Goal: Transaction & Acquisition: Book appointment/travel/reservation

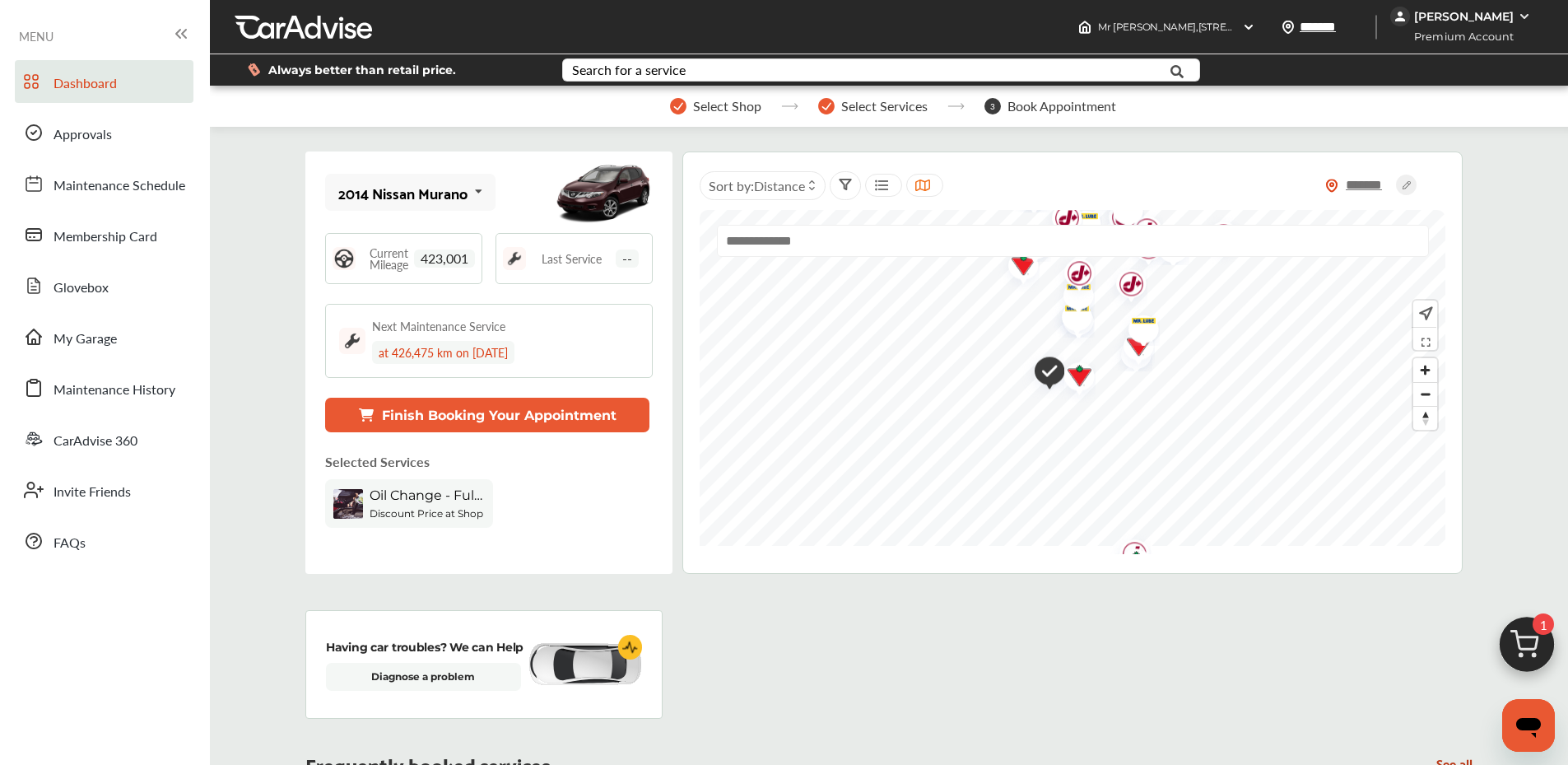
click at [471, 428] on button "Finish Booking Your Appointment" at bounding box center [487, 414] width 324 height 34
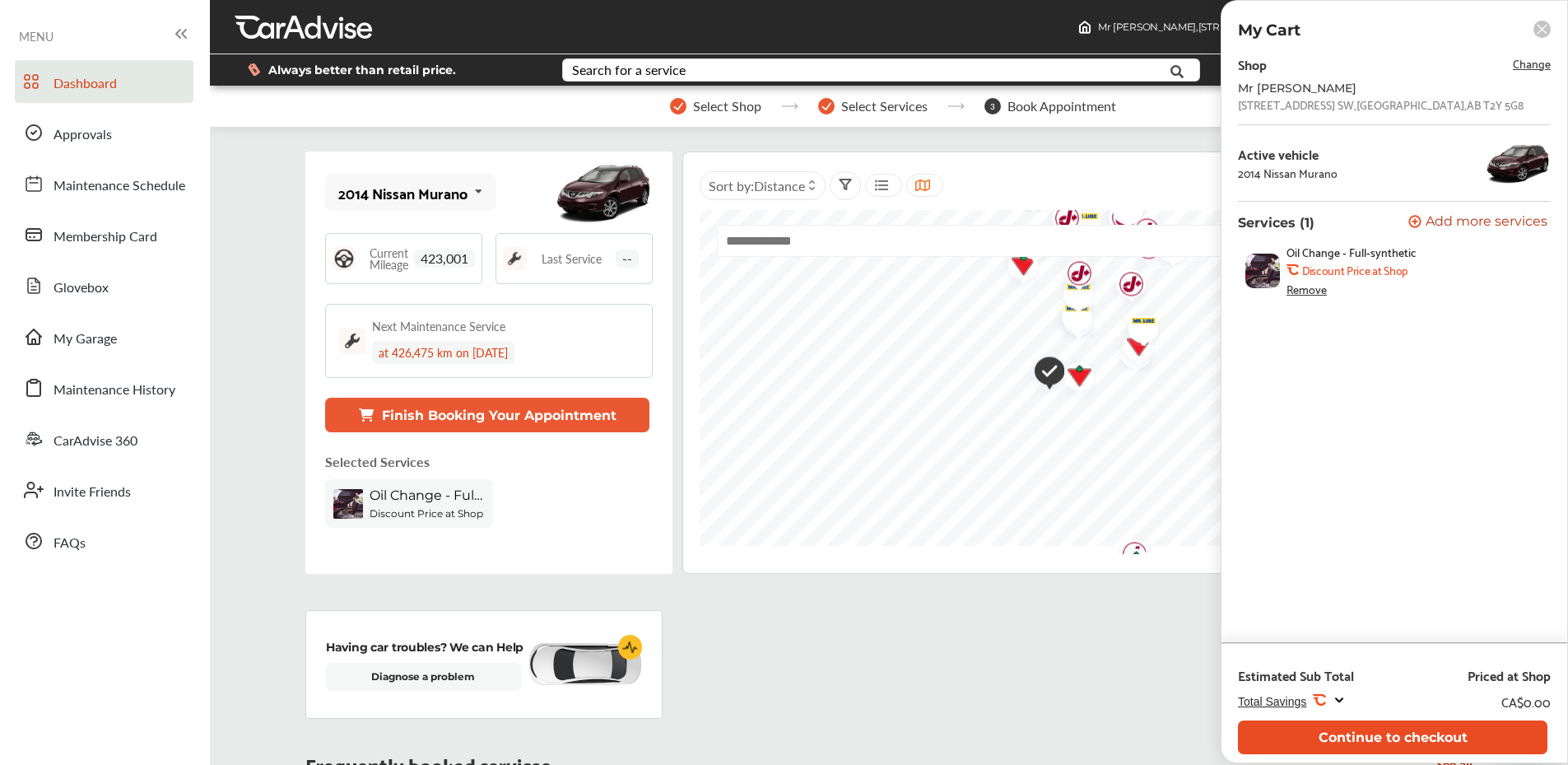
click at [1362, 737] on button "Continue to checkout" at bounding box center [1393, 738] width 309 height 33
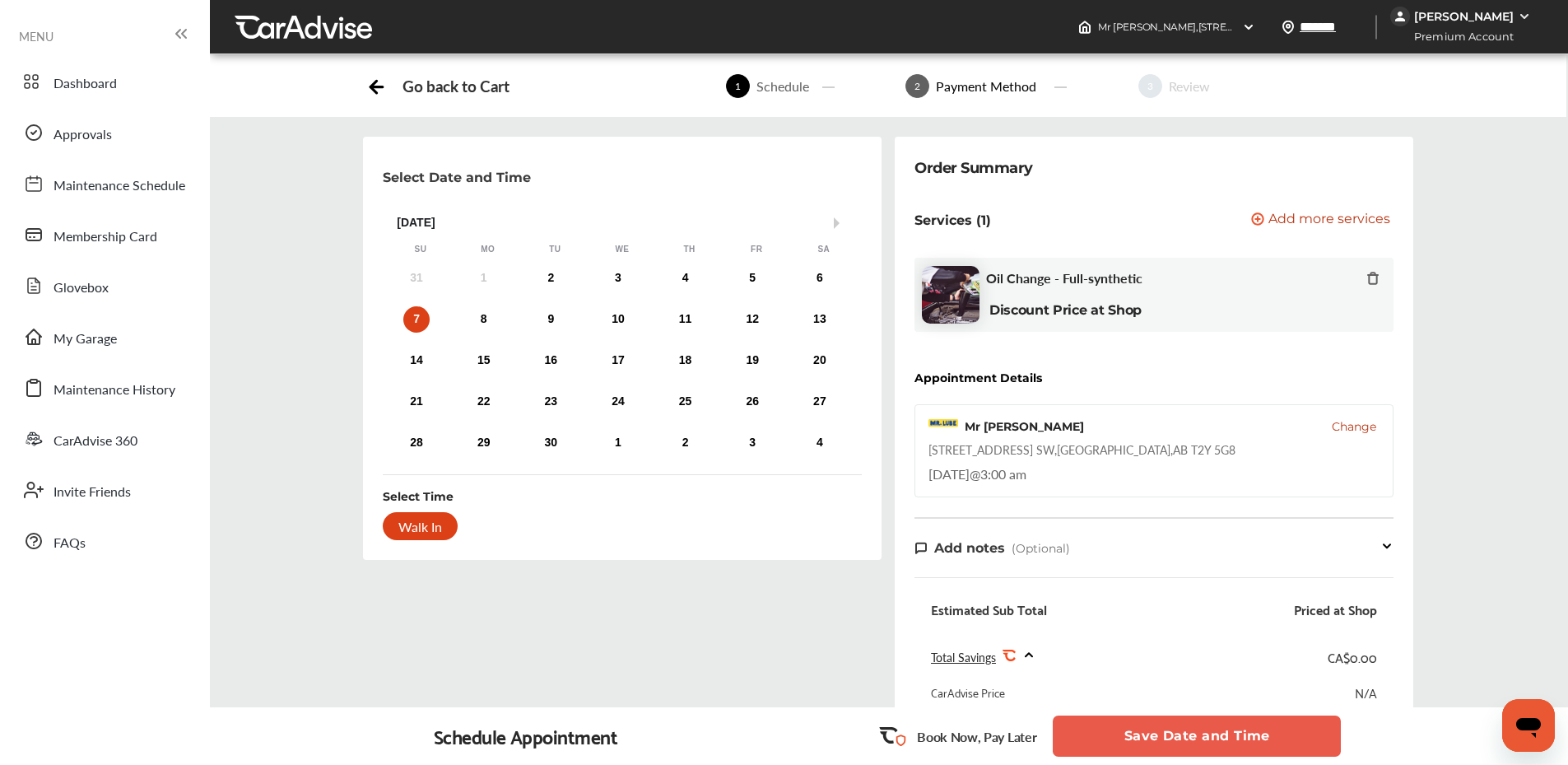
click at [1140, 737] on button "Save Date and Time" at bounding box center [1197, 737] width 288 height 41
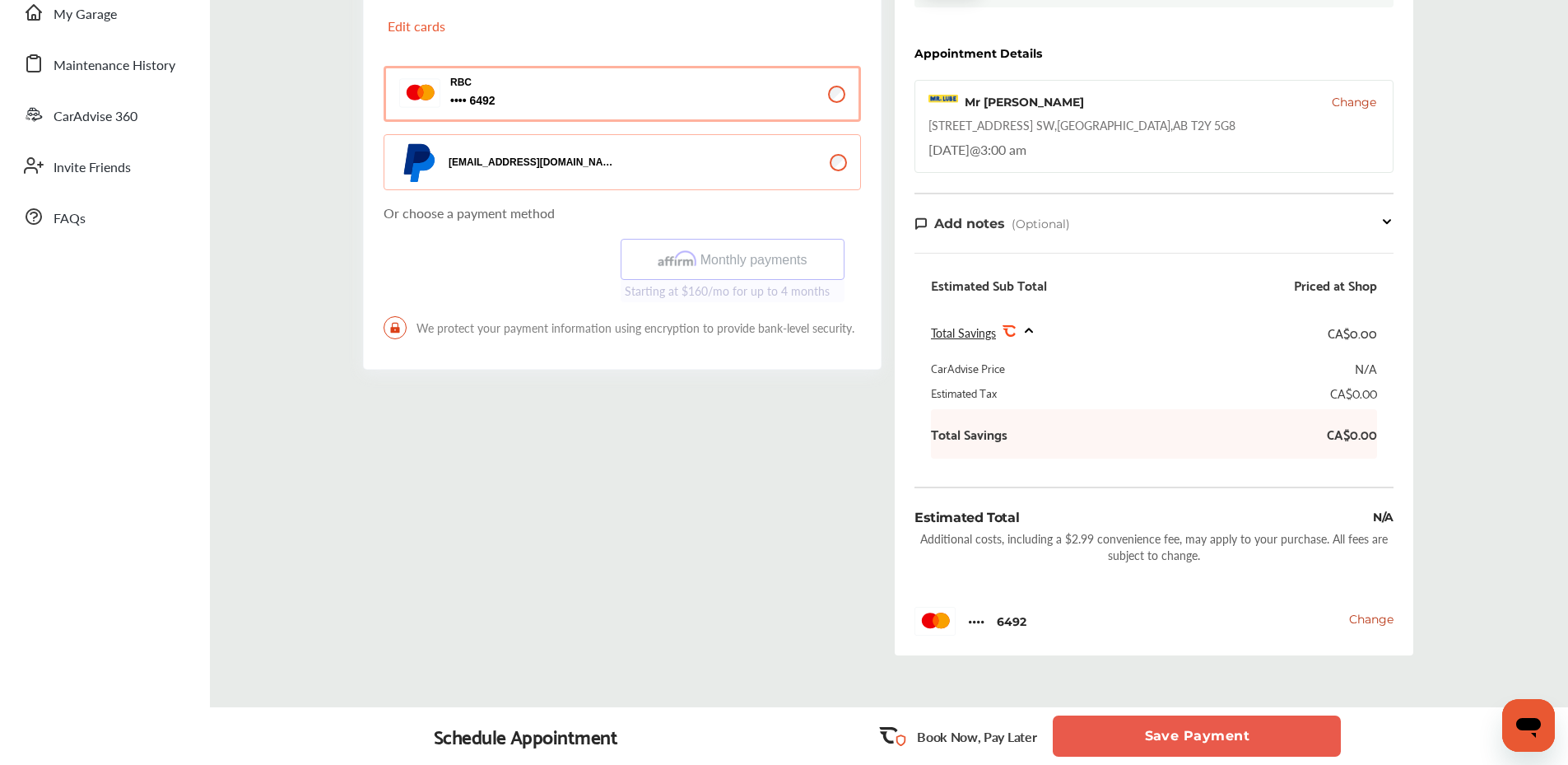
scroll to position [329, 0]
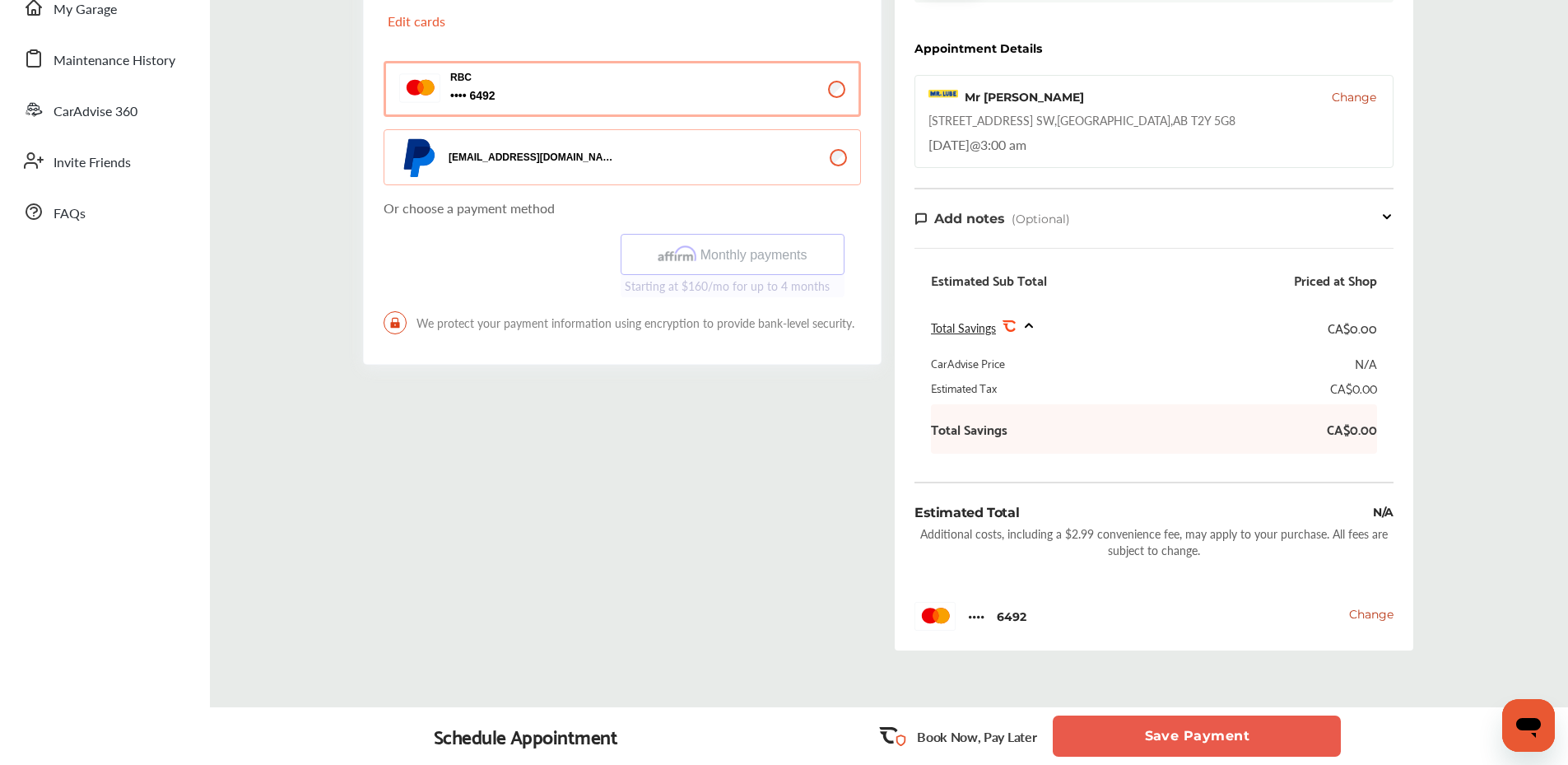
click at [1164, 740] on button "Save Payment" at bounding box center [1197, 737] width 288 height 41
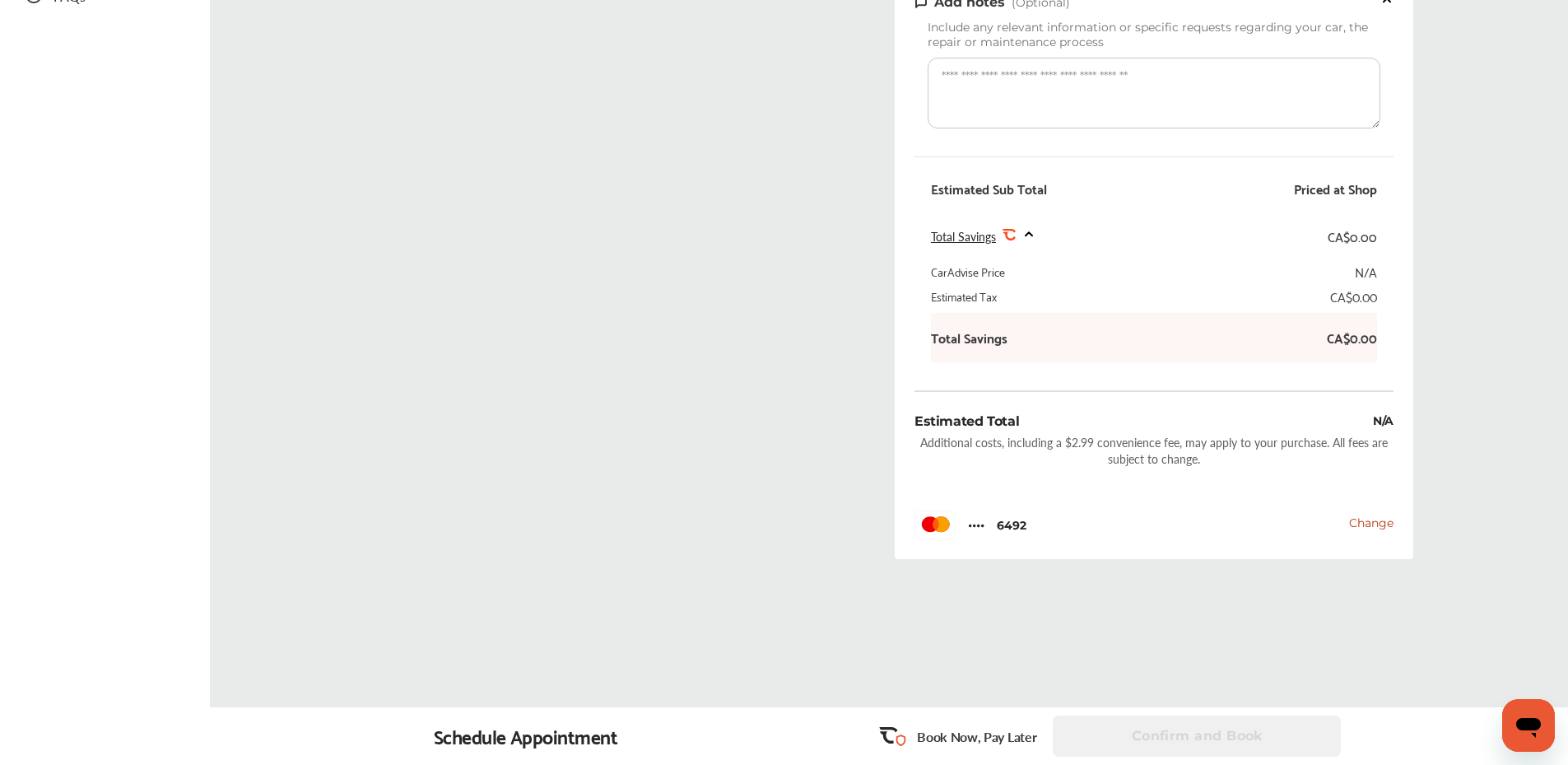
scroll to position [62, 0]
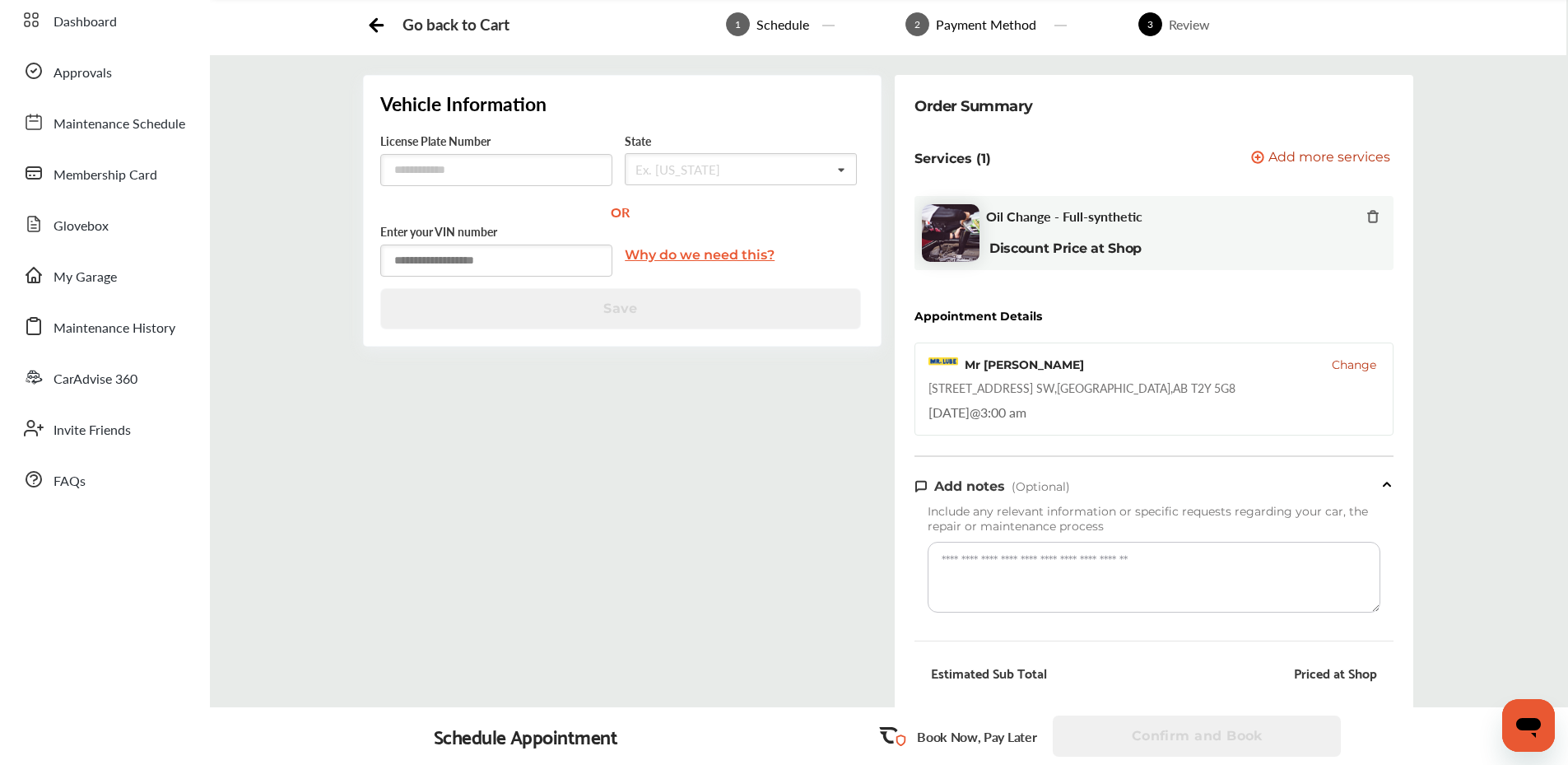
click at [535, 259] on input "text" at bounding box center [496, 261] width 232 height 32
click at [519, 166] on input "text" at bounding box center [496, 169] width 232 height 32
click at [719, 167] on input "text" at bounding box center [713, 169] width 173 height 32
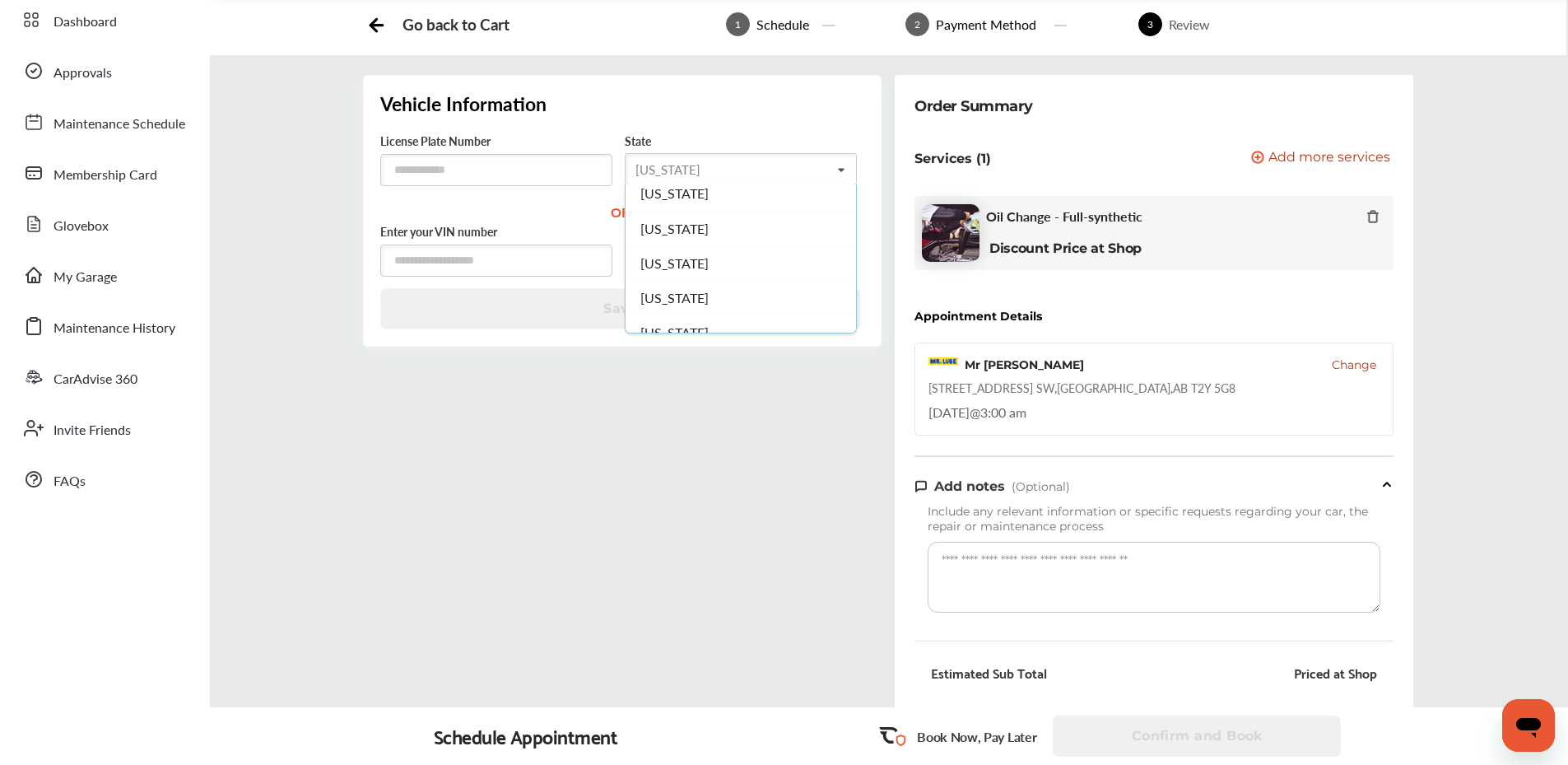
scroll to position [0, 0]
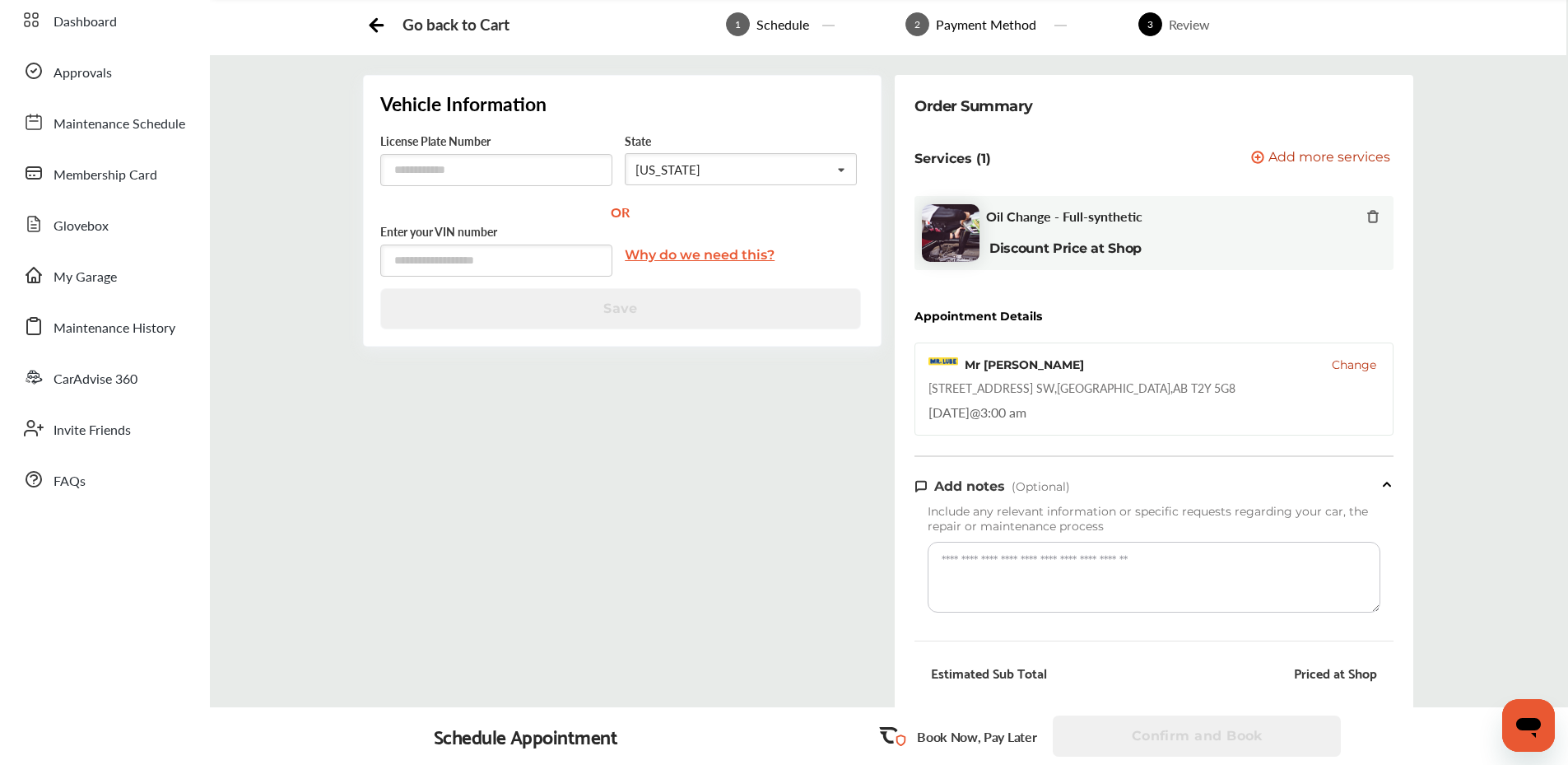
click at [670, 661] on div "Vehicle Information License Plate Number State [US_STATE] [US_STATE] [US_STATE]…" at bounding box center [622, 565] width 532 height 981
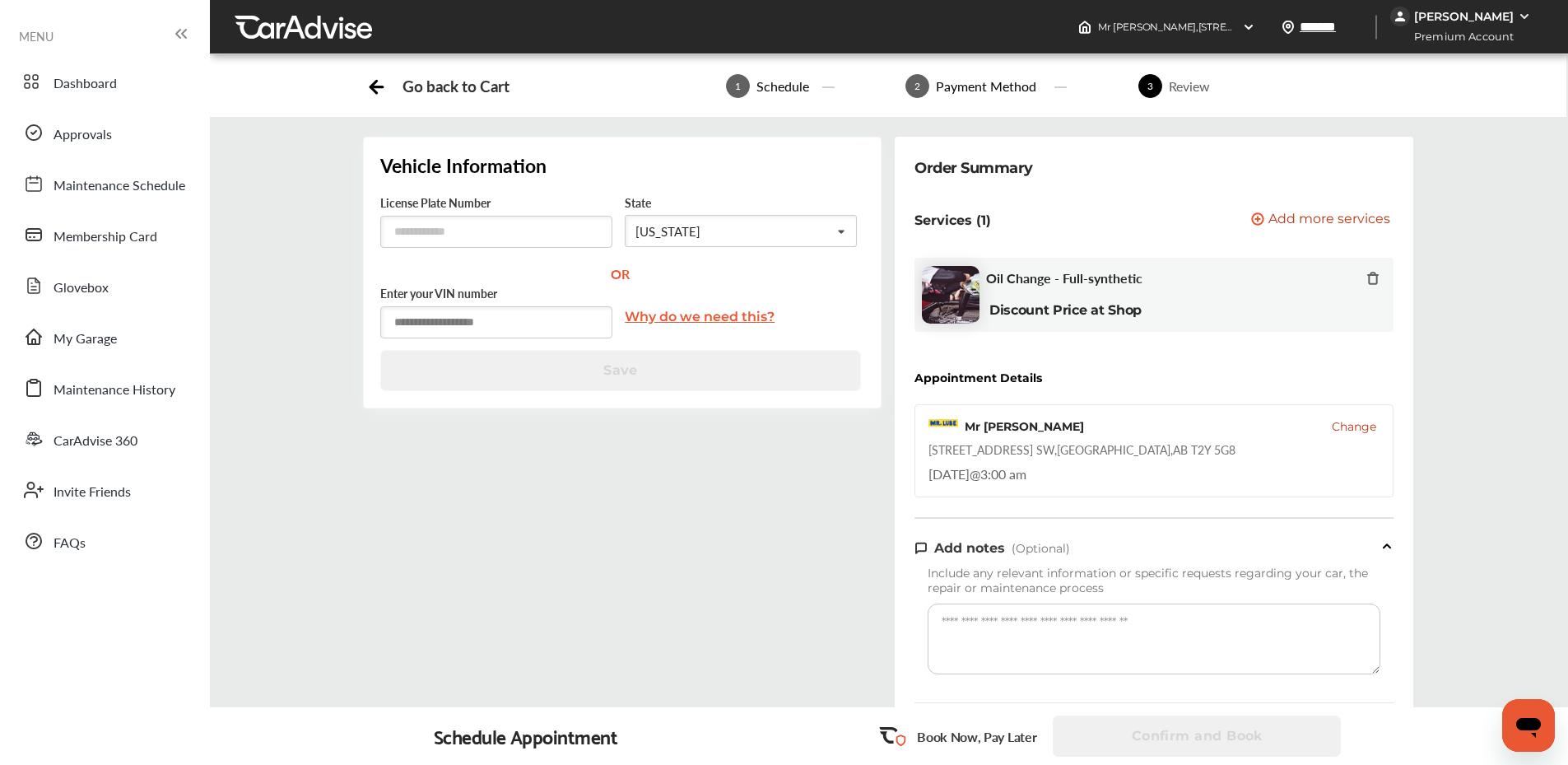
click at [442, 317] on input "text" at bounding box center [496, 322] width 232 height 32
drag, startPoint x: 630, startPoint y: 487, endPoint x: 641, endPoint y: 352, distance: 135.4
click at [630, 450] on div "Vehicle Information License Plate Number State [US_STATE] [US_STATE] [US_STATE]…" at bounding box center [622, 628] width 532 height 981
drag, startPoint x: 642, startPoint y: 369, endPoint x: 676, endPoint y: 292, distance: 84.2
click at [648, 344] on div "Vehicle Information License Plate Number State [US_STATE] [US_STATE] [US_STATE]…" at bounding box center [623, 272] width 519 height 271
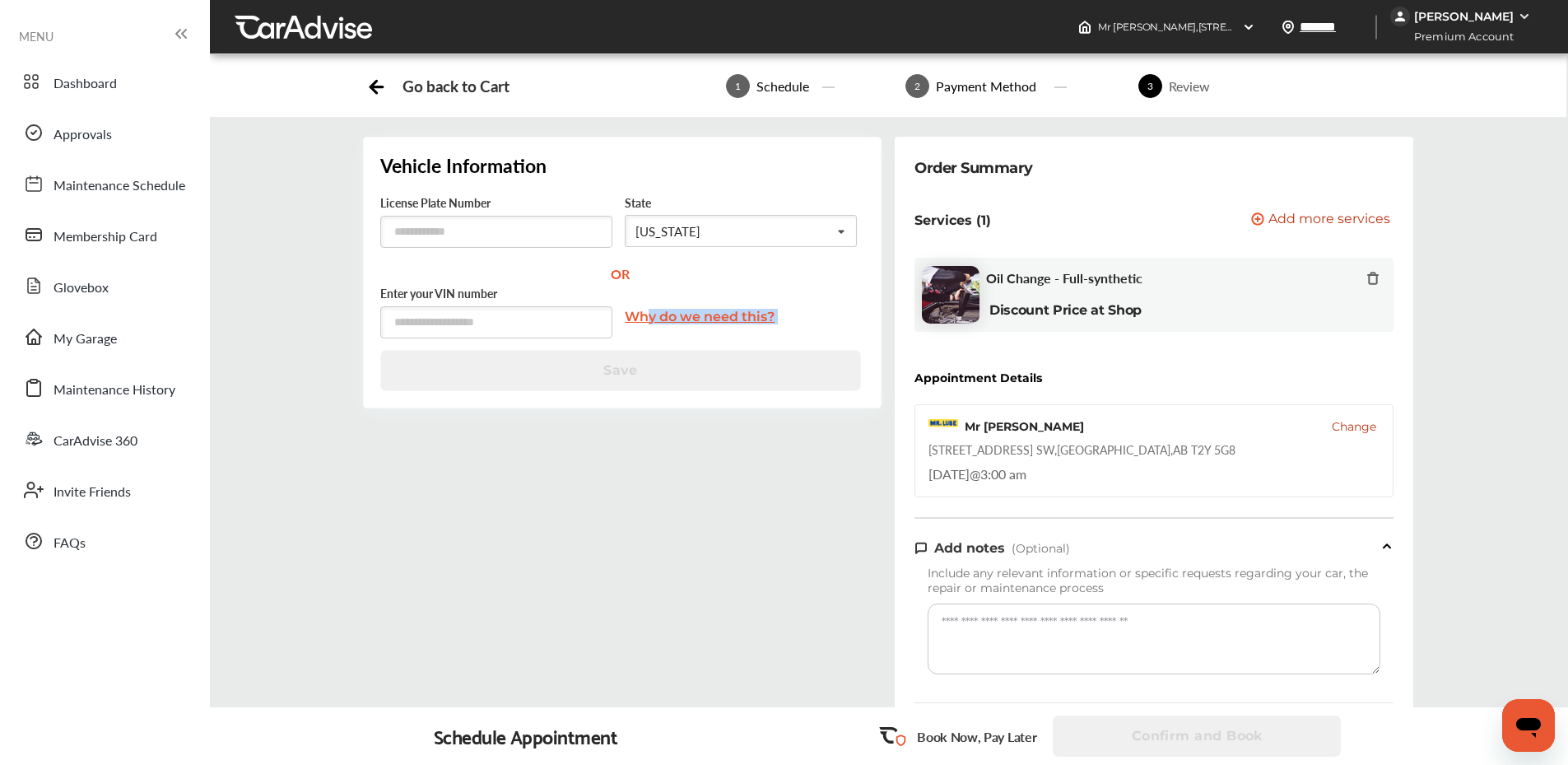
click at [673, 317] on link "Why do we need this?" at bounding box center [699, 316] width 150 height 40
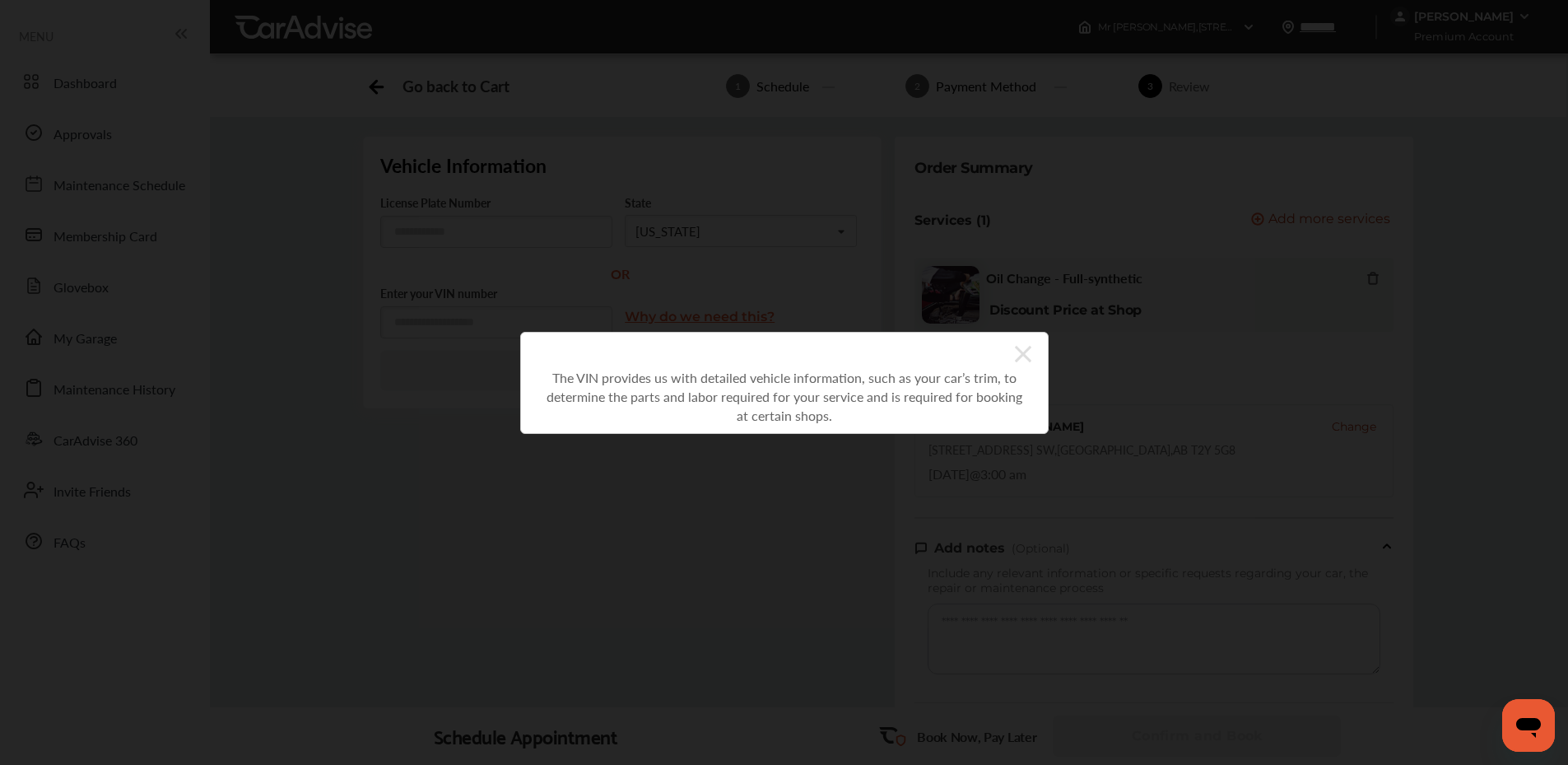
click at [1031, 354] on div "The VIN provides us with detailed vehicle information, such as your car’s trim,…" at bounding box center [784, 383] width 529 height 102
click at [1030, 355] on icon at bounding box center [1023, 354] width 17 height 26
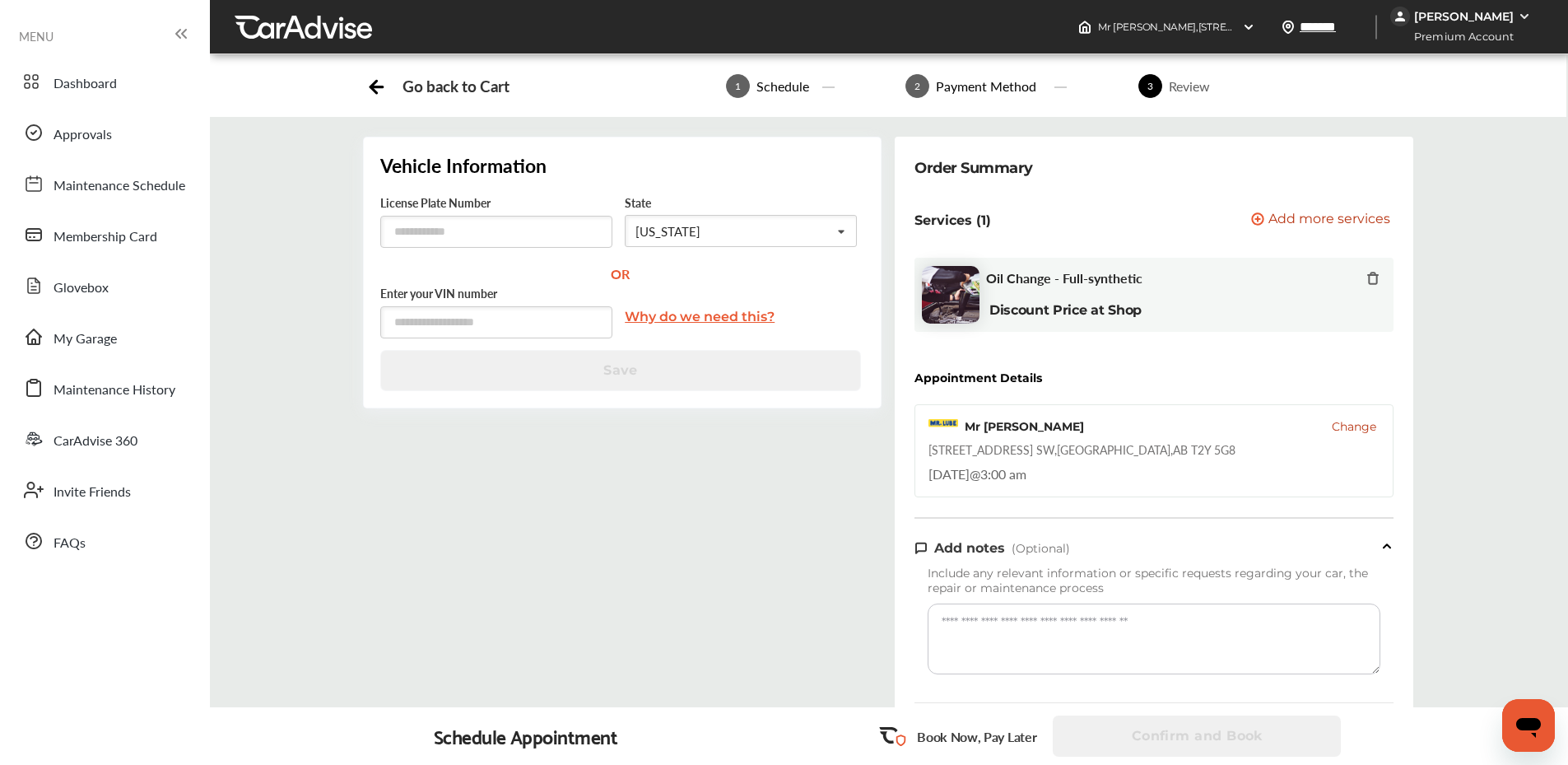
click at [720, 517] on div "Vehicle Information License Plate Number State [US_STATE] [US_STATE] [US_STATE]…" at bounding box center [622, 628] width 532 height 981
click at [468, 323] on input "text" at bounding box center [496, 322] width 232 height 32
click at [99, 345] on span "My Garage" at bounding box center [85, 339] width 64 height 22
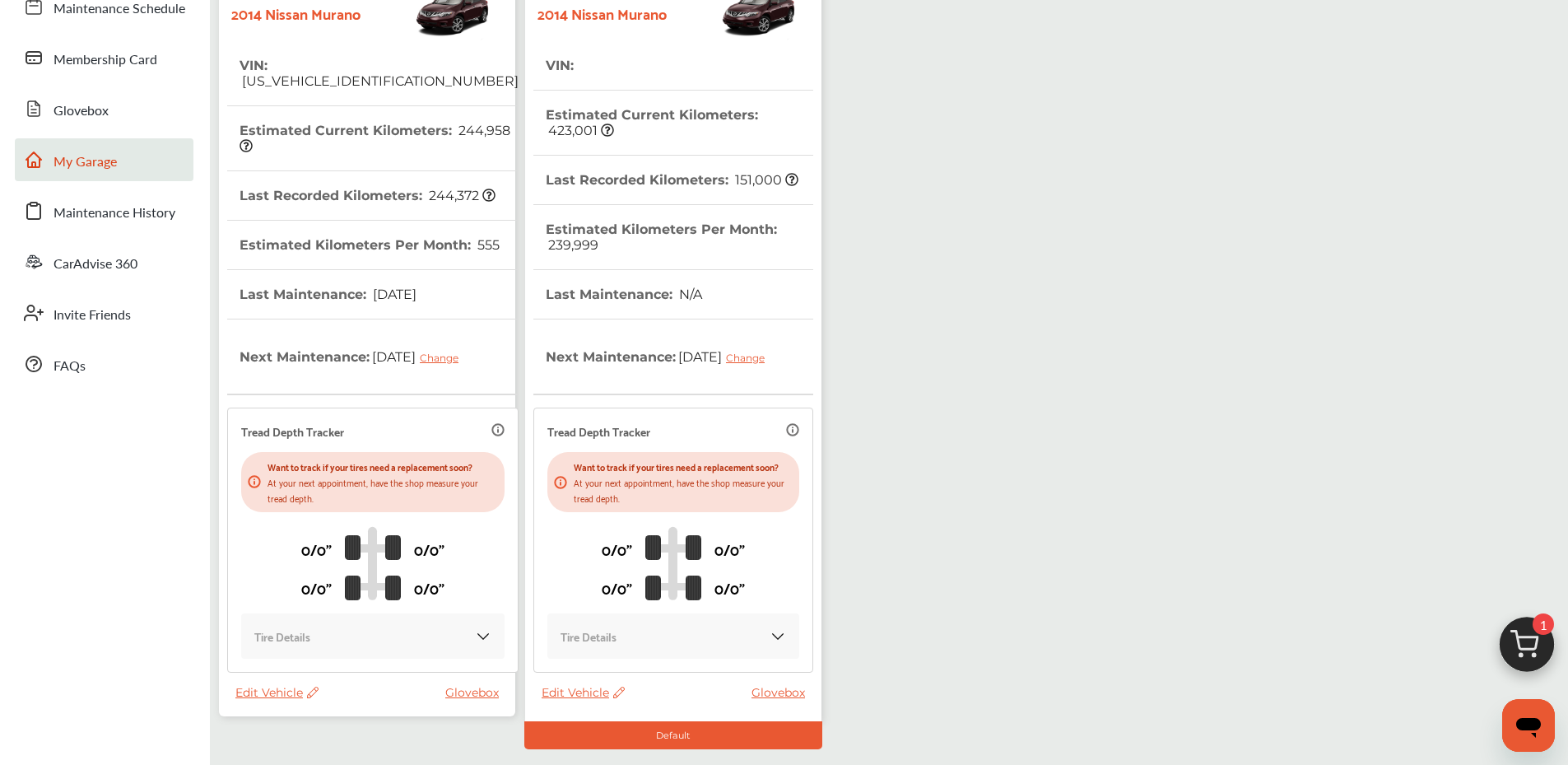
scroll to position [39, 0]
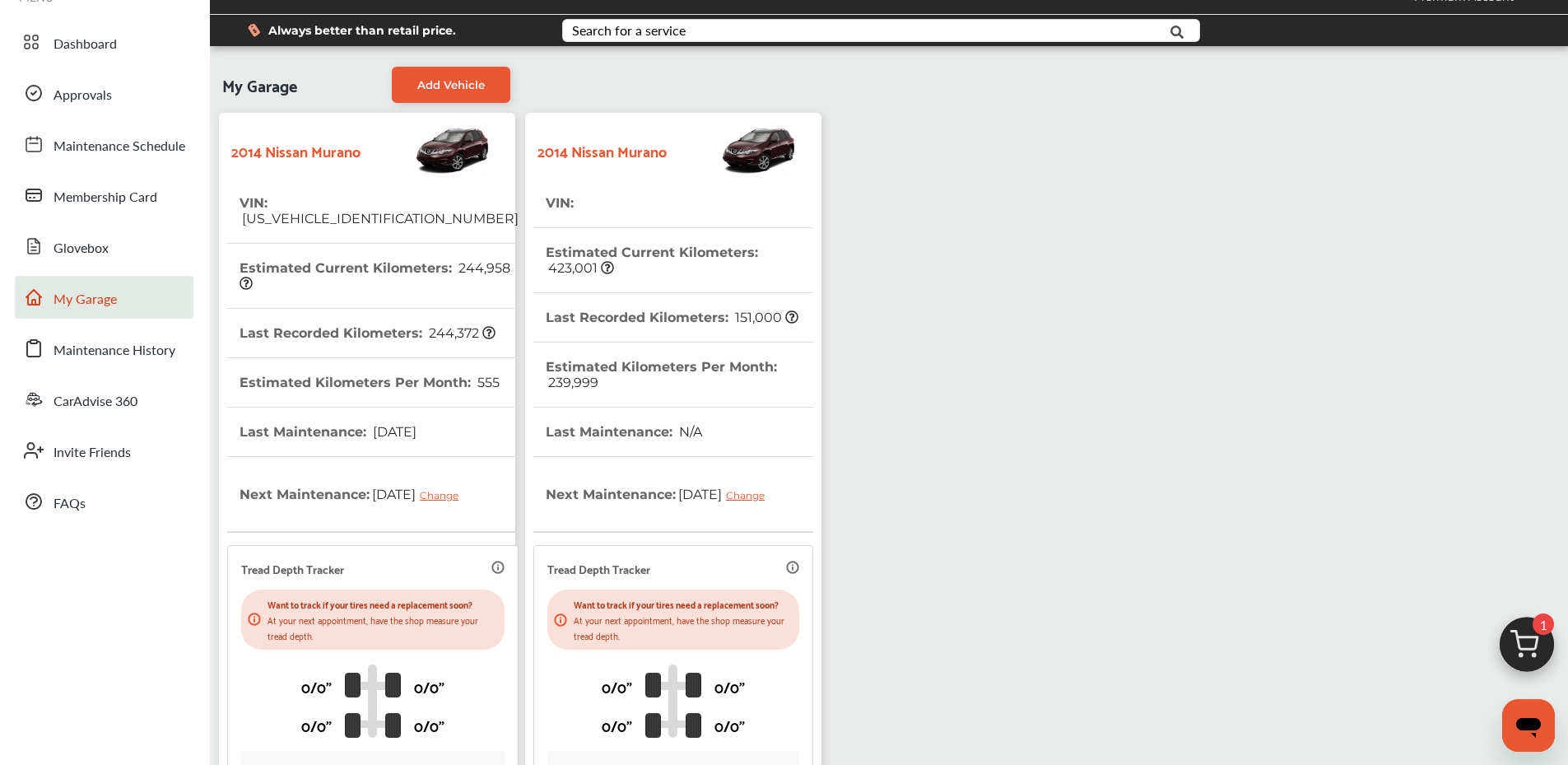
click at [337, 190] on th "VIN : [US_VEHICLE_IDENTIFICATION_NUMBER]" at bounding box center [379, 211] width 279 height 65
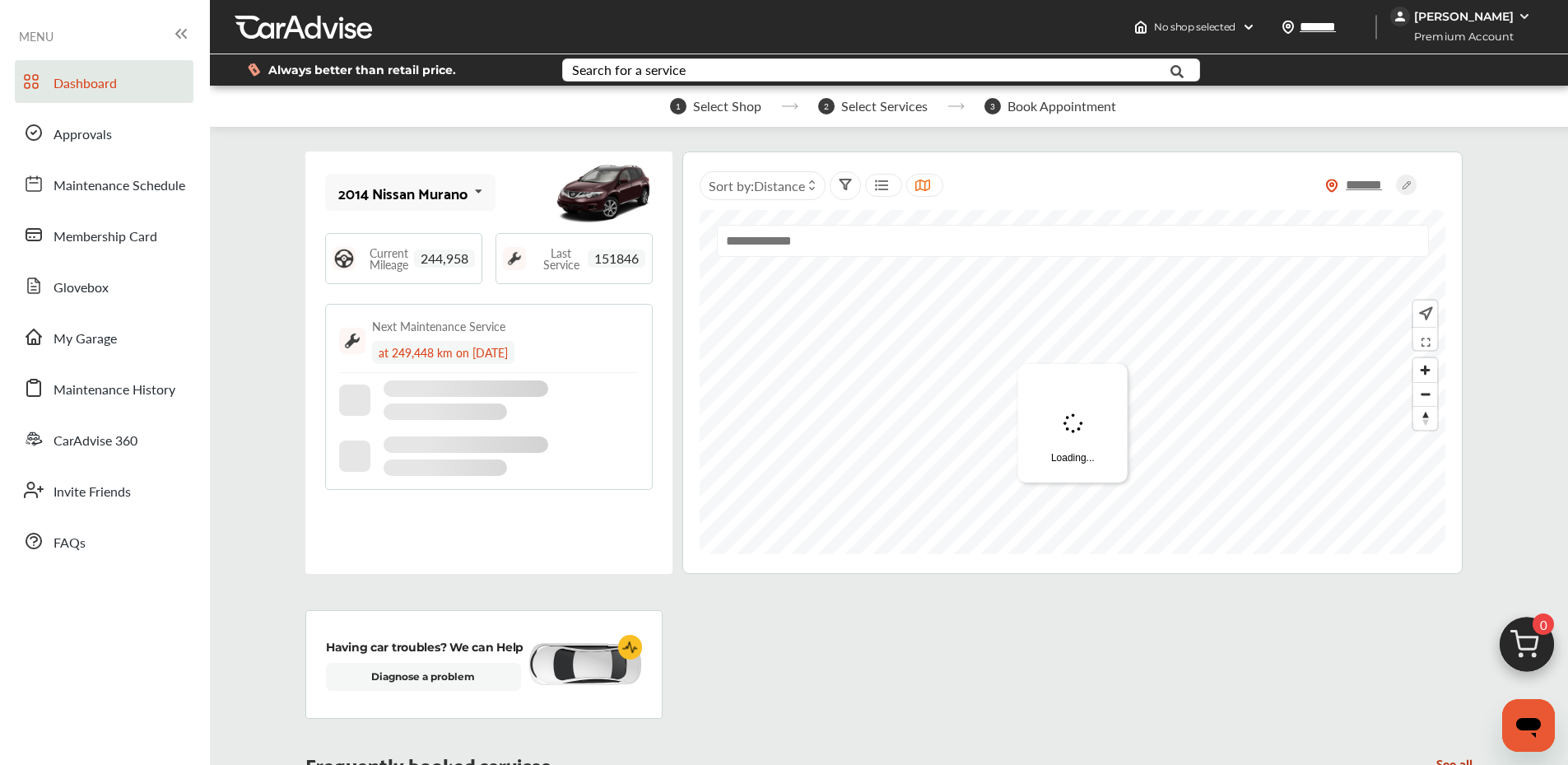
click at [349, 257] on img at bounding box center [345, 259] width 24 height 24
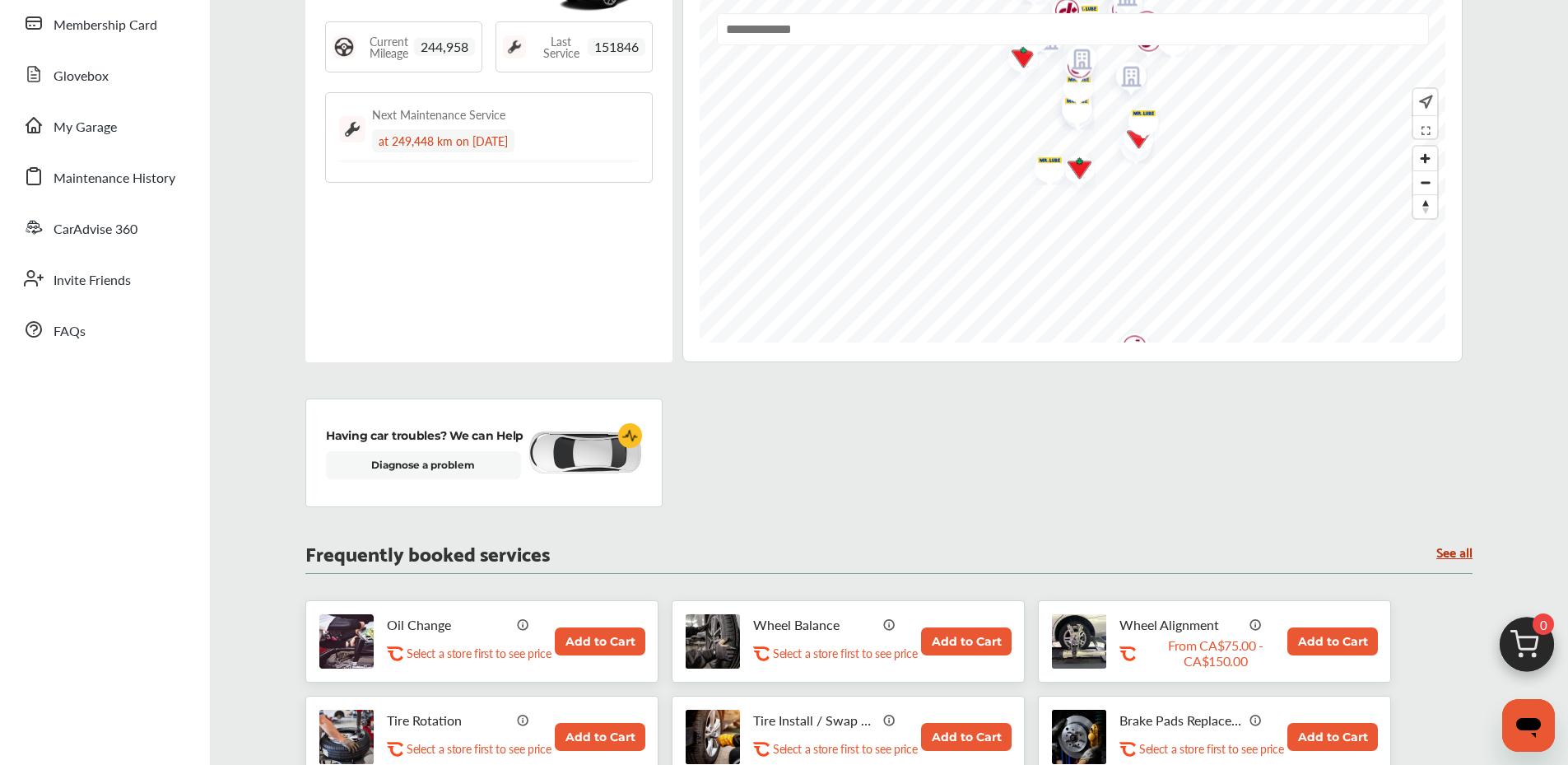
scroll to position [329, 0]
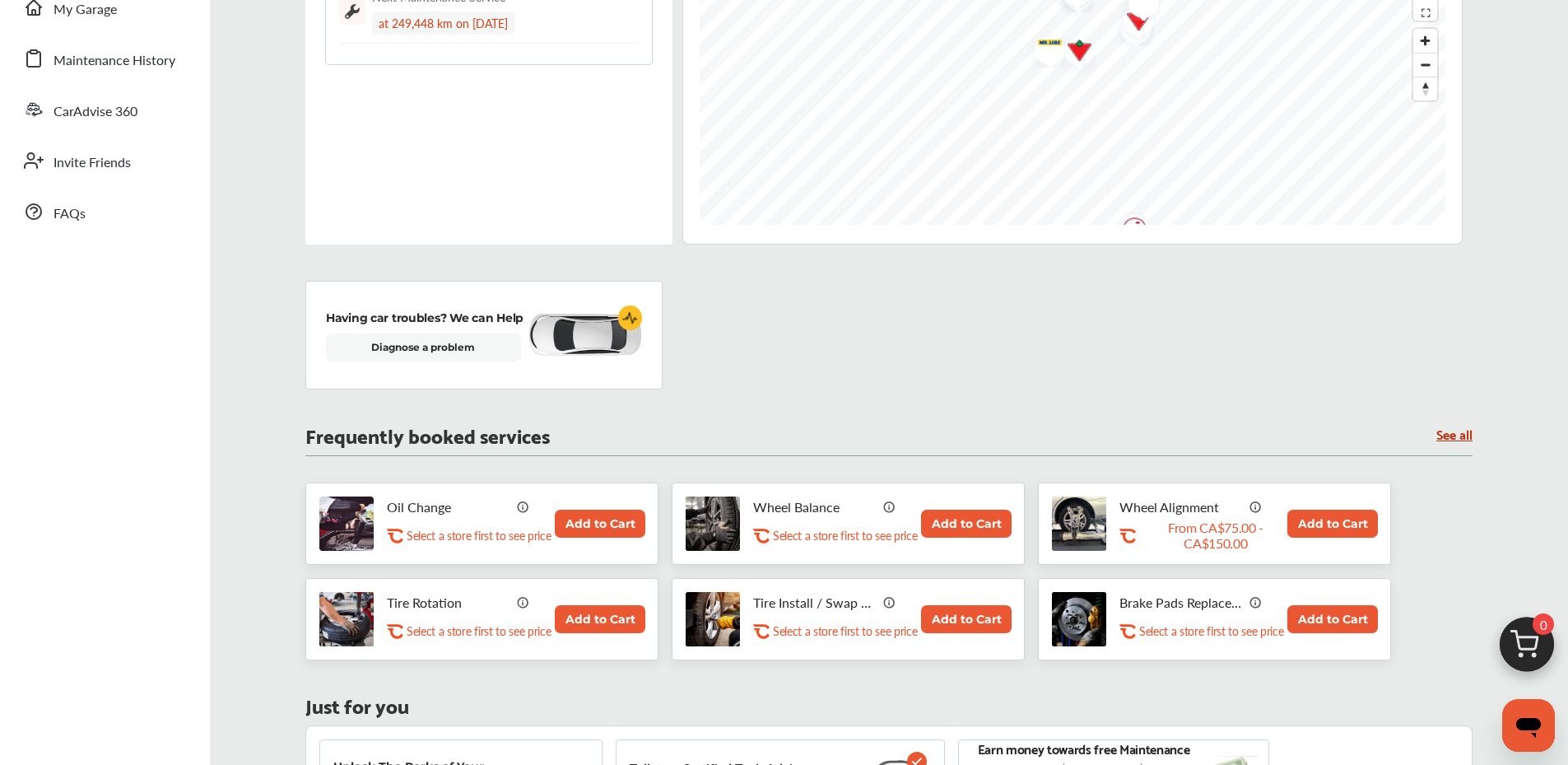
click at [610, 529] on button "Add to Cart" at bounding box center [600, 523] width 90 height 28
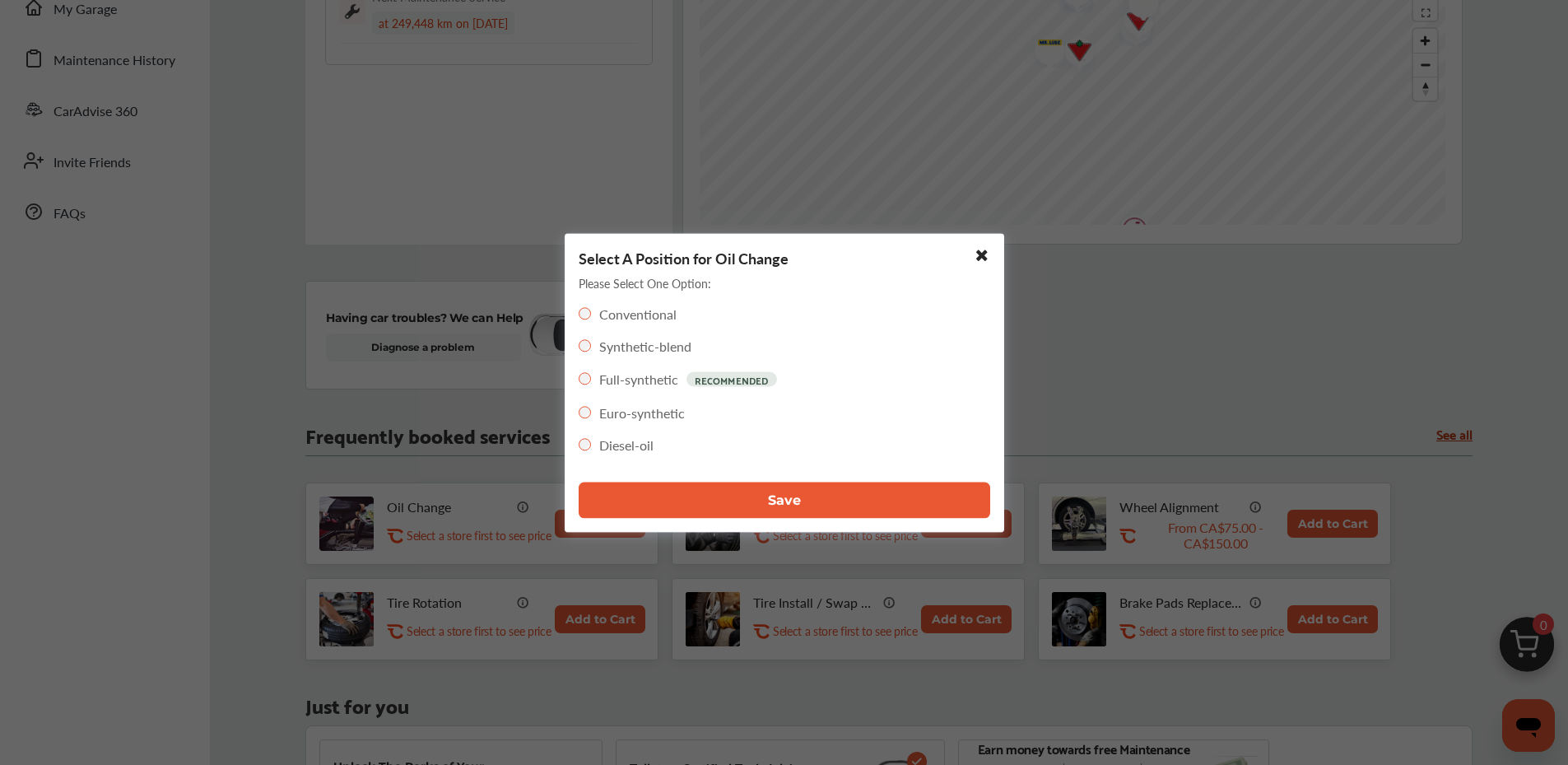
click at [659, 489] on button "Save" at bounding box center [784, 500] width 411 height 36
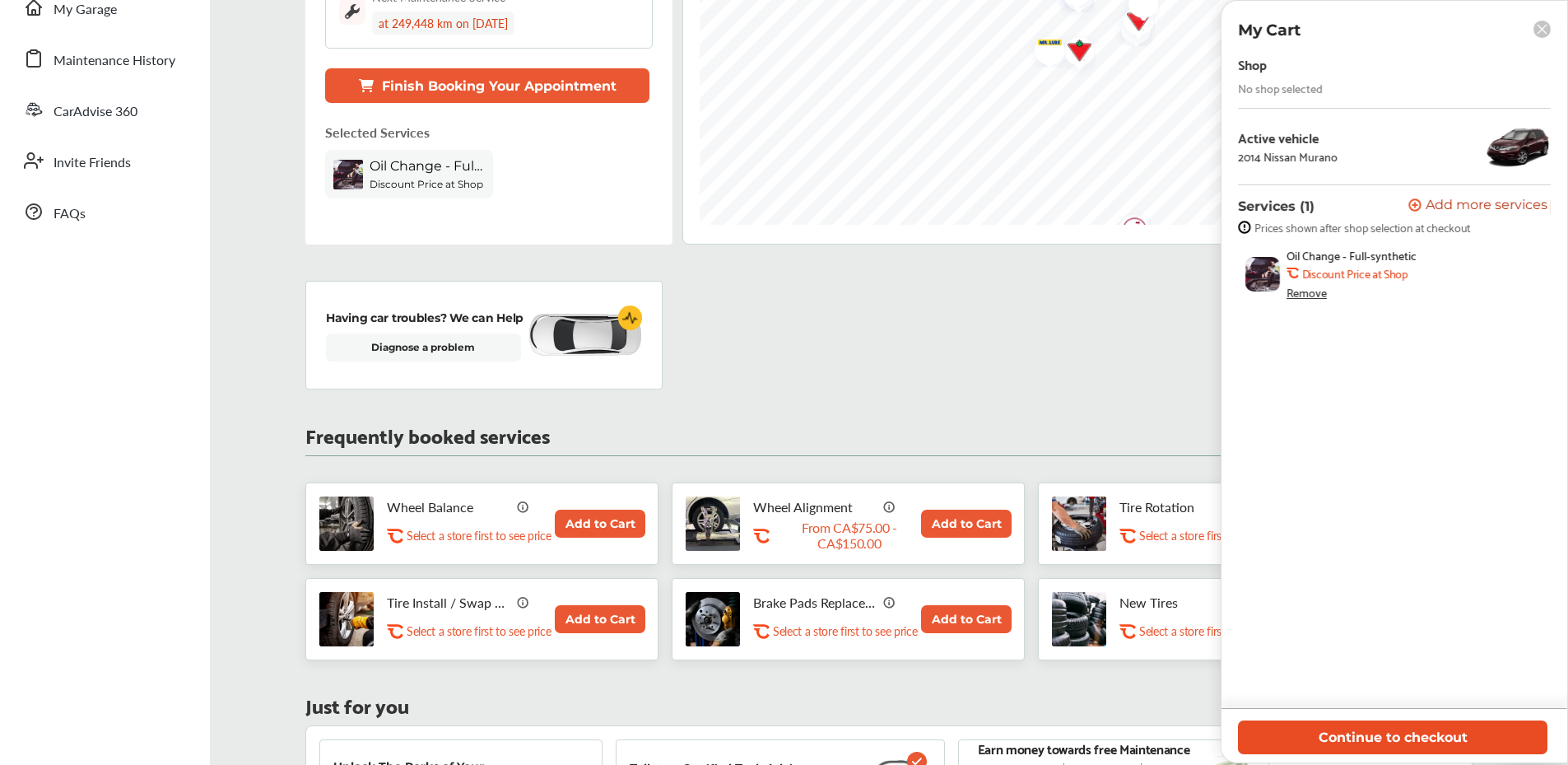
click at [1398, 741] on button "Continue to checkout" at bounding box center [1393, 738] width 309 height 33
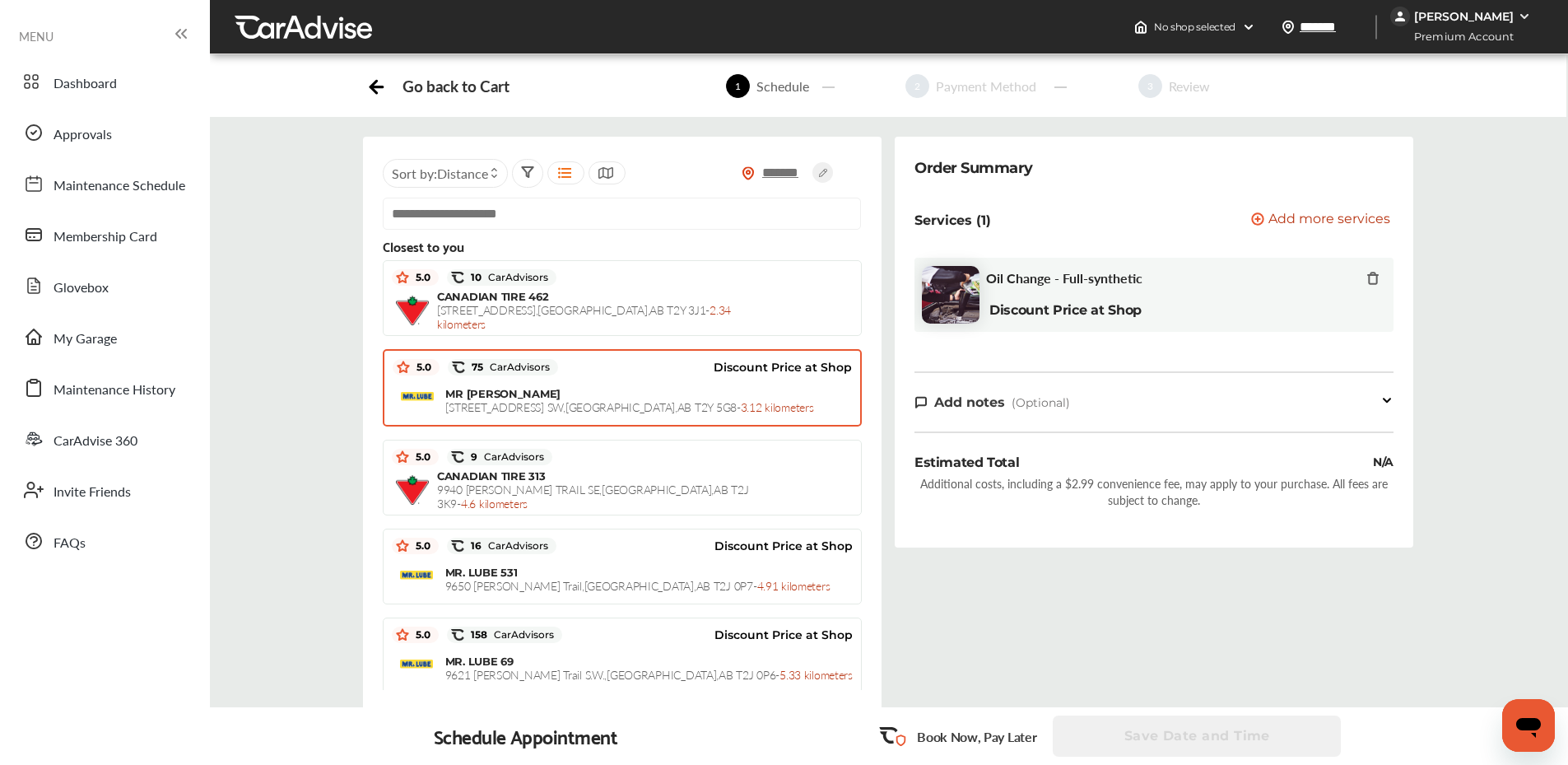
click at [572, 404] on span "[STREET_ADDRESS] [GEOGRAPHIC_DATA] , [GEOGRAPHIC_DATA] , AB T2Y 5G8 - 3.12 kilo…" at bounding box center [630, 406] width 368 height 17
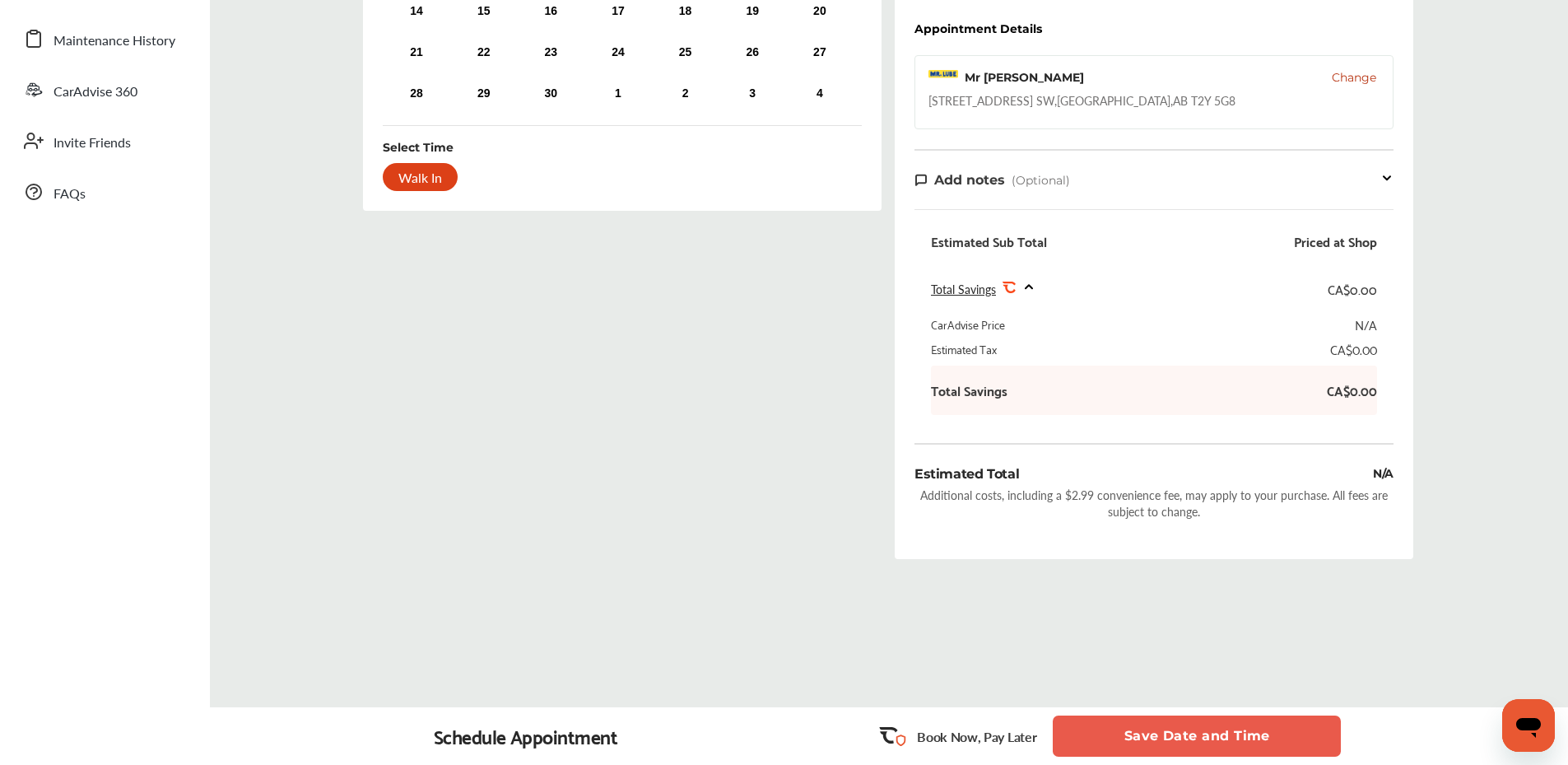
scroll to position [20, 0]
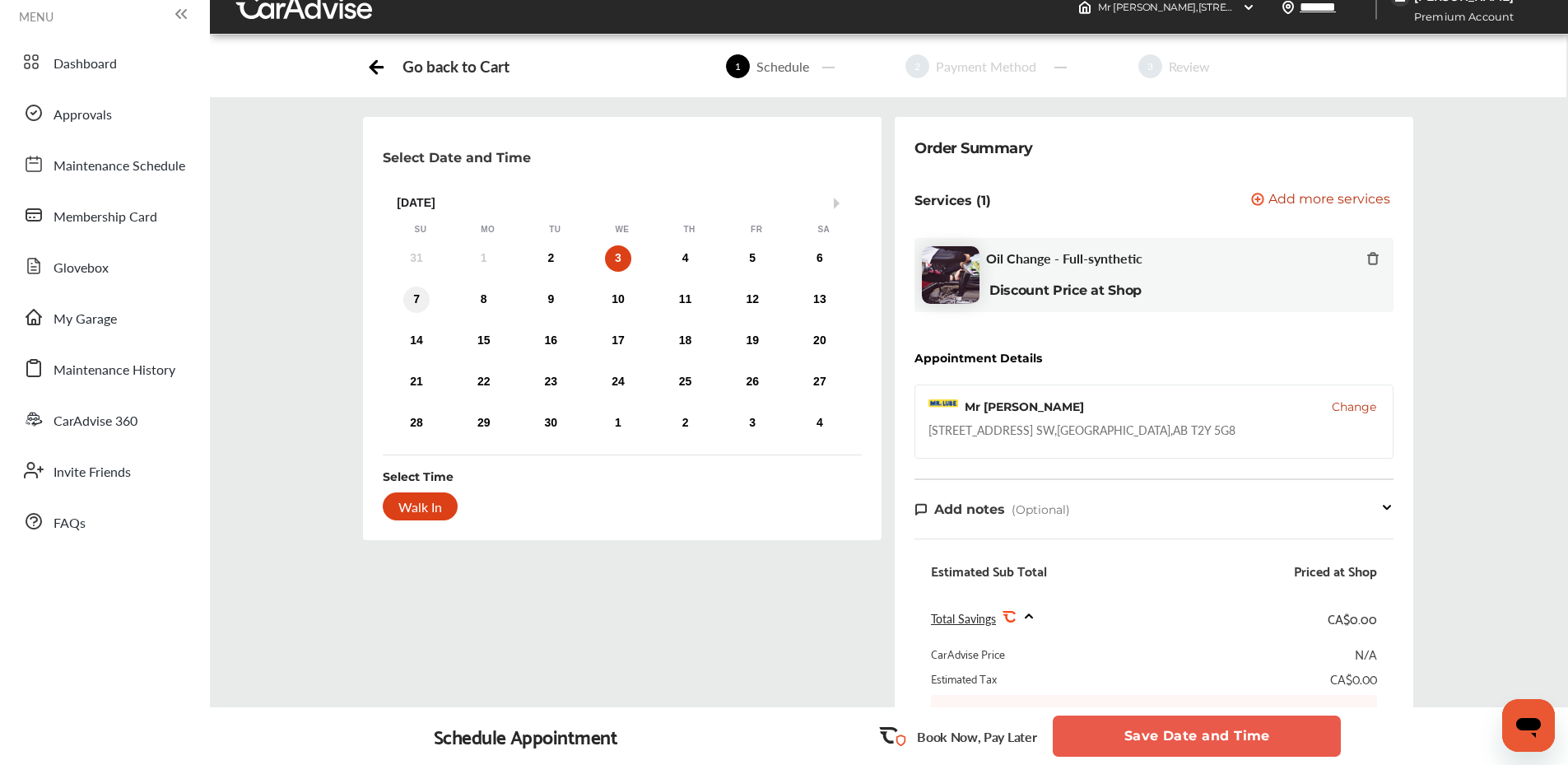
click at [416, 297] on div "7" at bounding box center [416, 300] width 26 height 26
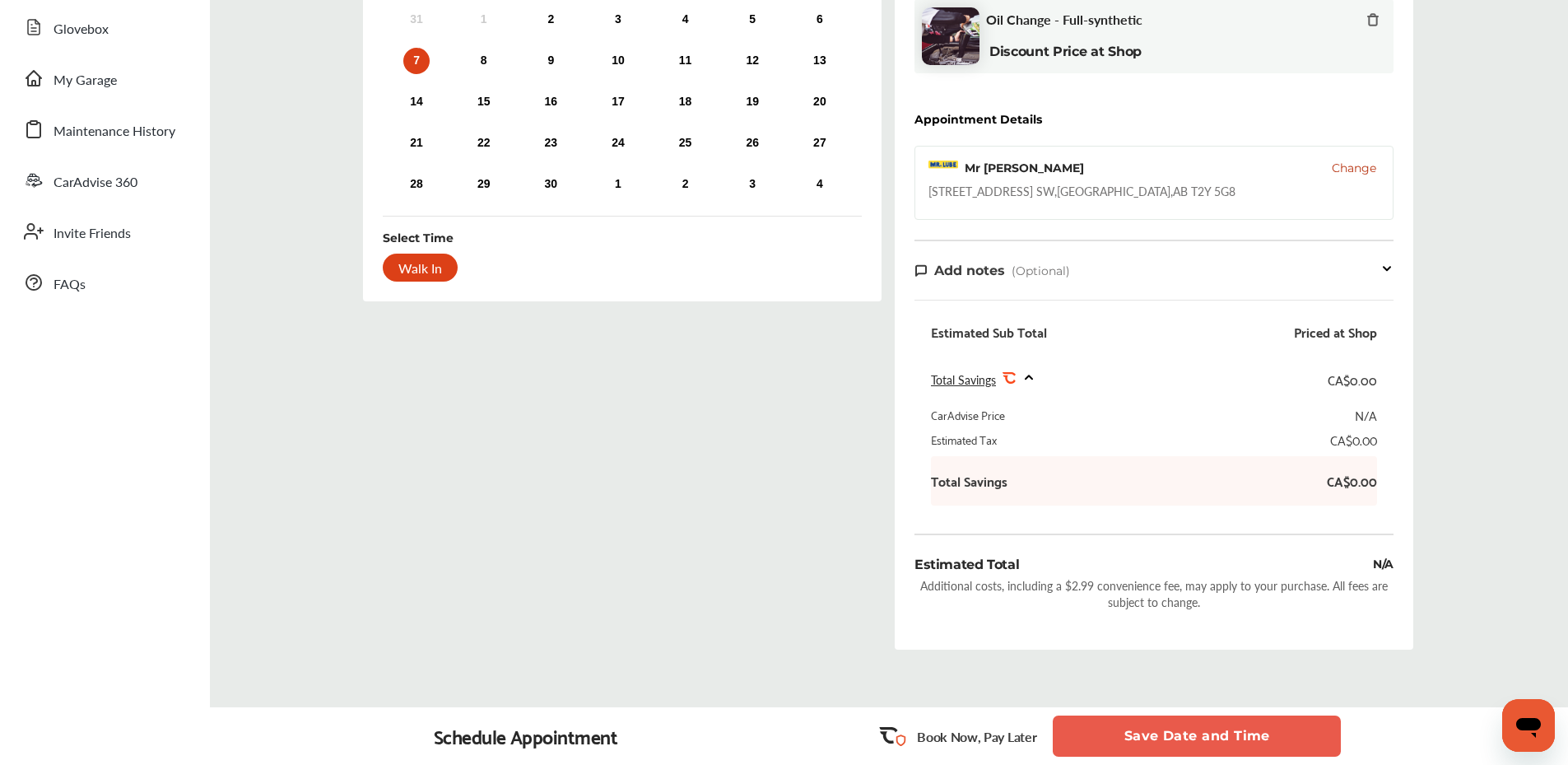
scroll to position [349, 0]
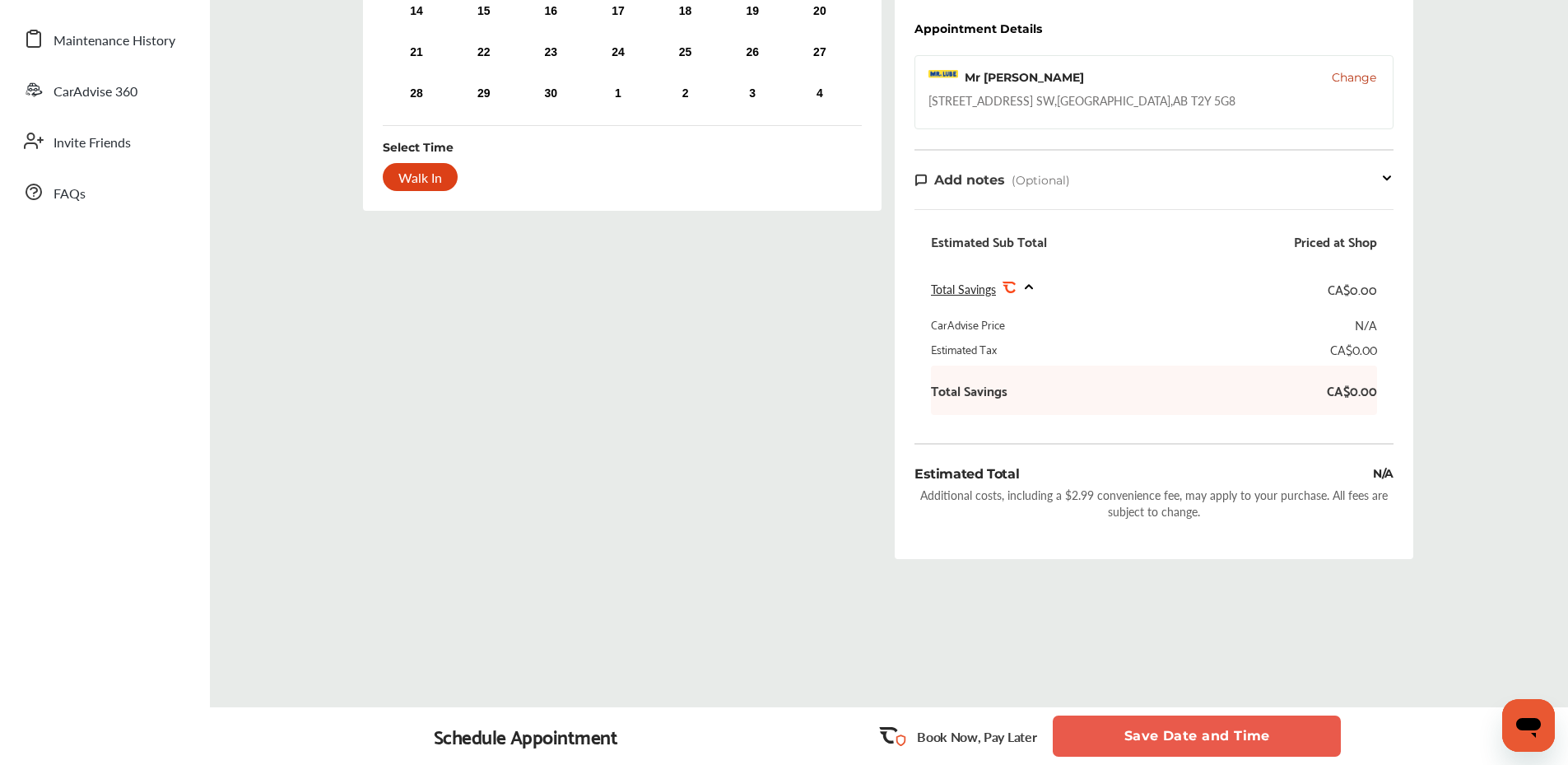
click at [1169, 733] on button "Save Date and Time" at bounding box center [1197, 737] width 288 height 41
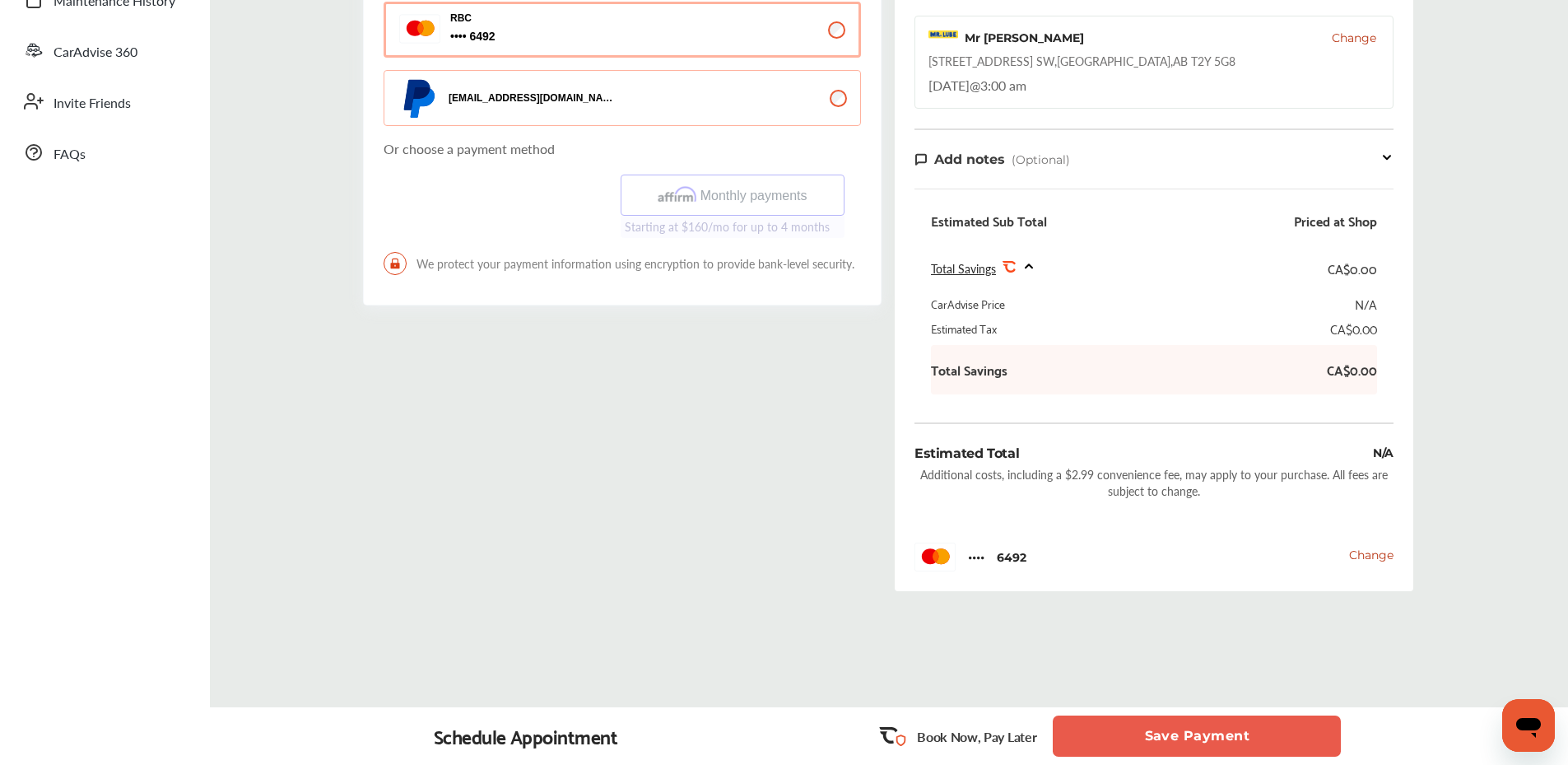
scroll to position [411, 0]
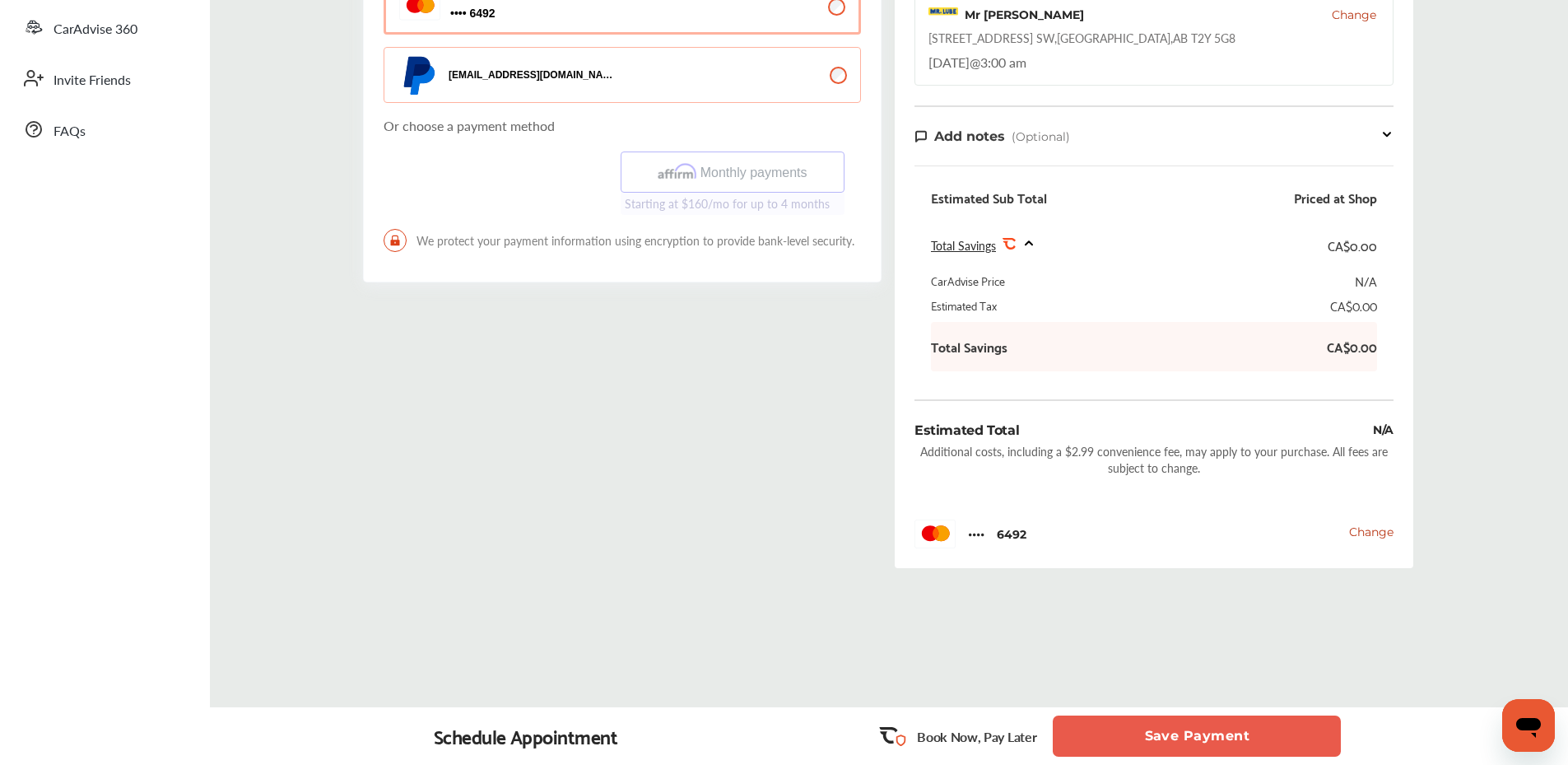
click at [1233, 740] on button "Save Payment" at bounding box center [1197, 737] width 288 height 41
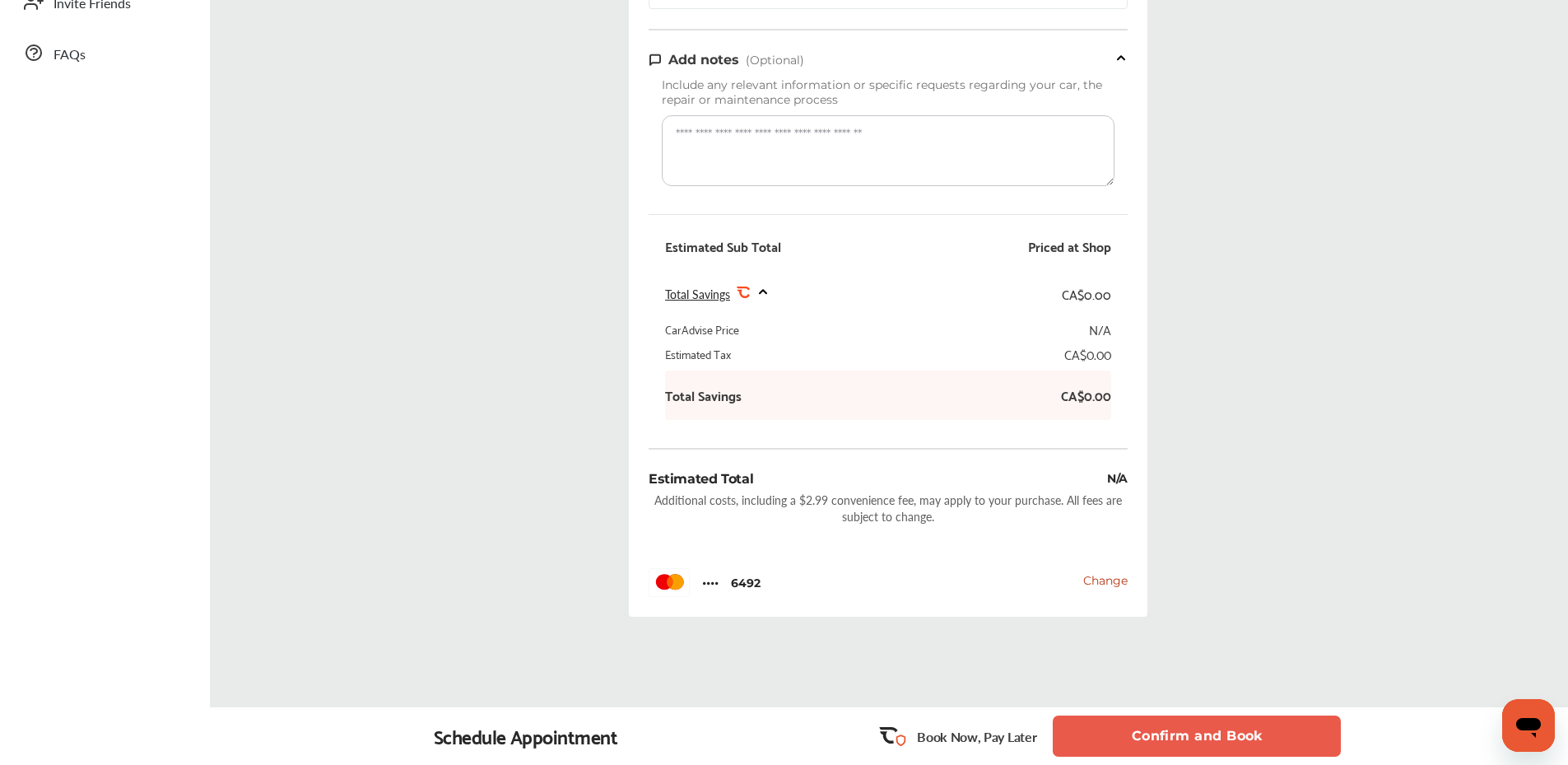
scroll to position [494, 0]
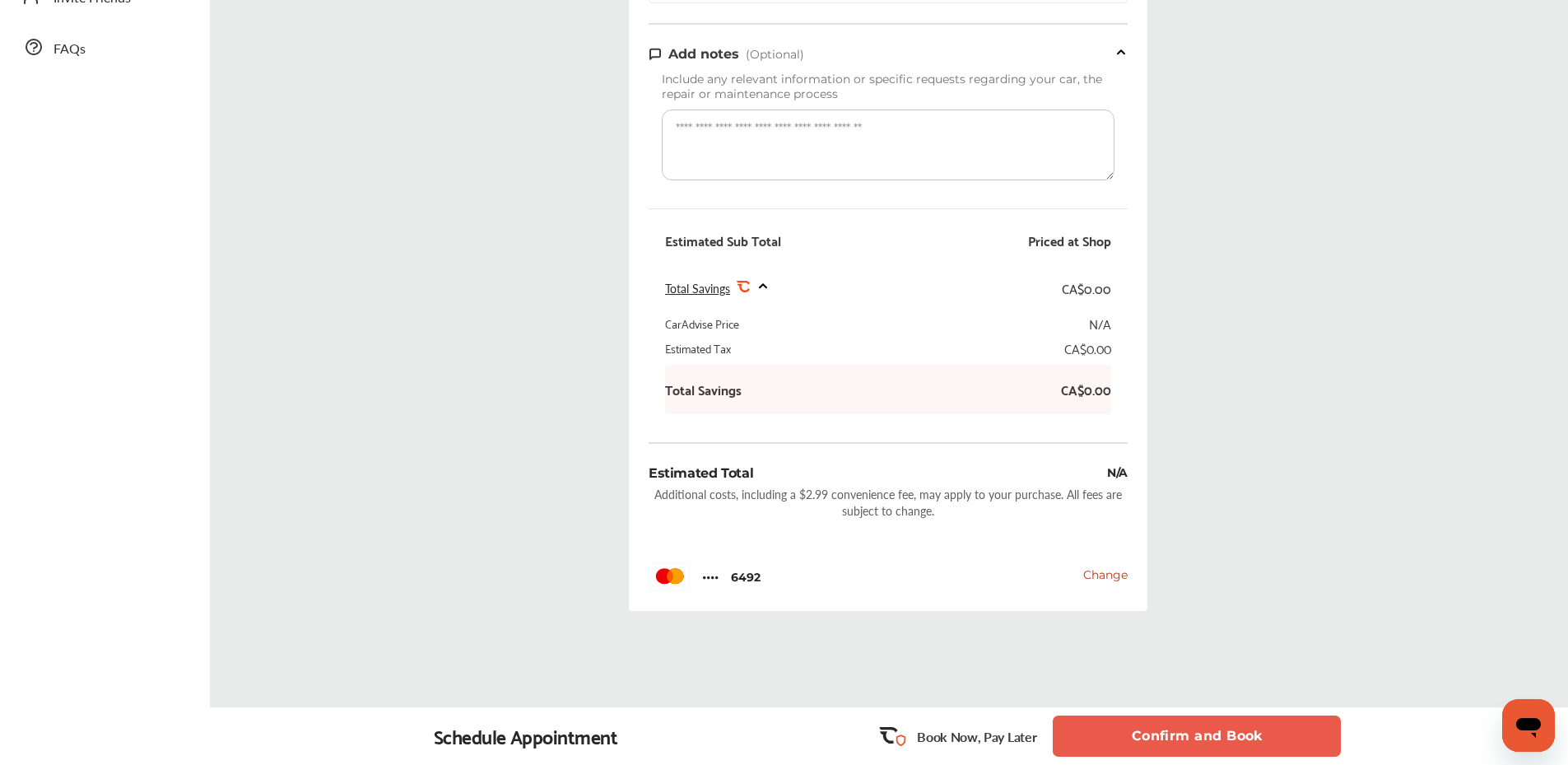
click at [712, 297] on span "Total Savings" at bounding box center [697, 288] width 65 height 17
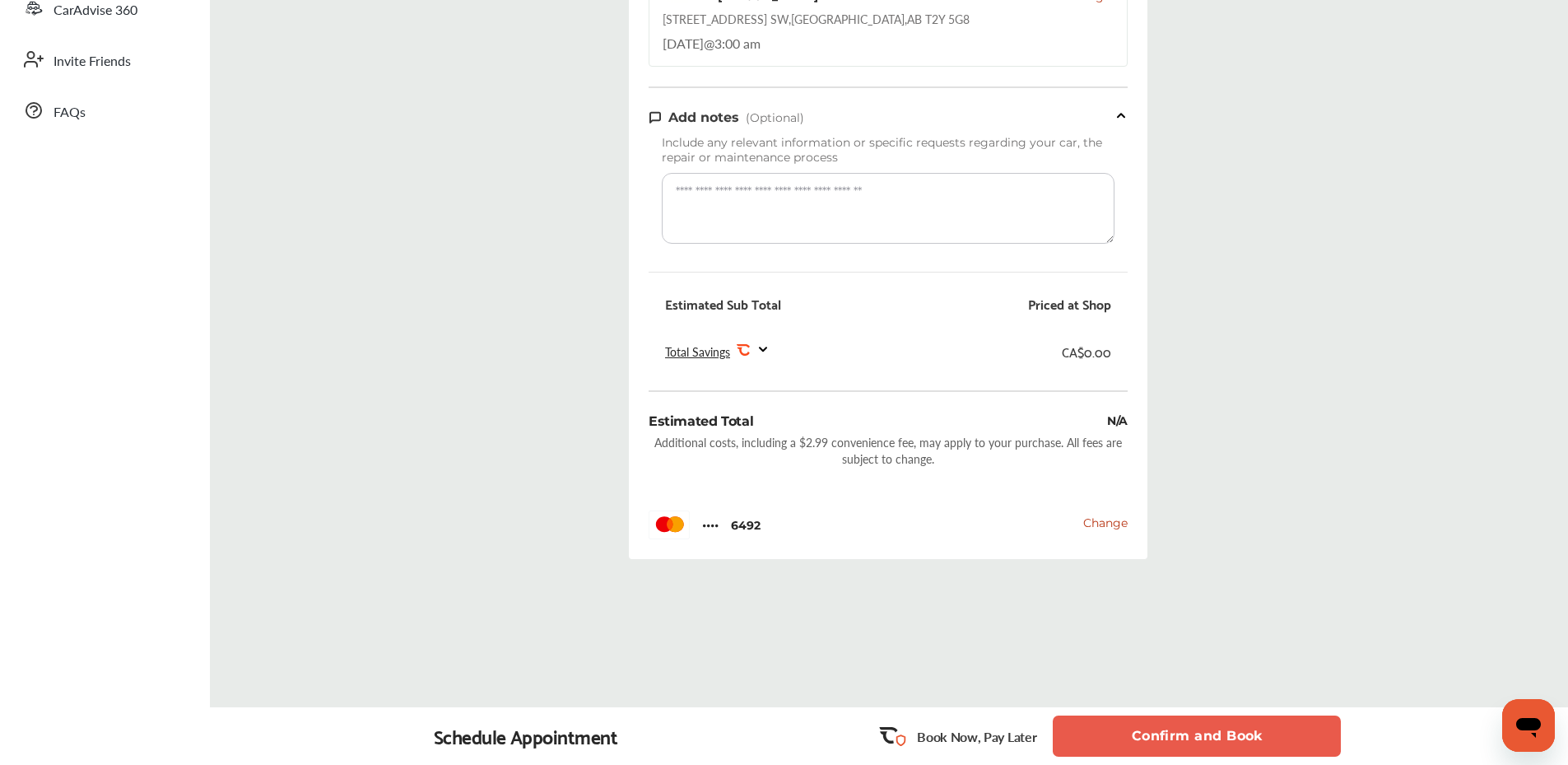
scroll to position [441, 0]
click at [698, 356] on span "Total Savings" at bounding box center [697, 352] width 65 height 17
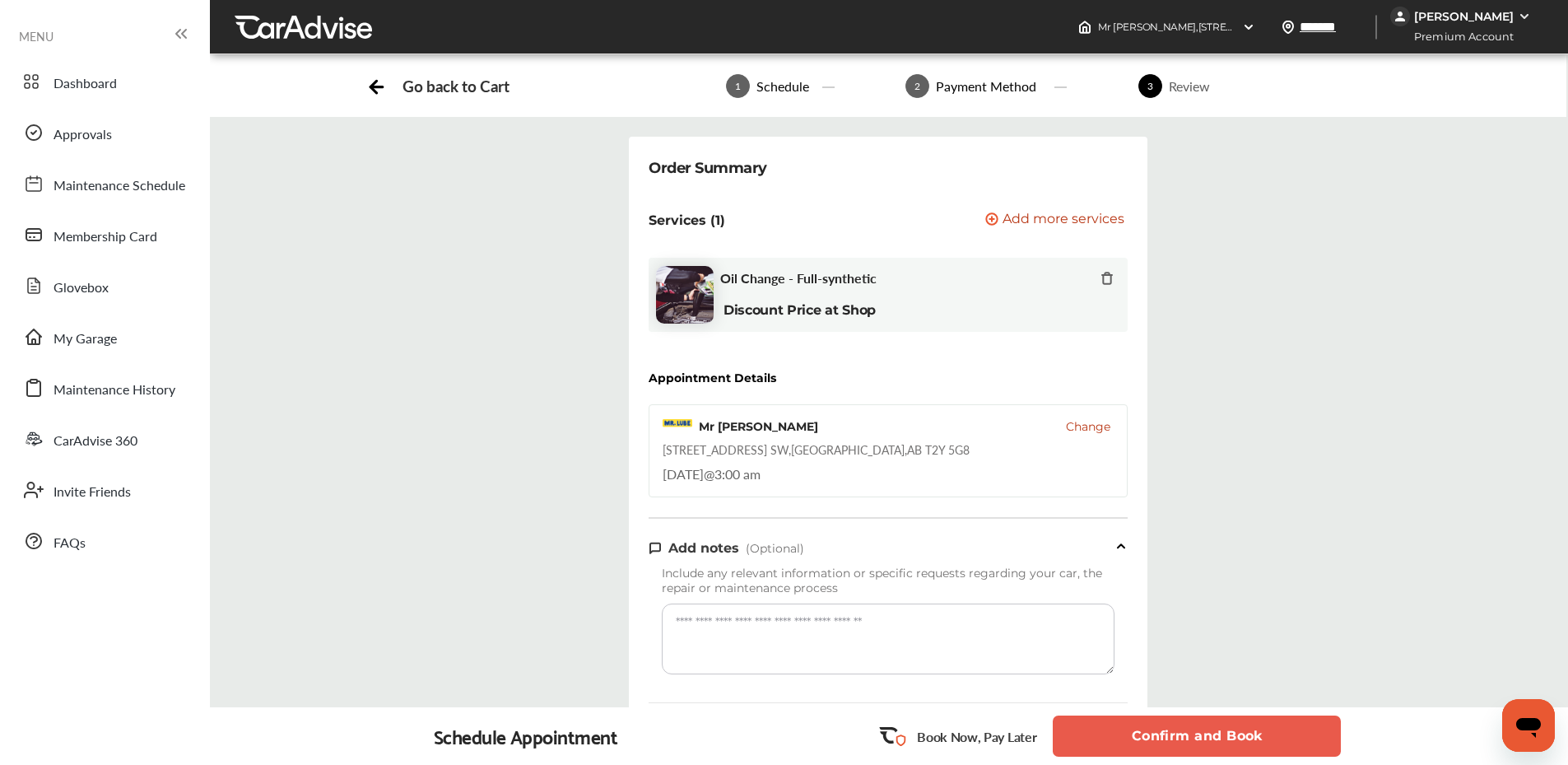
scroll to position [411, 0]
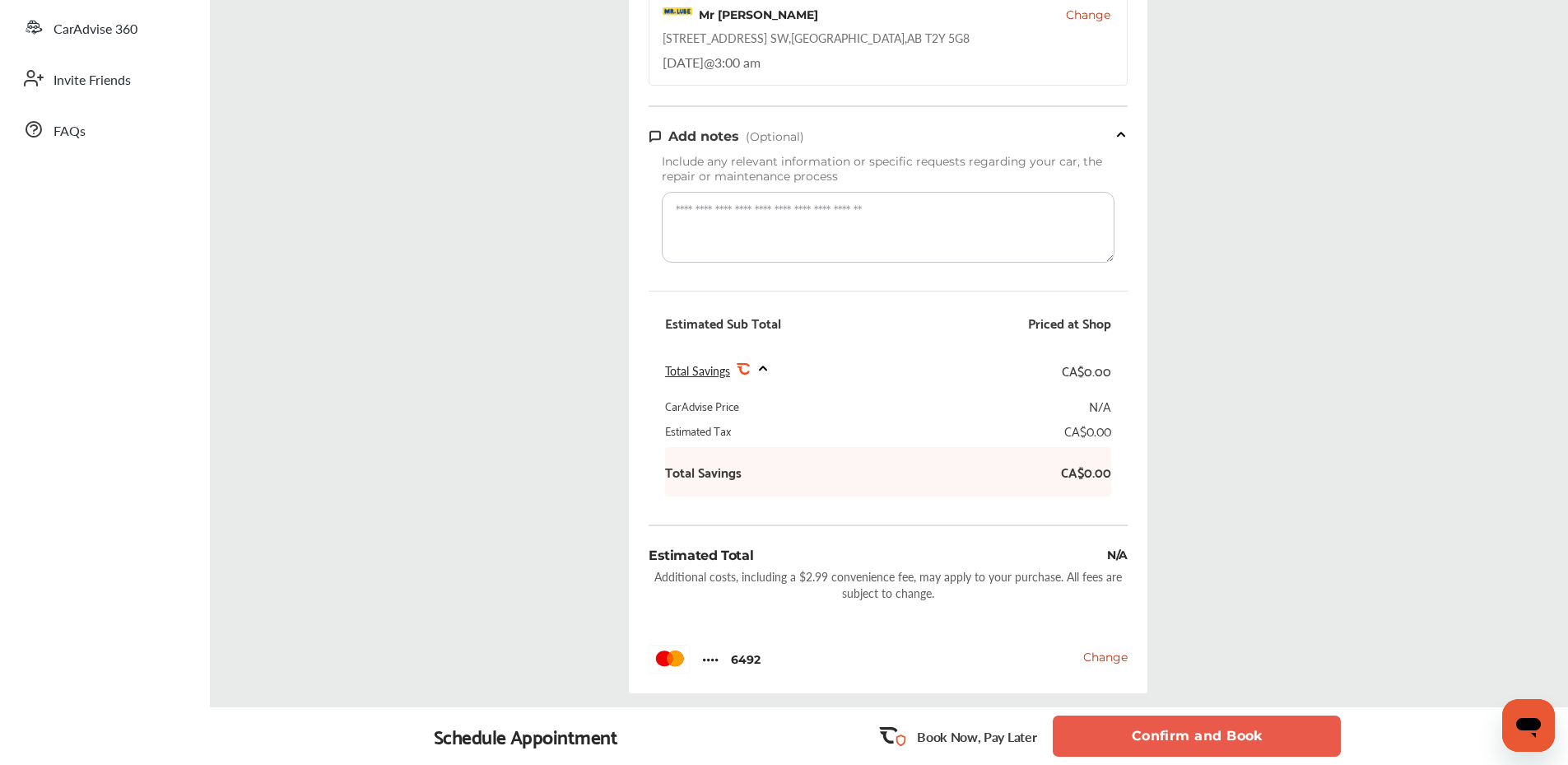
click at [1224, 733] on button "Confirm and Book" at bounding box center [1197, 737] width 288 height 41
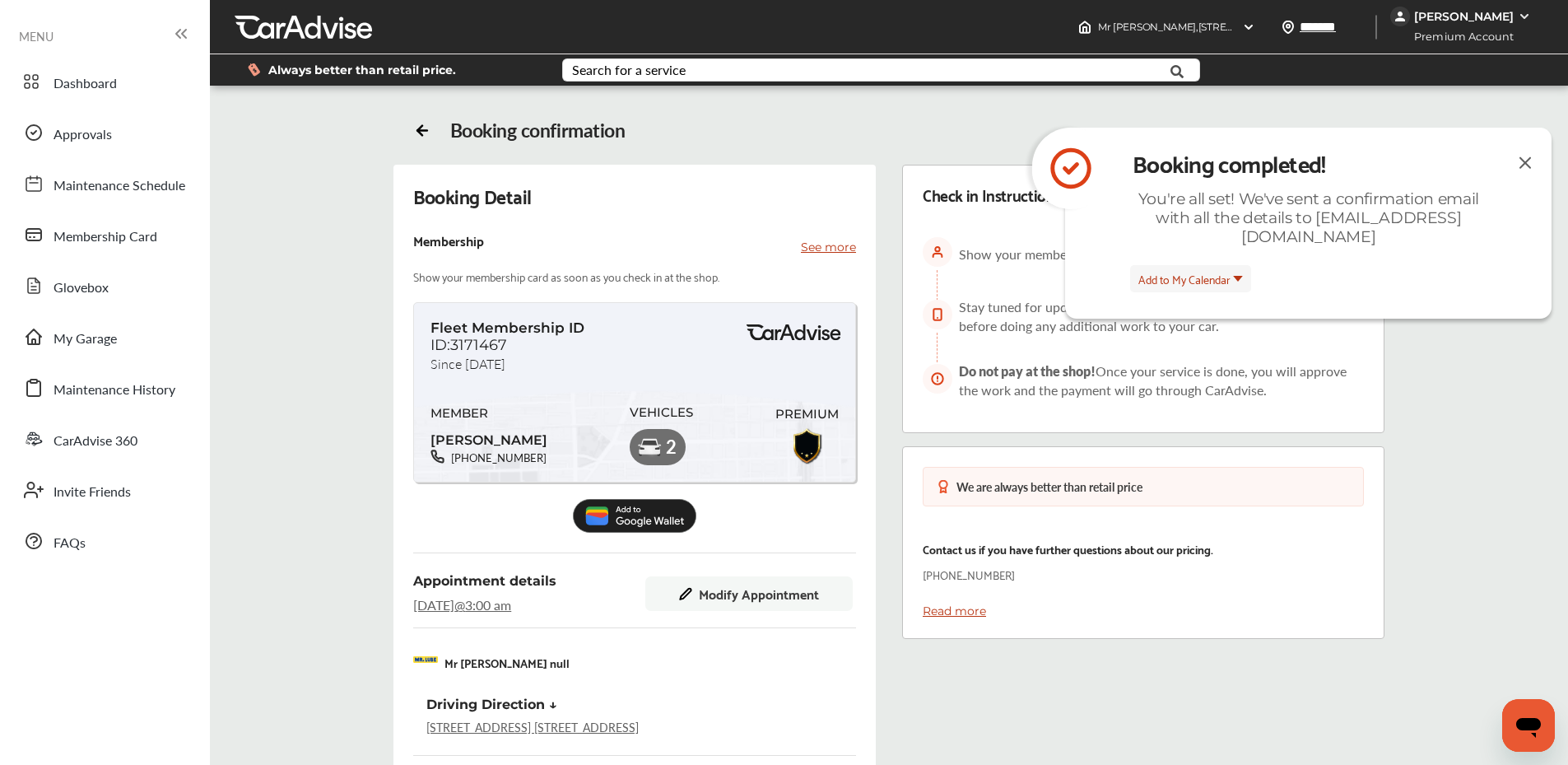
click at [644, 452] on img at bounding box center [649, 448] width 26 height 26
click at [342, 450] on div "Booking Detail Membership See more Show your membership card as soon as you che…" at bounding box center [888, 639] width 1286 height 948
click at [1001, 693] on div "Check in Instruction Show your membership card at the store as soon as you arri…" at bounding box center [1144, 639] width 509 height 948
click at [1533, 157] on img at bounding box center [1526, 163] width 20 height 21
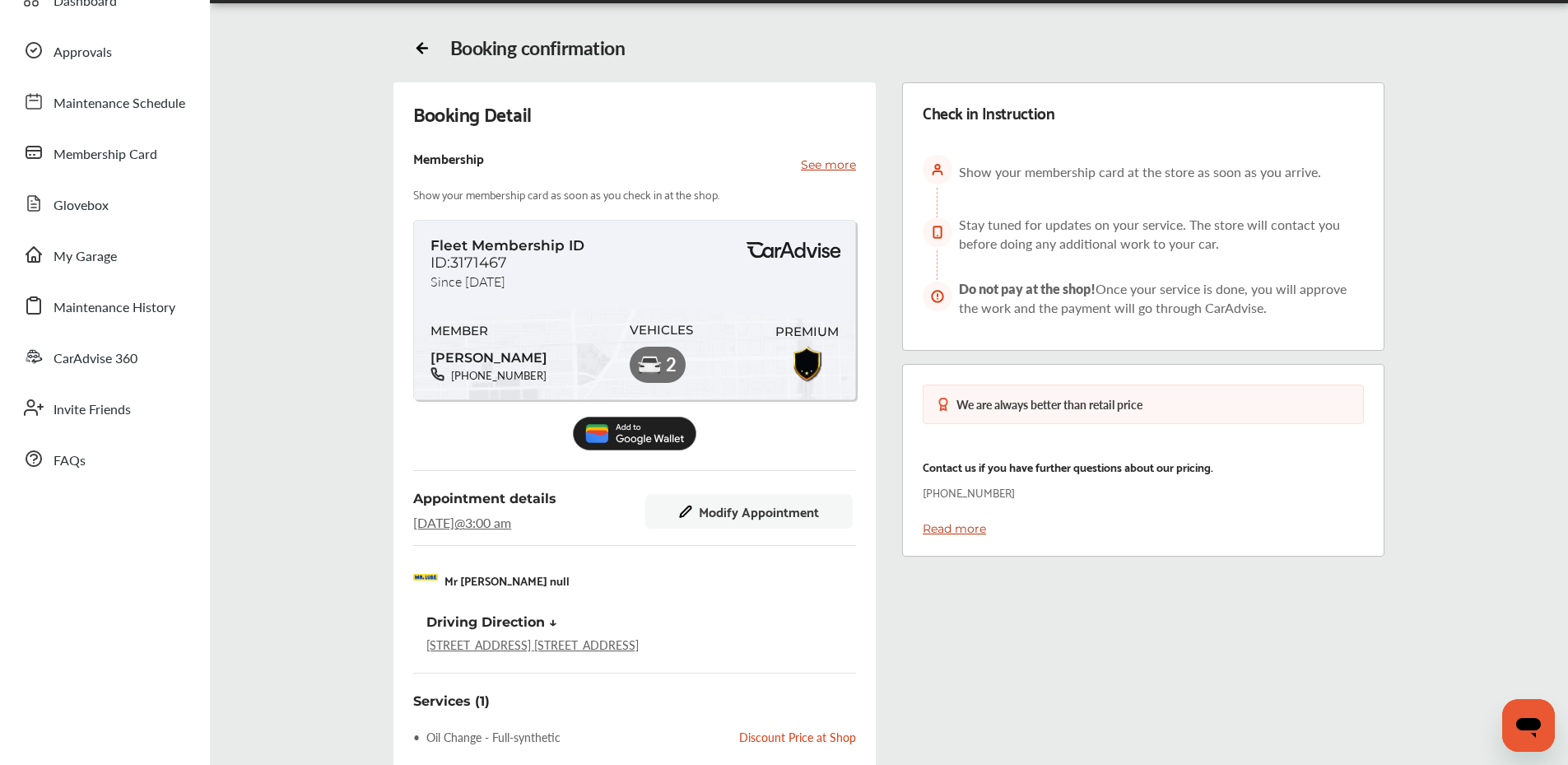
scroll to position [165, 0]
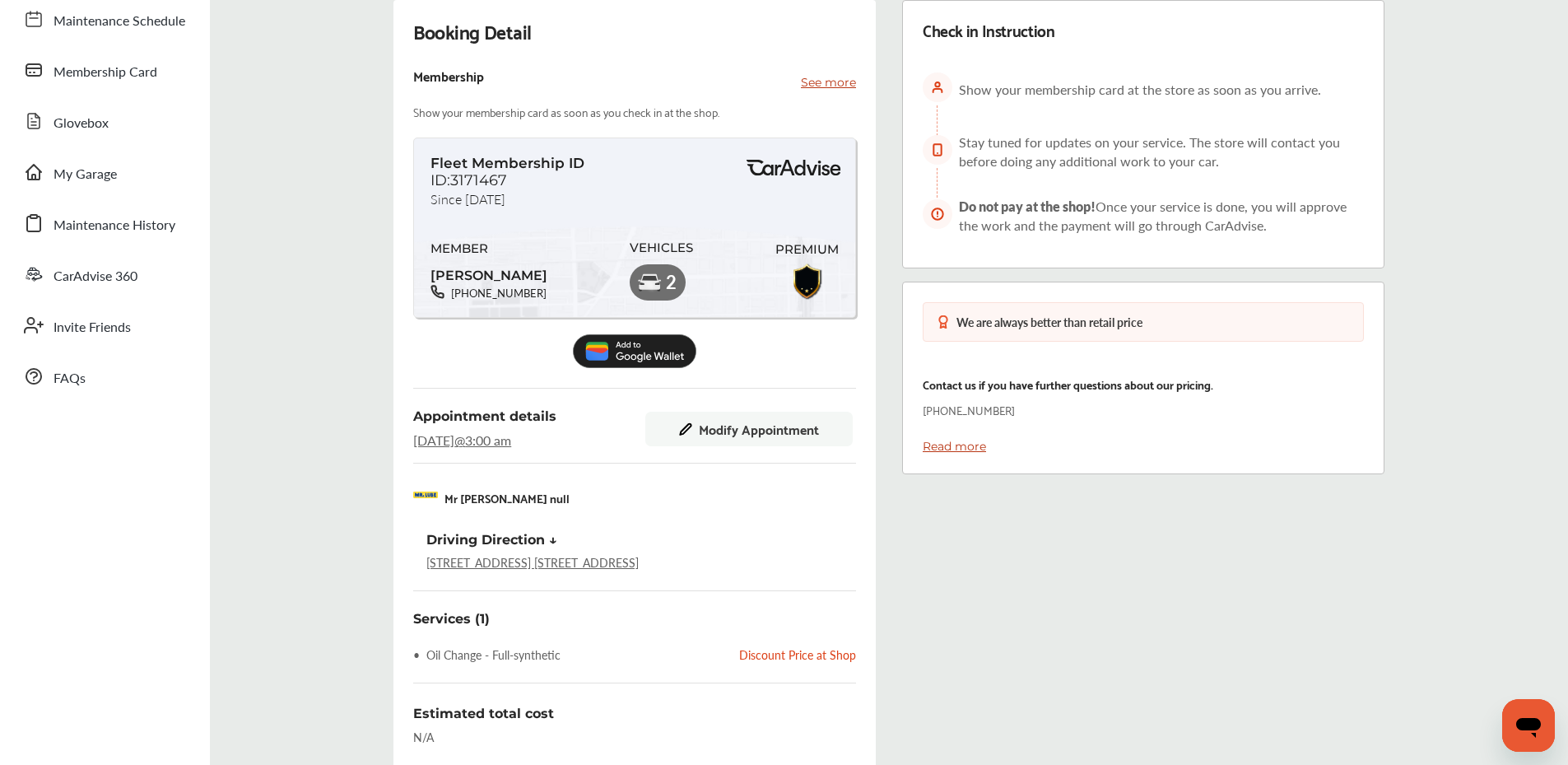
click at [735, 426] on span "Modify Appointment" at bounding box center [759, 428] width 120 height 15
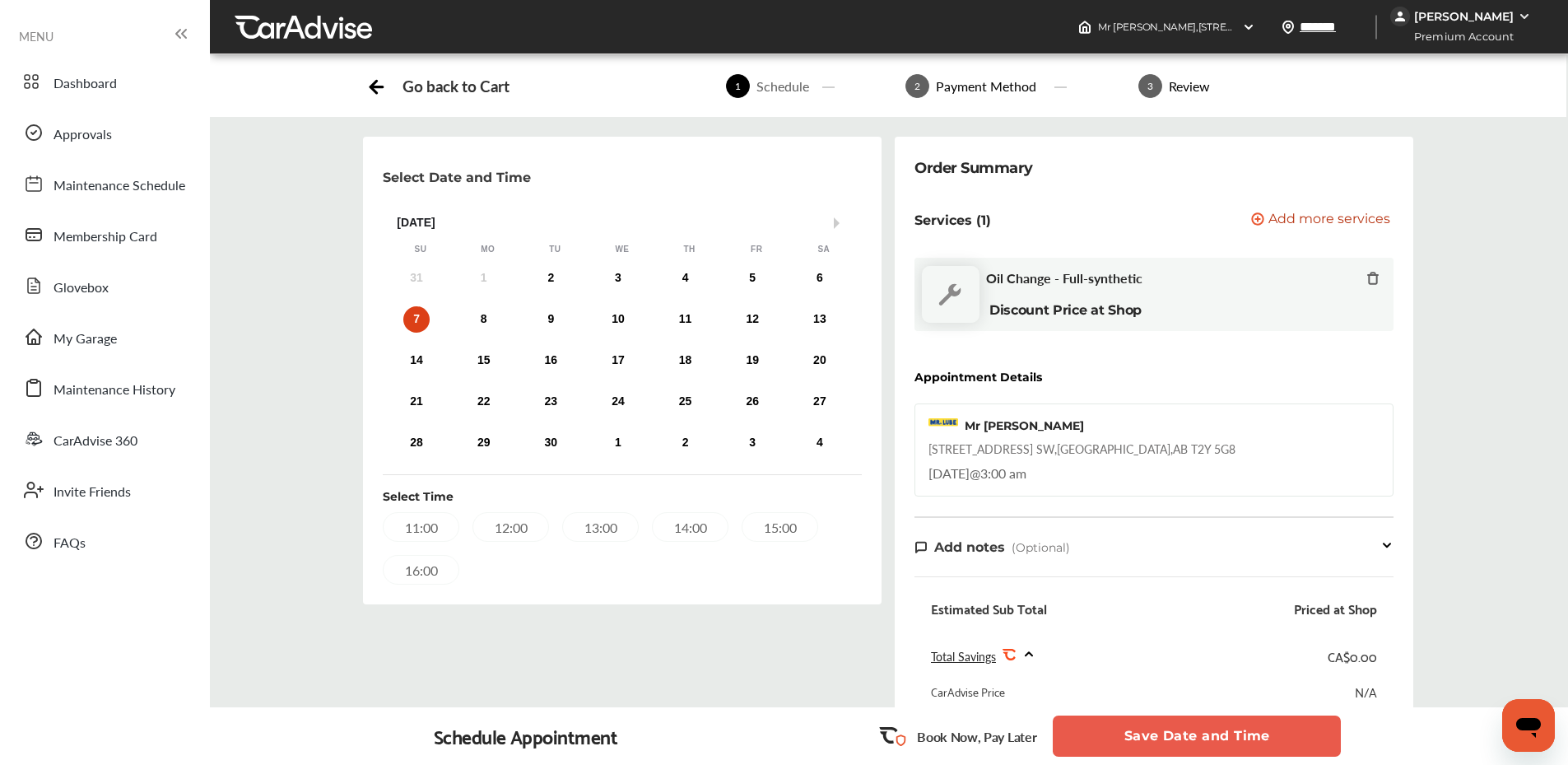
click at [420, 530] on div "11:00" at bounding box center [421, 527] width 76 height 29
click at [1161, 736] on button "Save Date and Time" at bounding box center [1197, 737] width 288 height 41
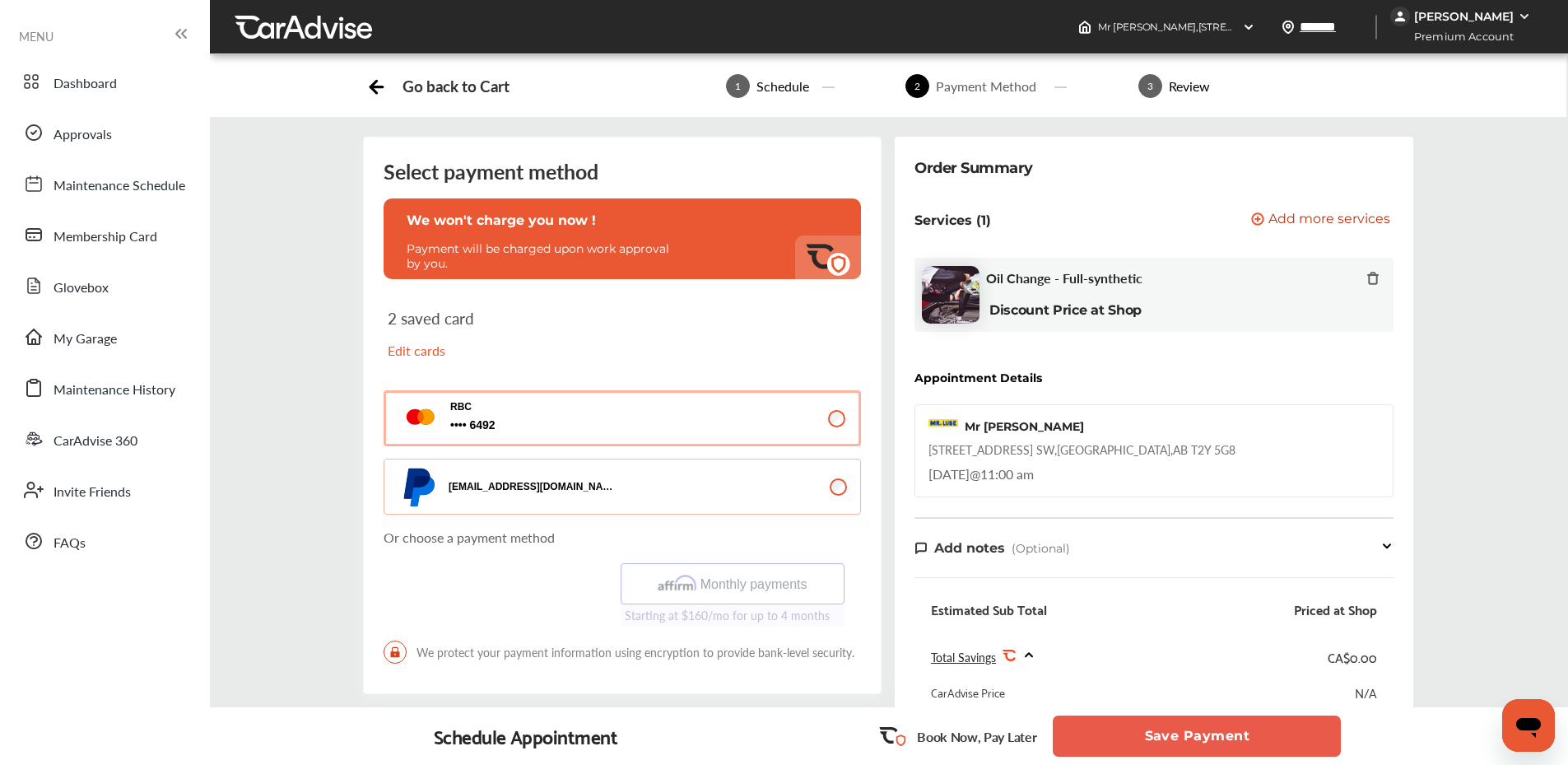
click at [1160, 735] on button "Save Payment" at bounding box center [1197, 737] width 288 height 41
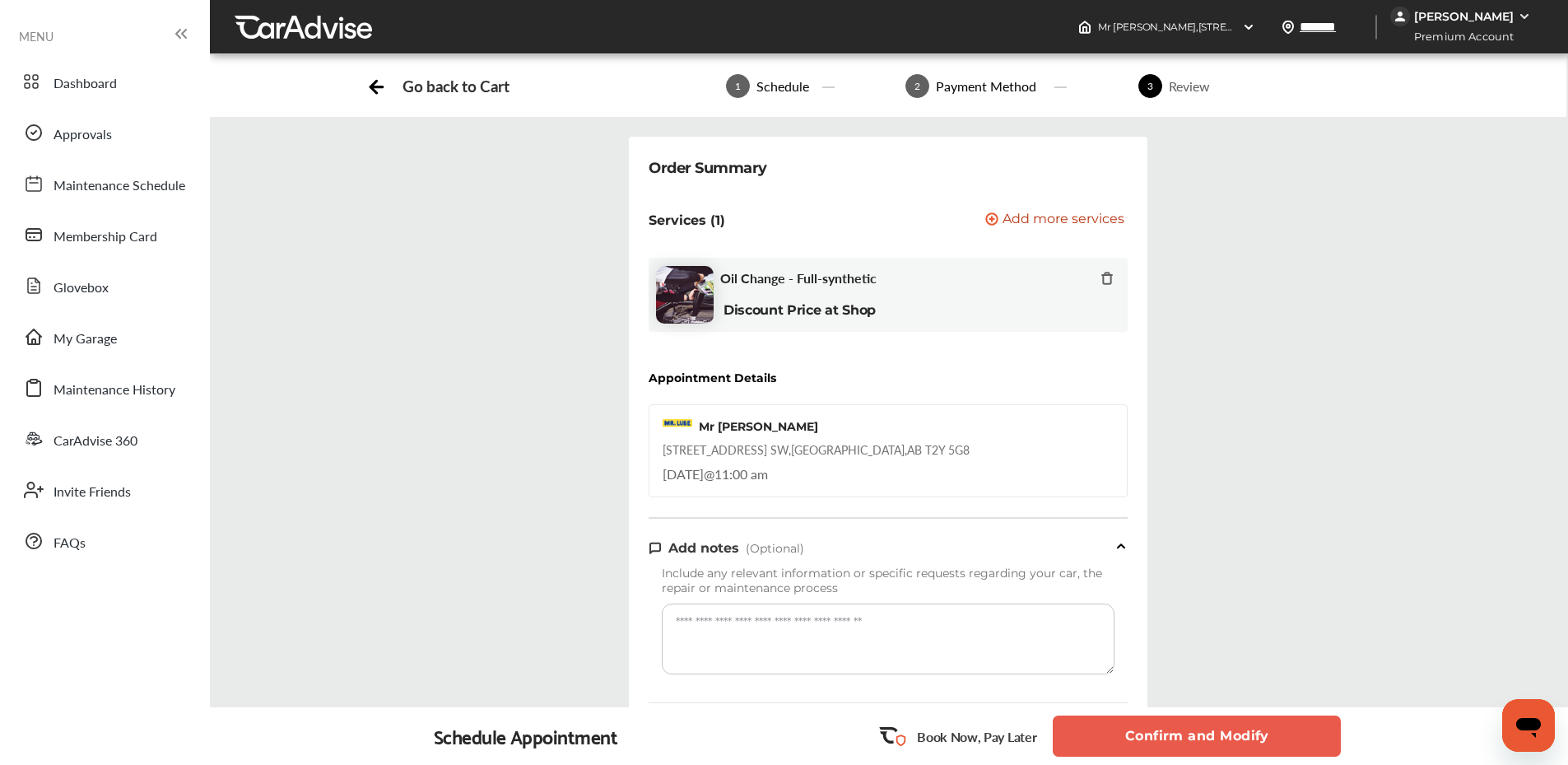
click at [1160, 735] on button "Confirm and Modify" at bounding box center [1197, 737] width 288 height 41
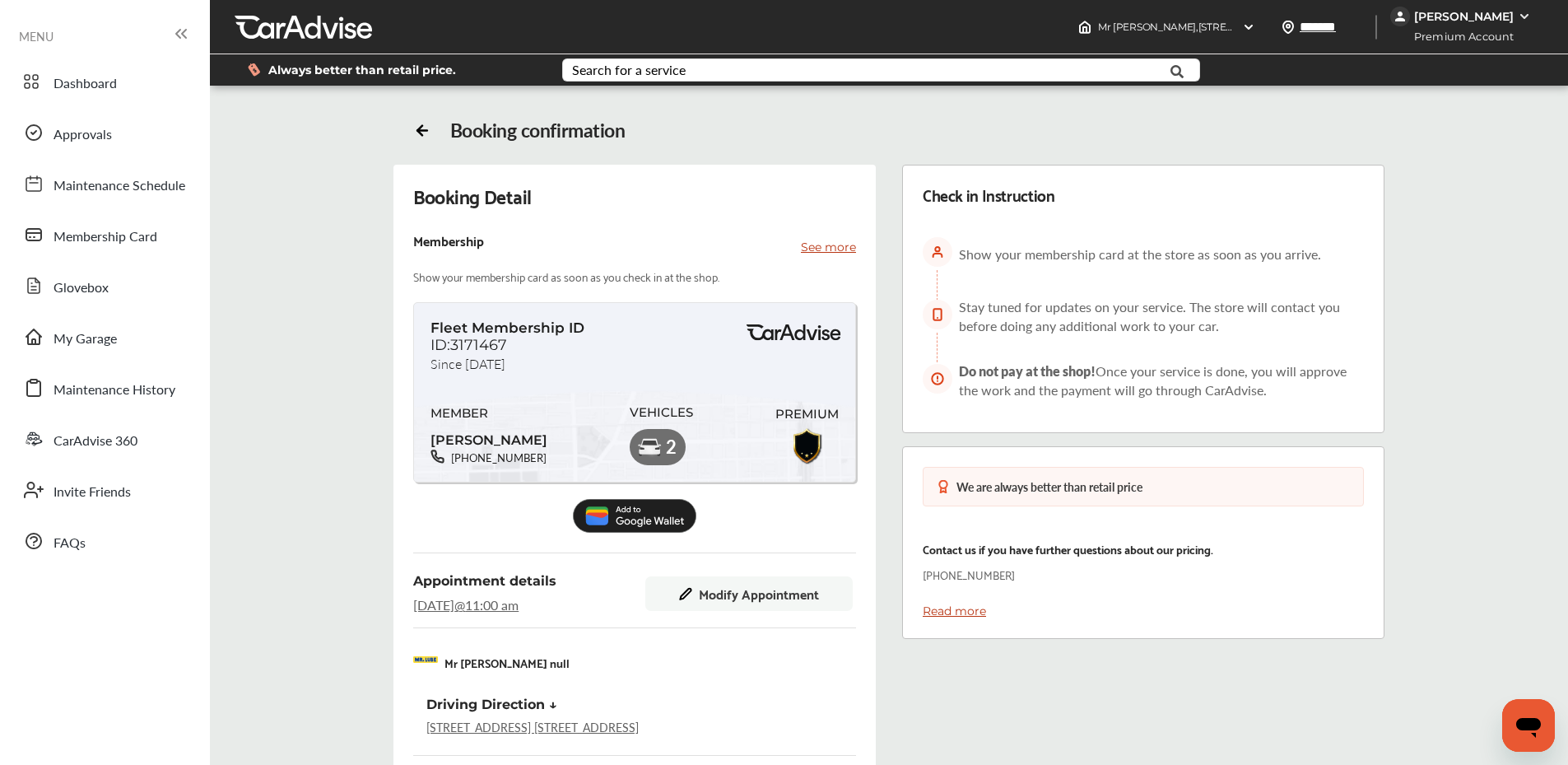
click at [656, 519] on img at bounding box center [635, 515] width 123 height 33
click at [93, 193] on span "Maintenance Schedule" at bounding box center [119, 186] width 132 height 22
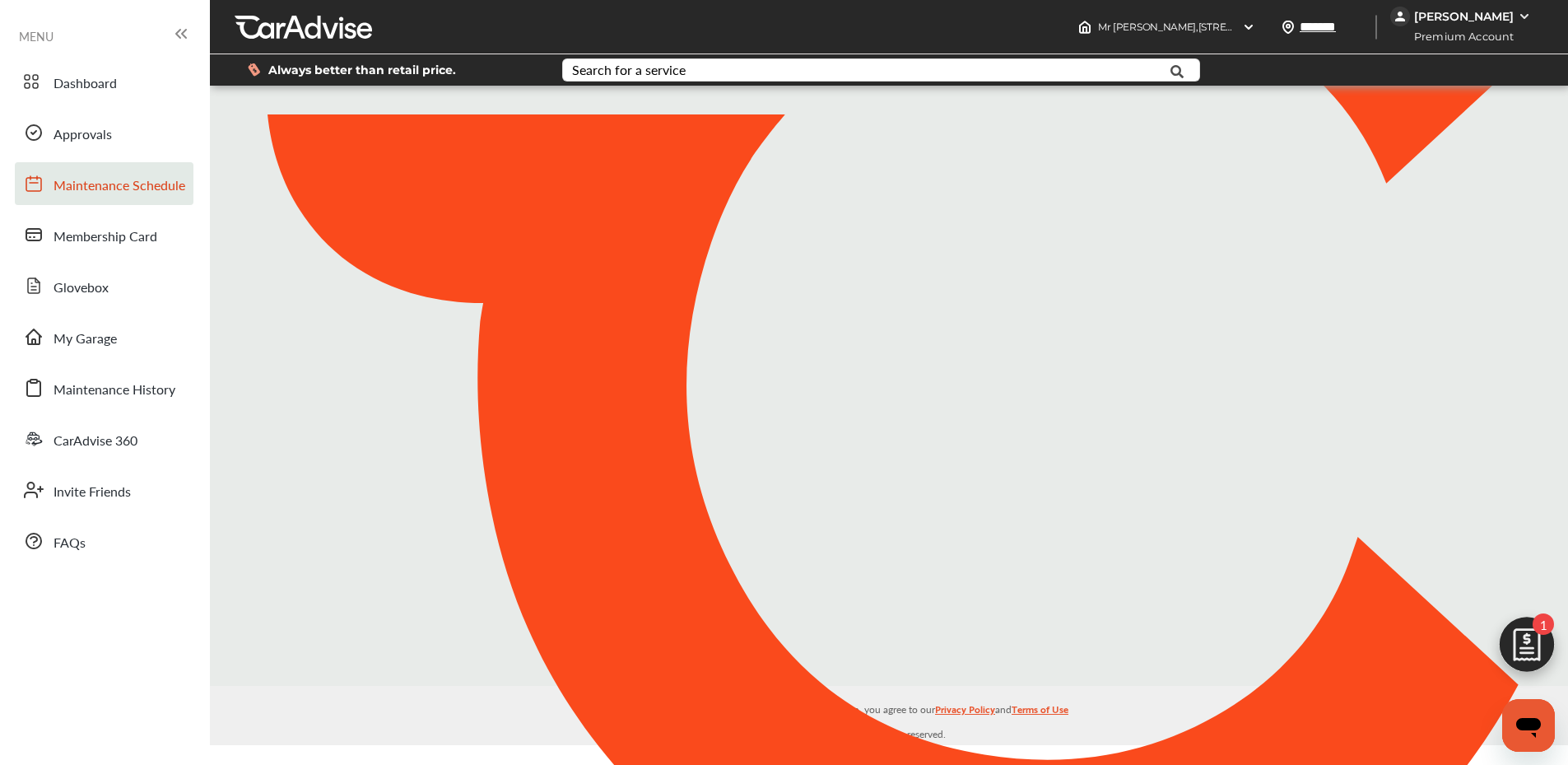
scroll to position [233, 0]
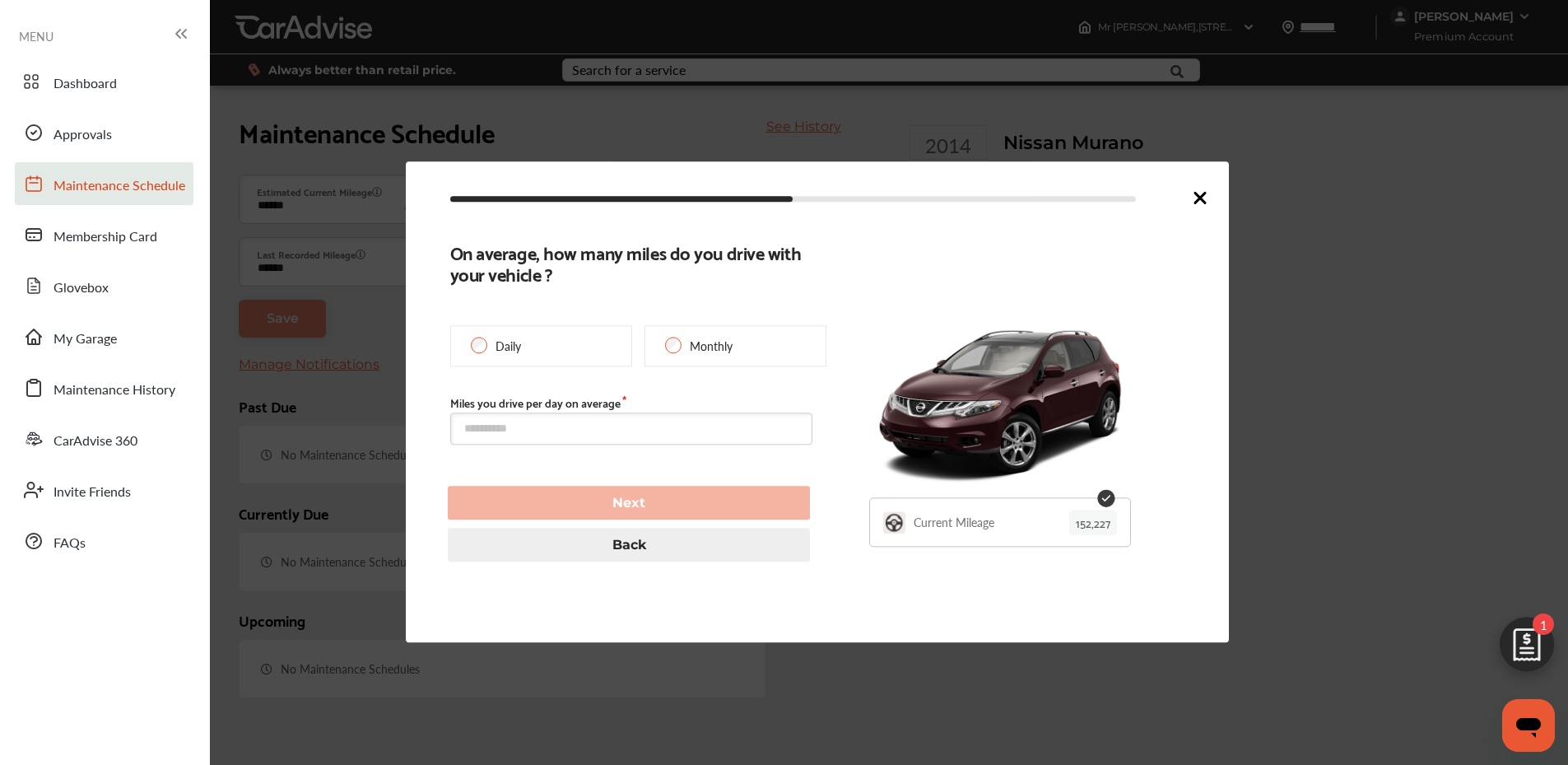
type input "***"
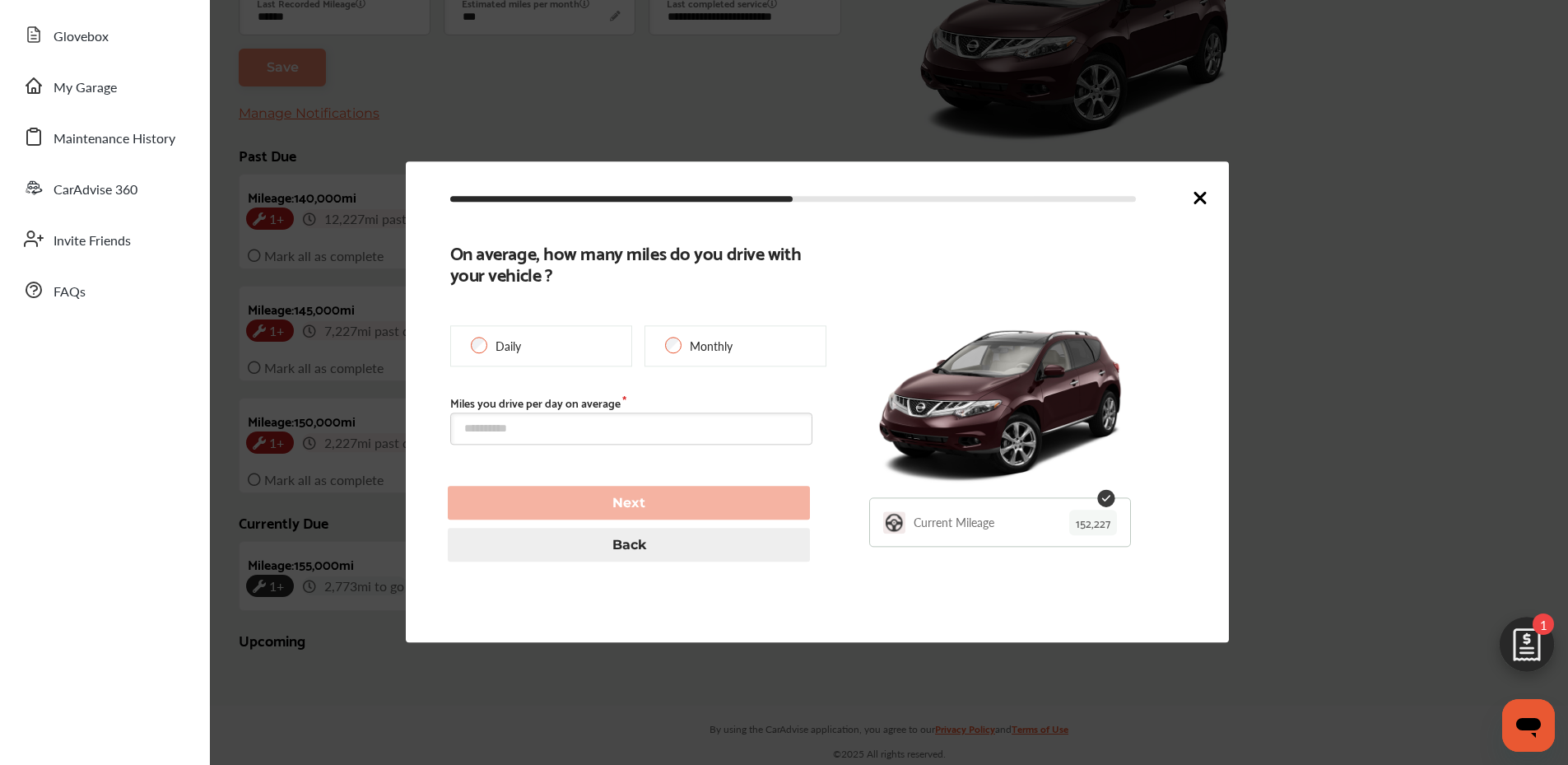
scroll to position [380, 0]
click at [1212, 192] on div "On average, how many miles do you drive with your vehicle ? Daily Monthly Miles…" at bounding box center [817, 402] width 824 height 481
click at [1201, 191] on icon at bounding box center [1201, 198] width 20 height 20
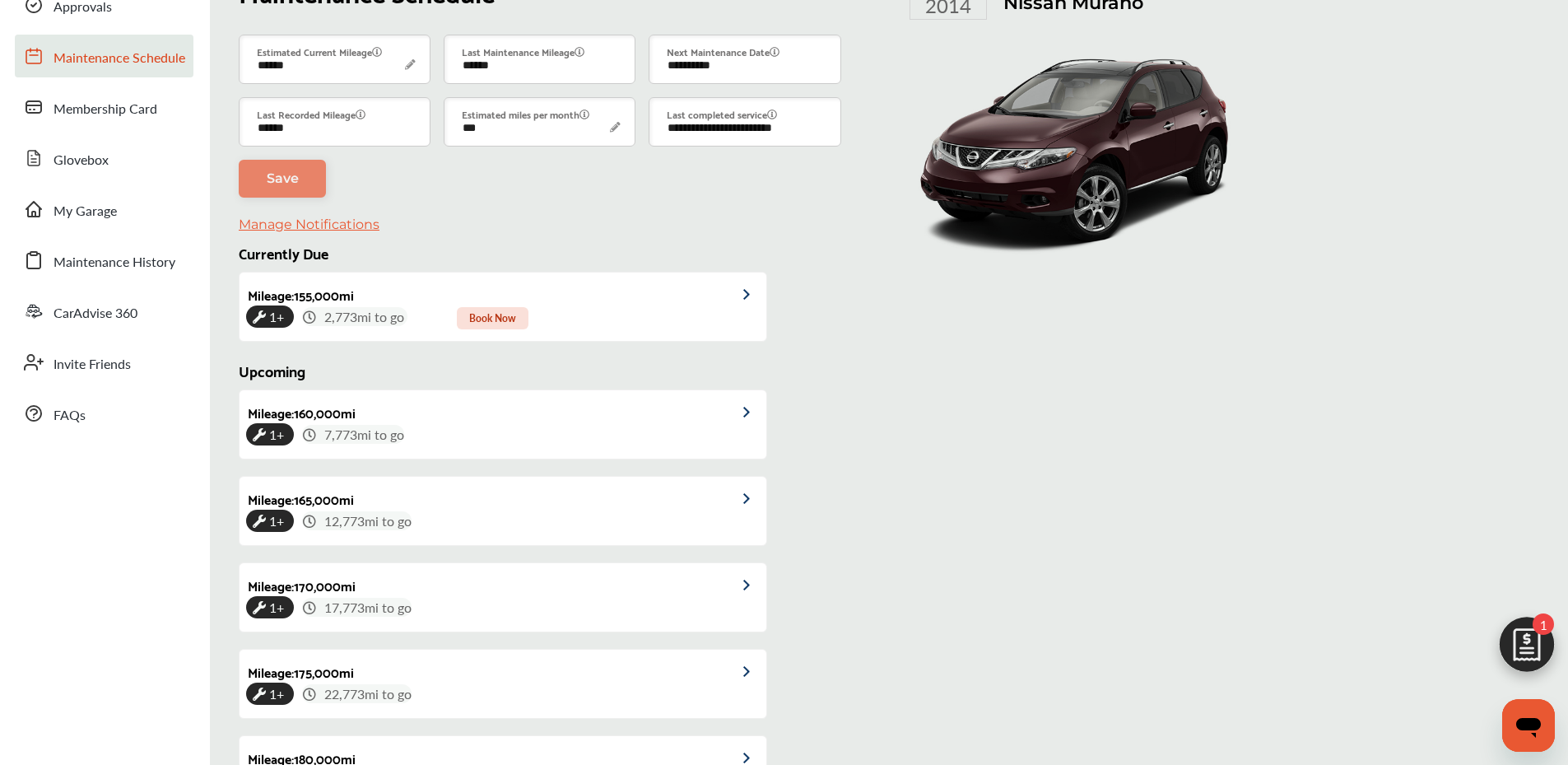
scroll to position [0, 0]
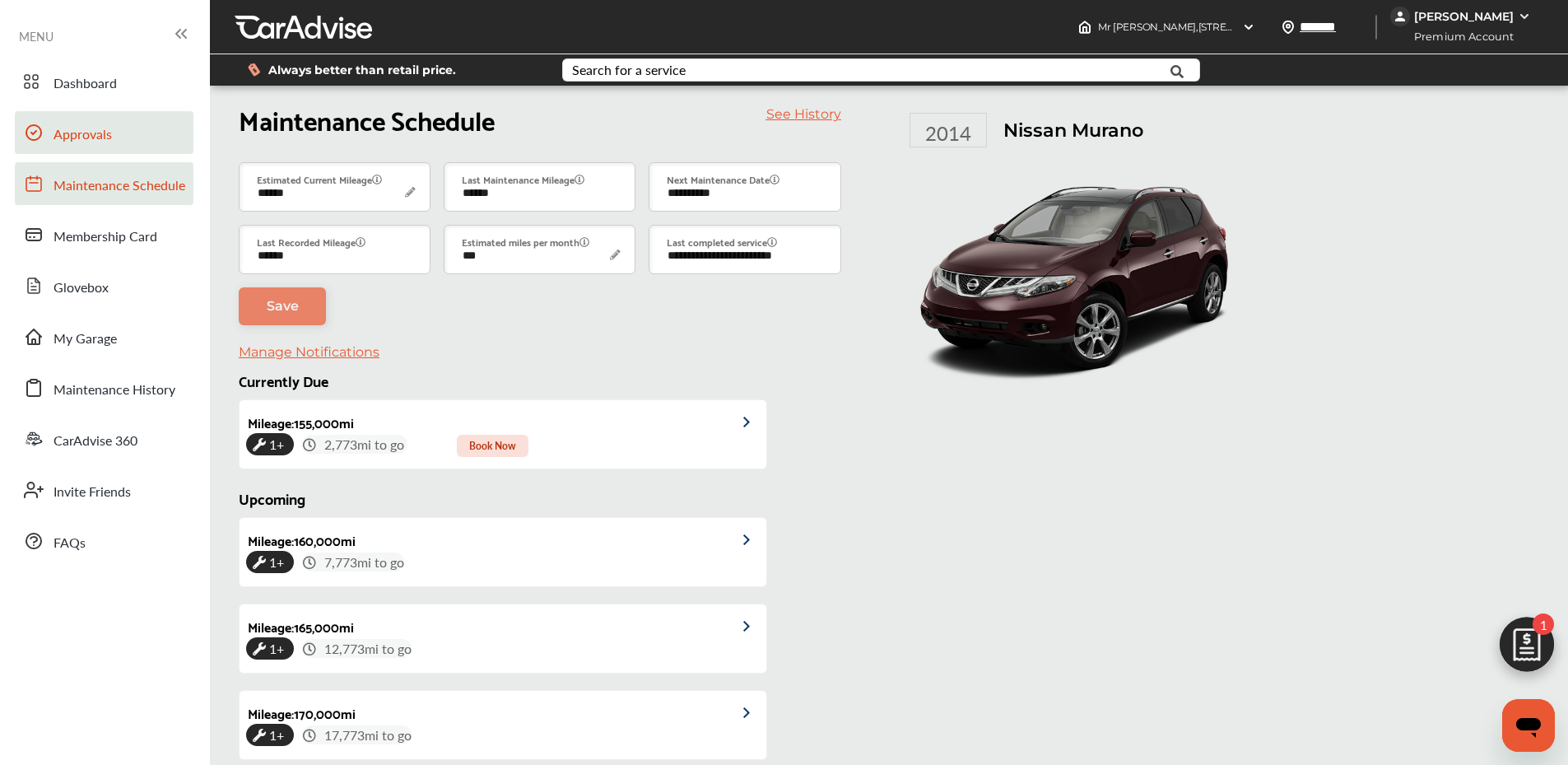
click at [47, 135] on link "Approvals" at bounding box center [104, 132] width 178 height 43
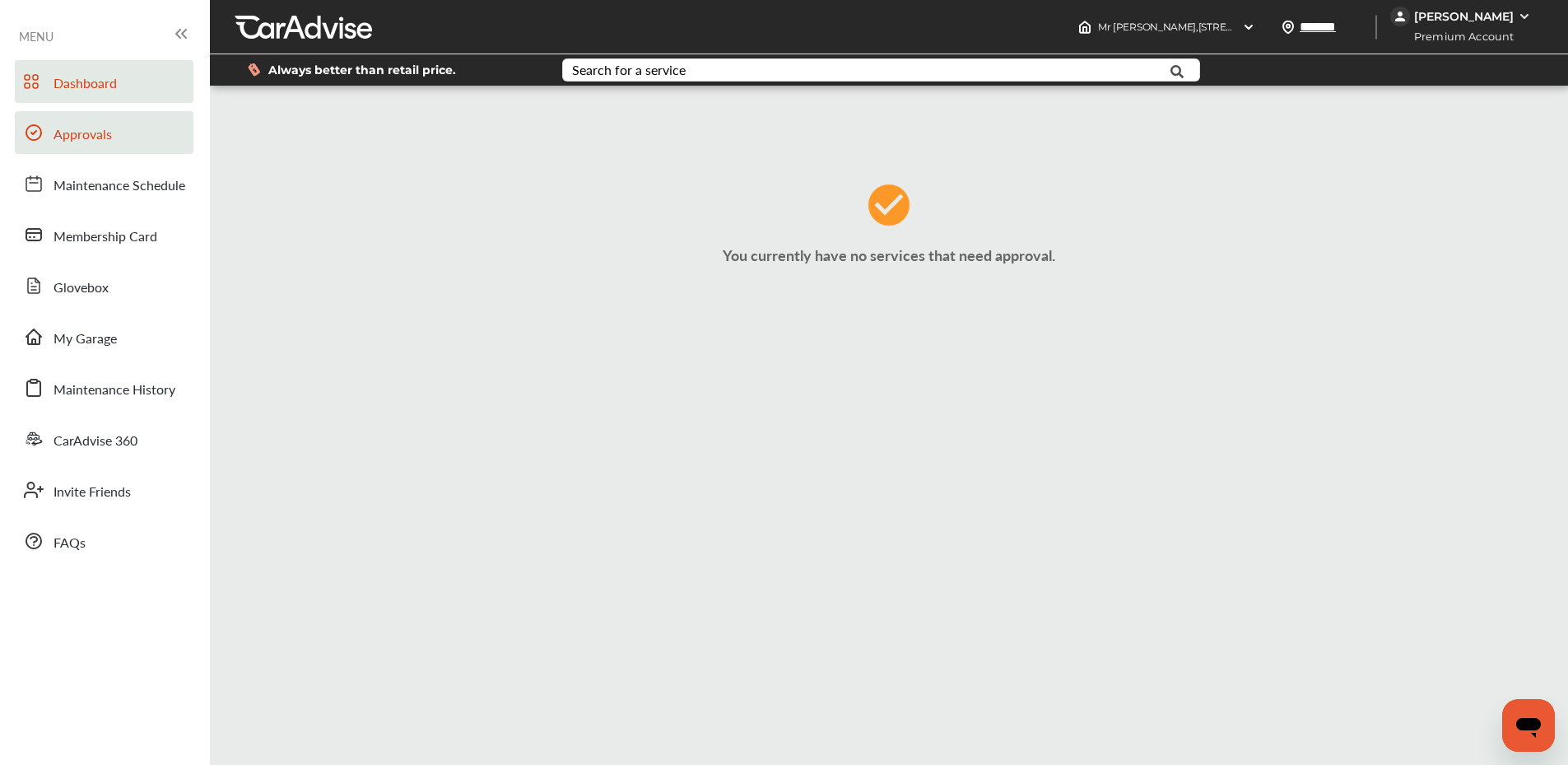
click at [67, 87] on span "Dashboard" at bounding box center [85, 84] width 64 height 22
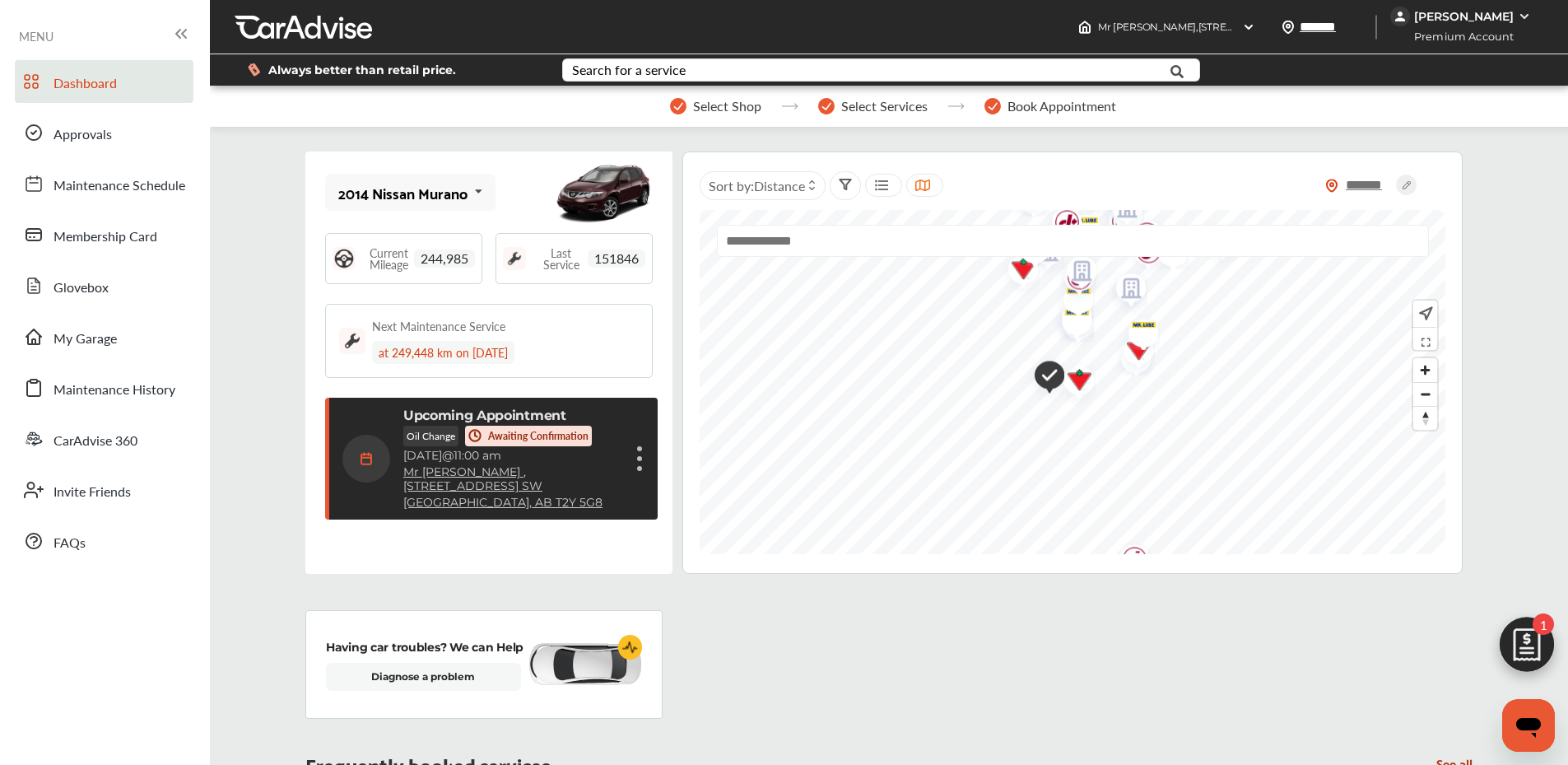
scroll to position [235, 0]
click at [441, 196] on div "2014 Nissan Murano" at bounding box center [404, 192] width 129 height 17
click at [437, 275] on div "2014 Nissan Murano" at bounding box center [407, 274] width 137 height 17
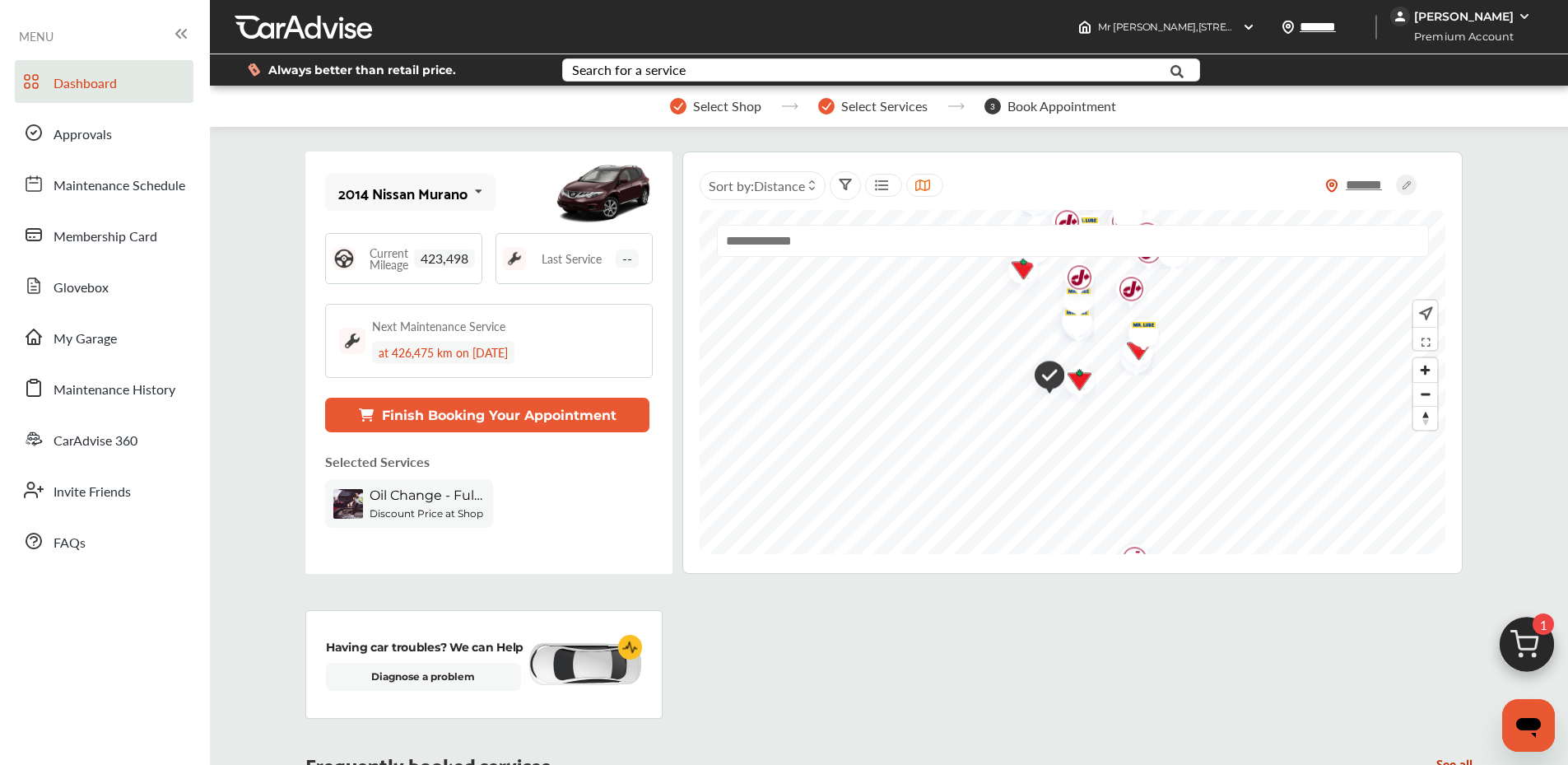
click at [442, 192] on div "2014 Nissan Murano" at bounding box center [404, 192] width 129 height 17
click at [435, 246] on div "2014 Nissan Murano" at bounding box center [407, 237] width 137 height 17
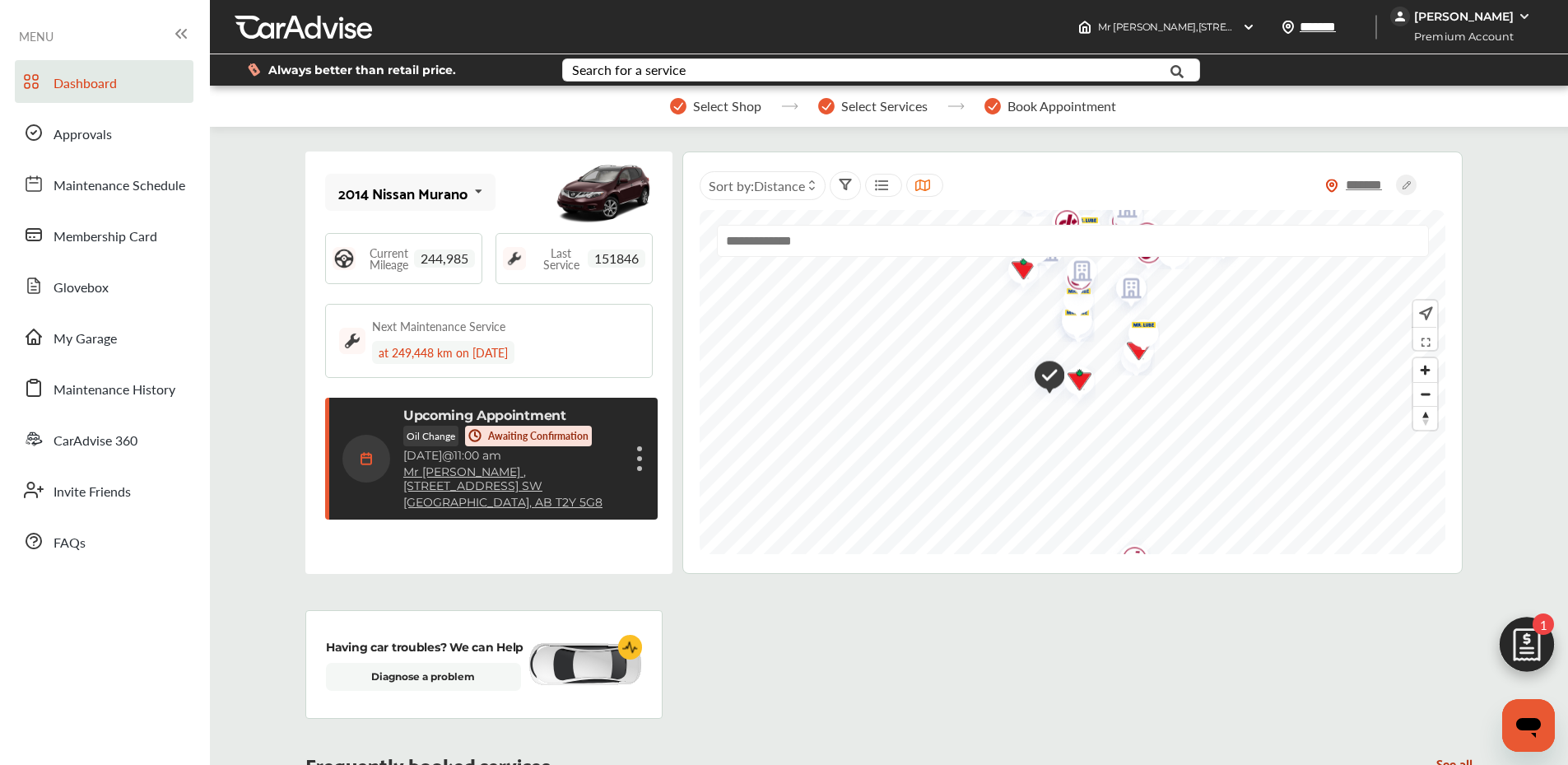
click at [437, 201] on div "2014 Nissan Murano" at bounding box center [404, 192] width 129 height 17
click at [437, 275] on div "2014 Nissan Murano" at bounding box center [407, 274] width 137 height 17
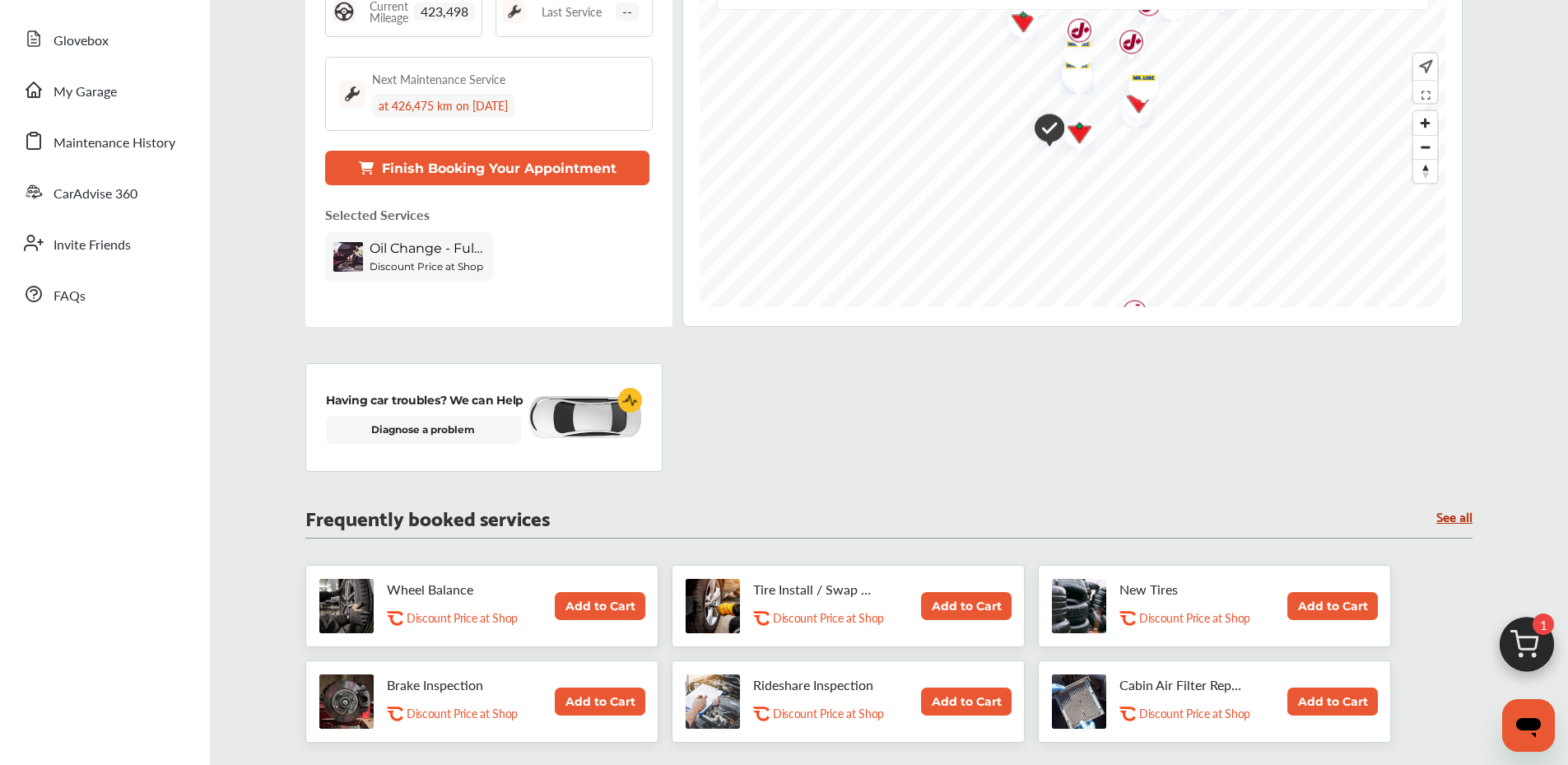
scroll to position [0, 0]
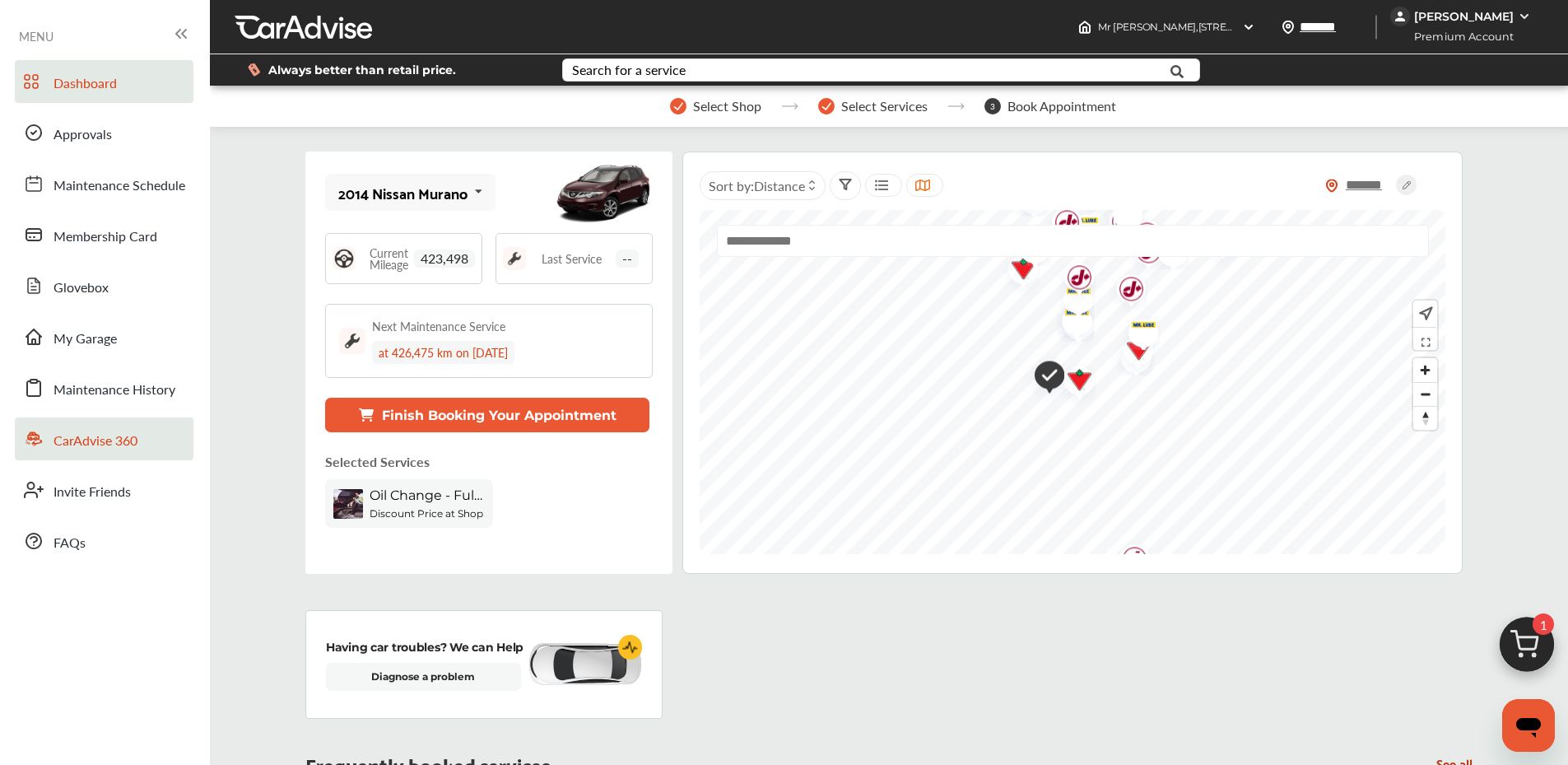
click at [122, 450] on span "CarAdvise 360" at bounding box center [96, 442] width 84 height 22
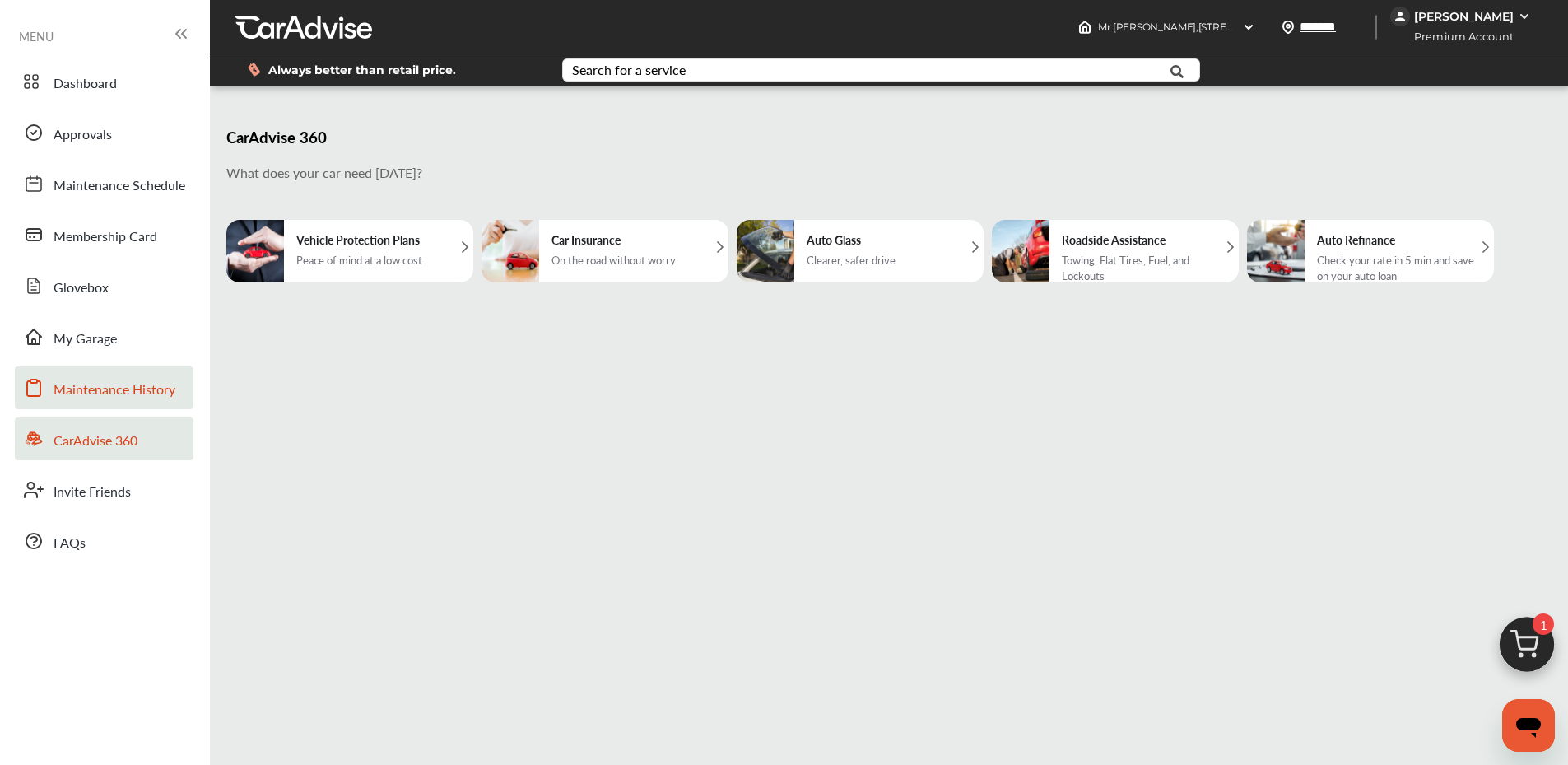
click at [150, 381] on span "Maintenance History" at bounding box center [115, 391] width 121 height 22
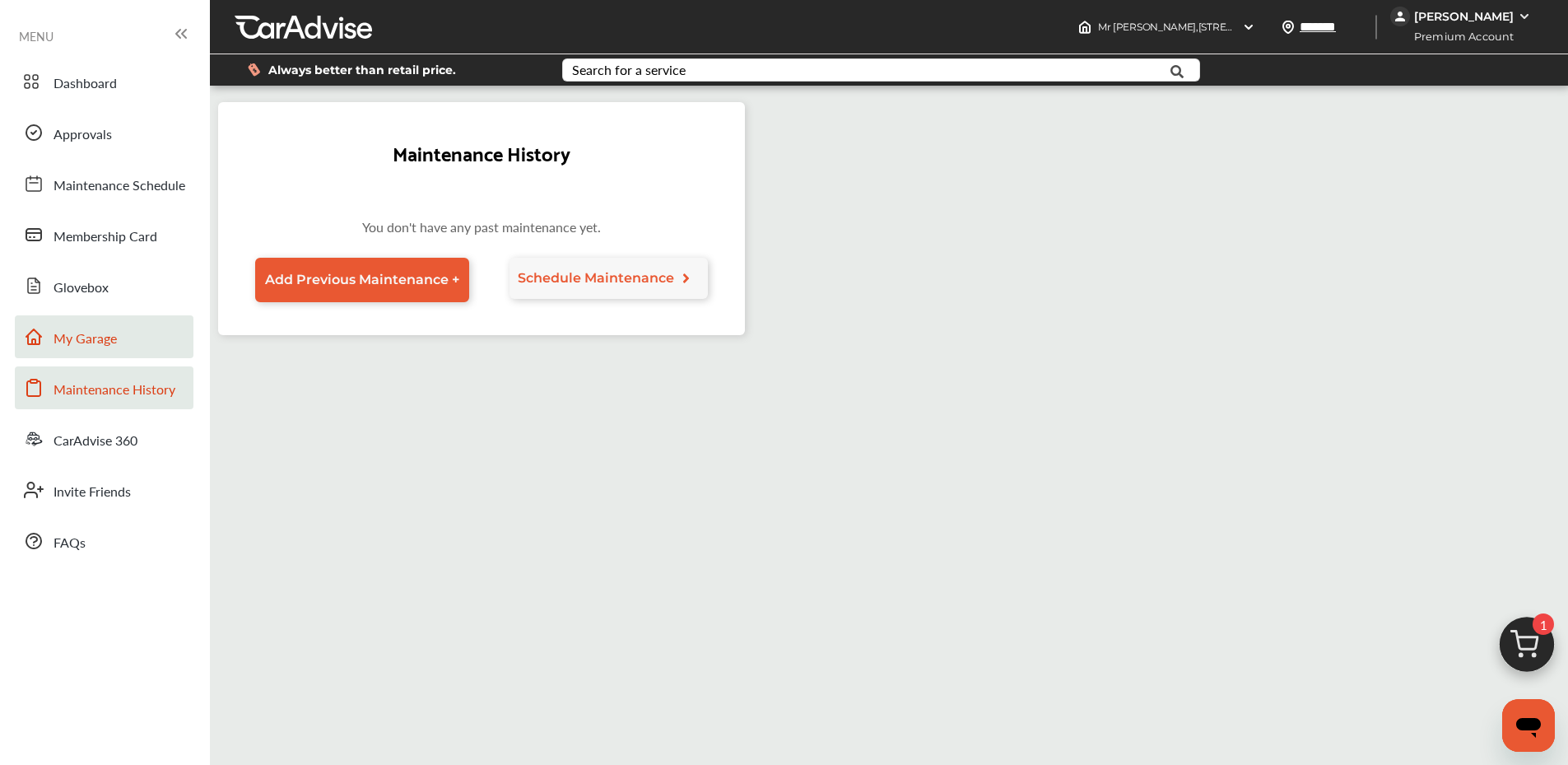
click at [128, 336] on link "My Garage" at bounding box center [104, 337] width 178 height 43
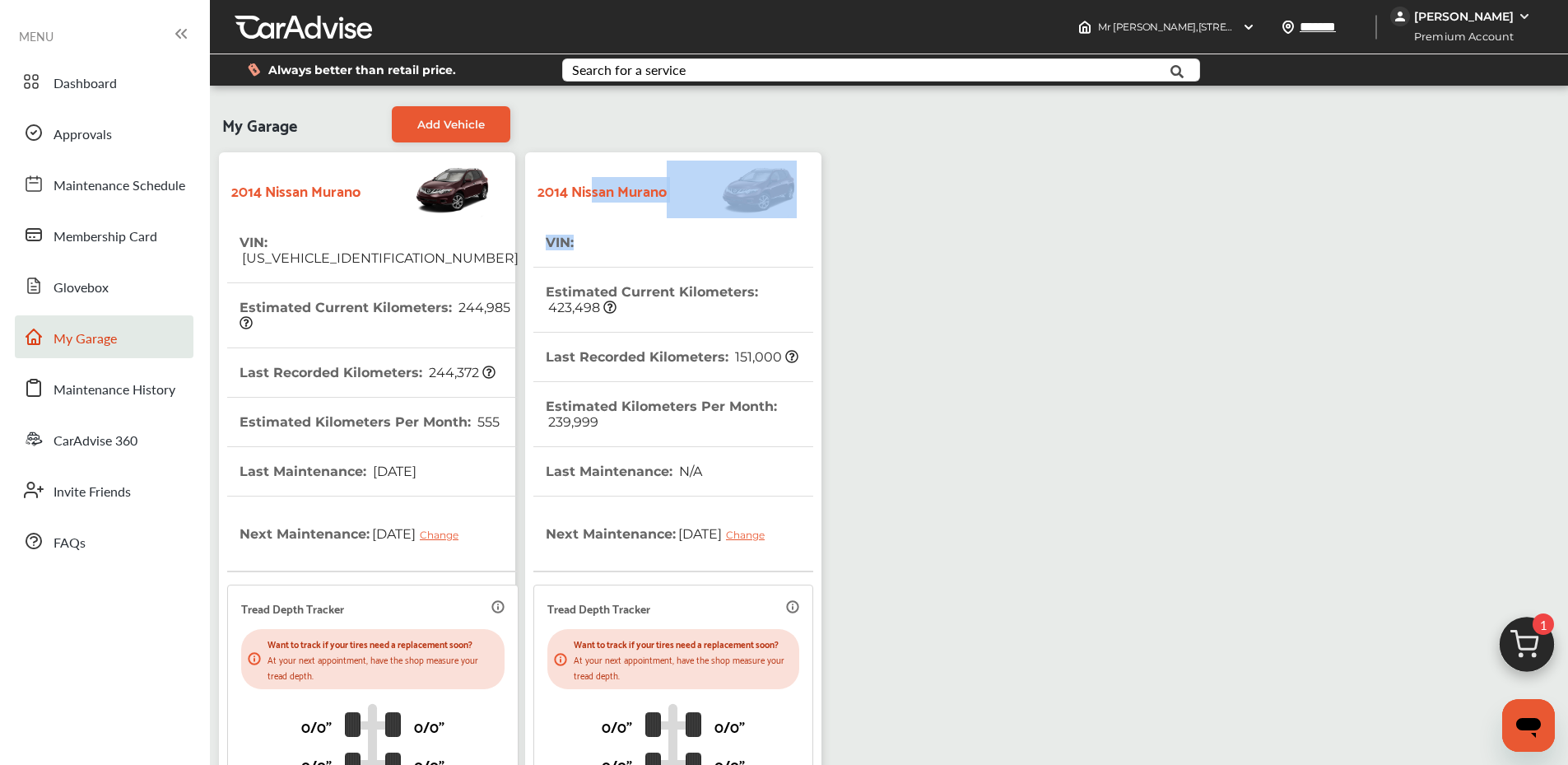
drag, startPoint x: 594, startPoint y: 200, endPoint x: 601, endPoint y: 245, distance: 45.5
click at [601, 245] on div "2014 Nissan Murano VIN : Estimated Current Kilometers : 423,498 Last Recorded K…" at bounding box center [674, 511] width 280 height 701
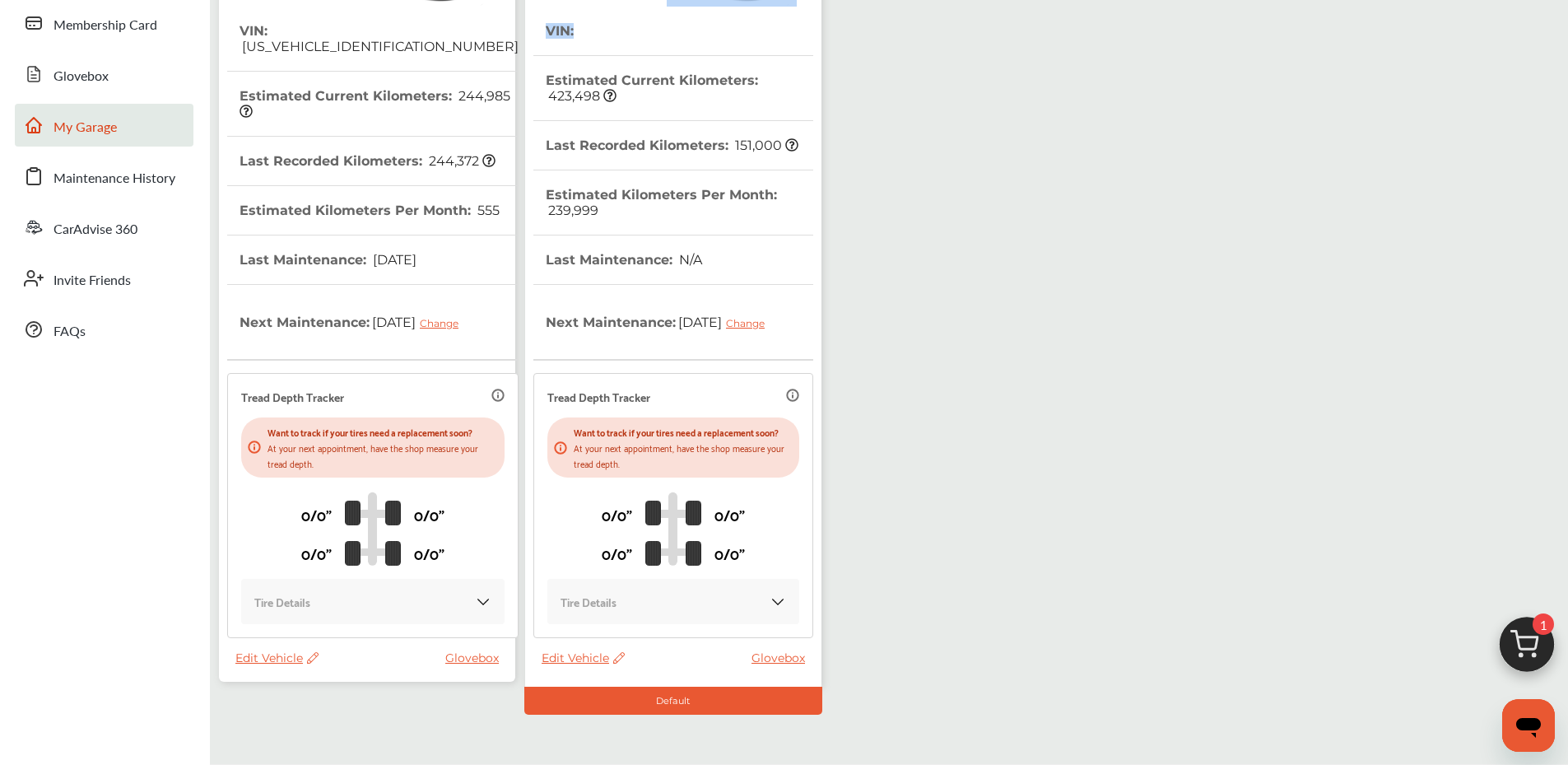
scroll to position [247, 0]
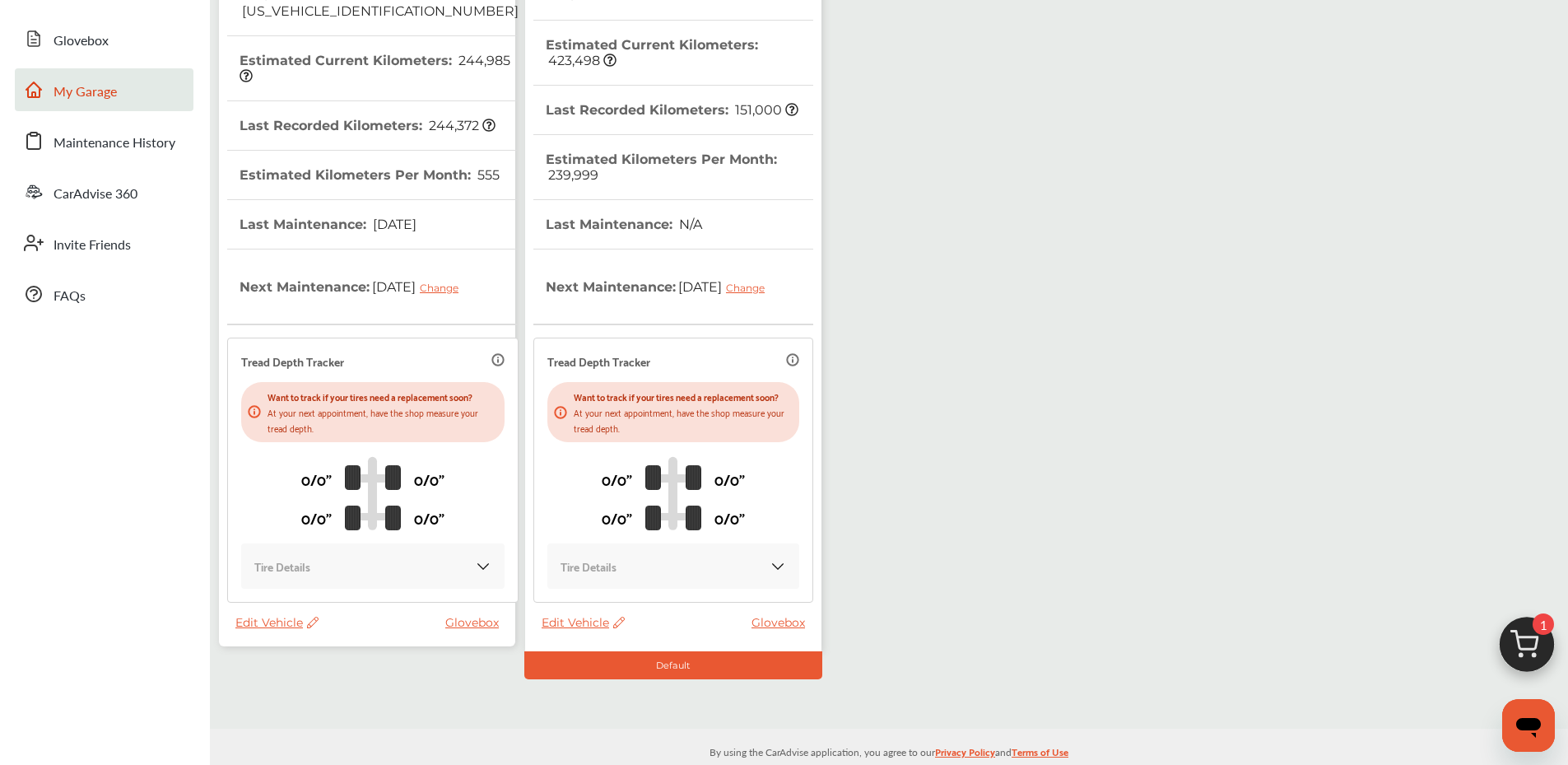
click at [602, 677] on div "Default" at bounding box center [673, 665] width 298 height 28
click at [598, 630] on span "Edit Vehicle" at bounding box center [583, 622] width 83 height 15
click at [635, 674] on div "Remove" at bounding box center [672, 678] width 148 height 25
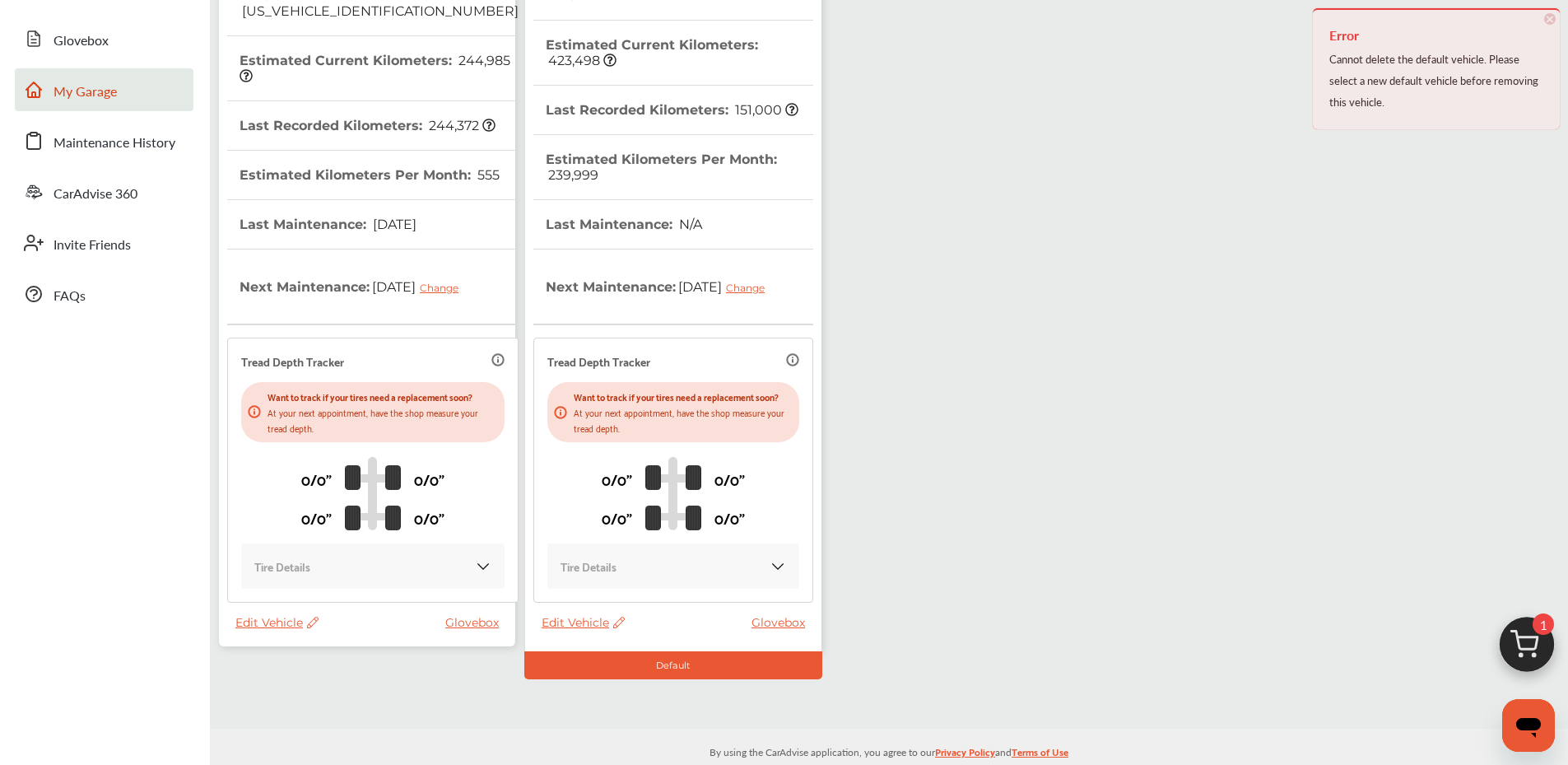
click at [354, 615] on div "Edit Vehicle Glovebox" at bounding box center [370, 627] width 271 height 24
click at [285, 615] on span "Edit Vehicle" at bounding box center [276, 622] width 83 height 15
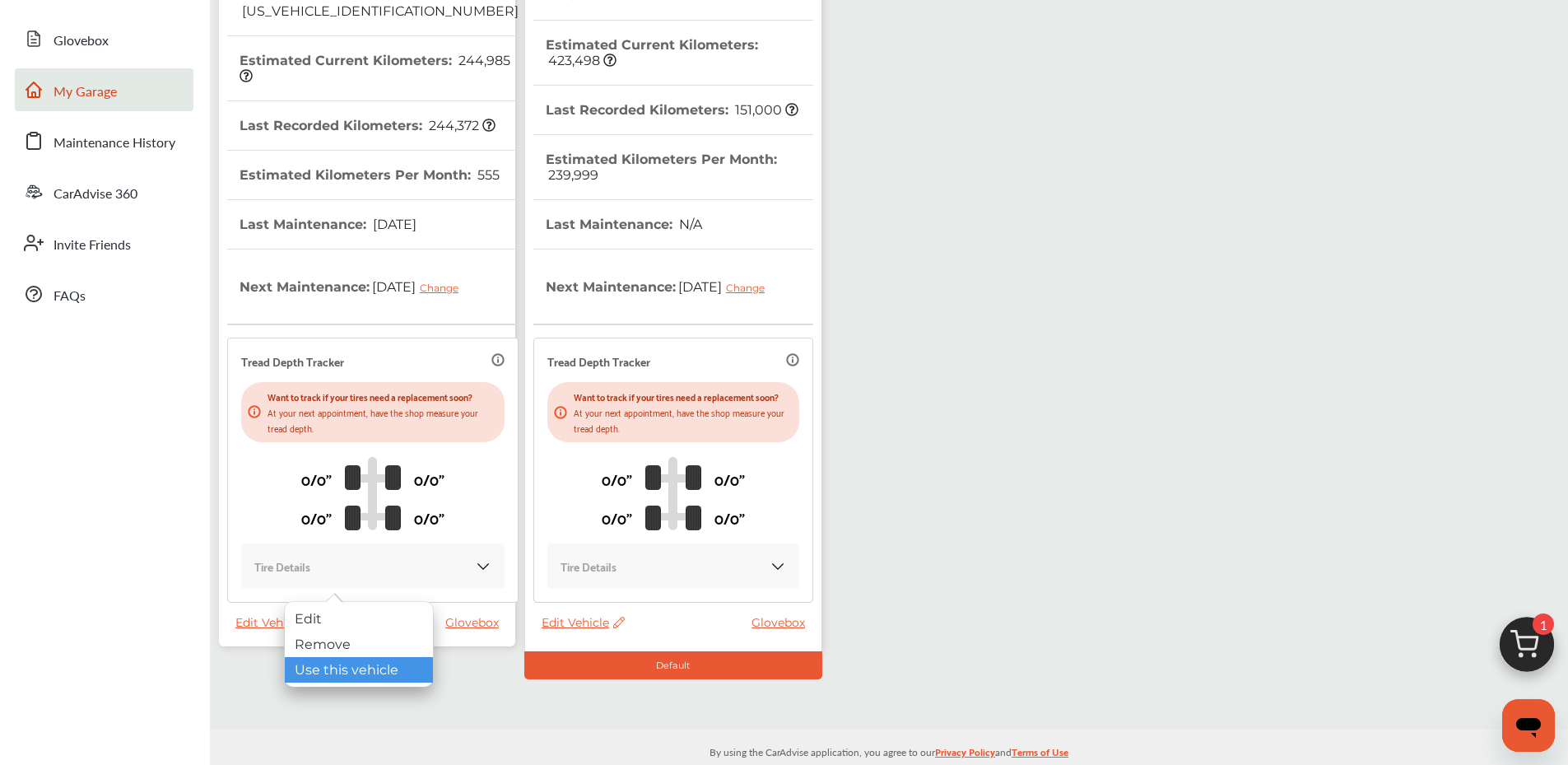
click at [342, 672] on div "Use this vehicle" at bounding box center [358, 670] width 148 height 25
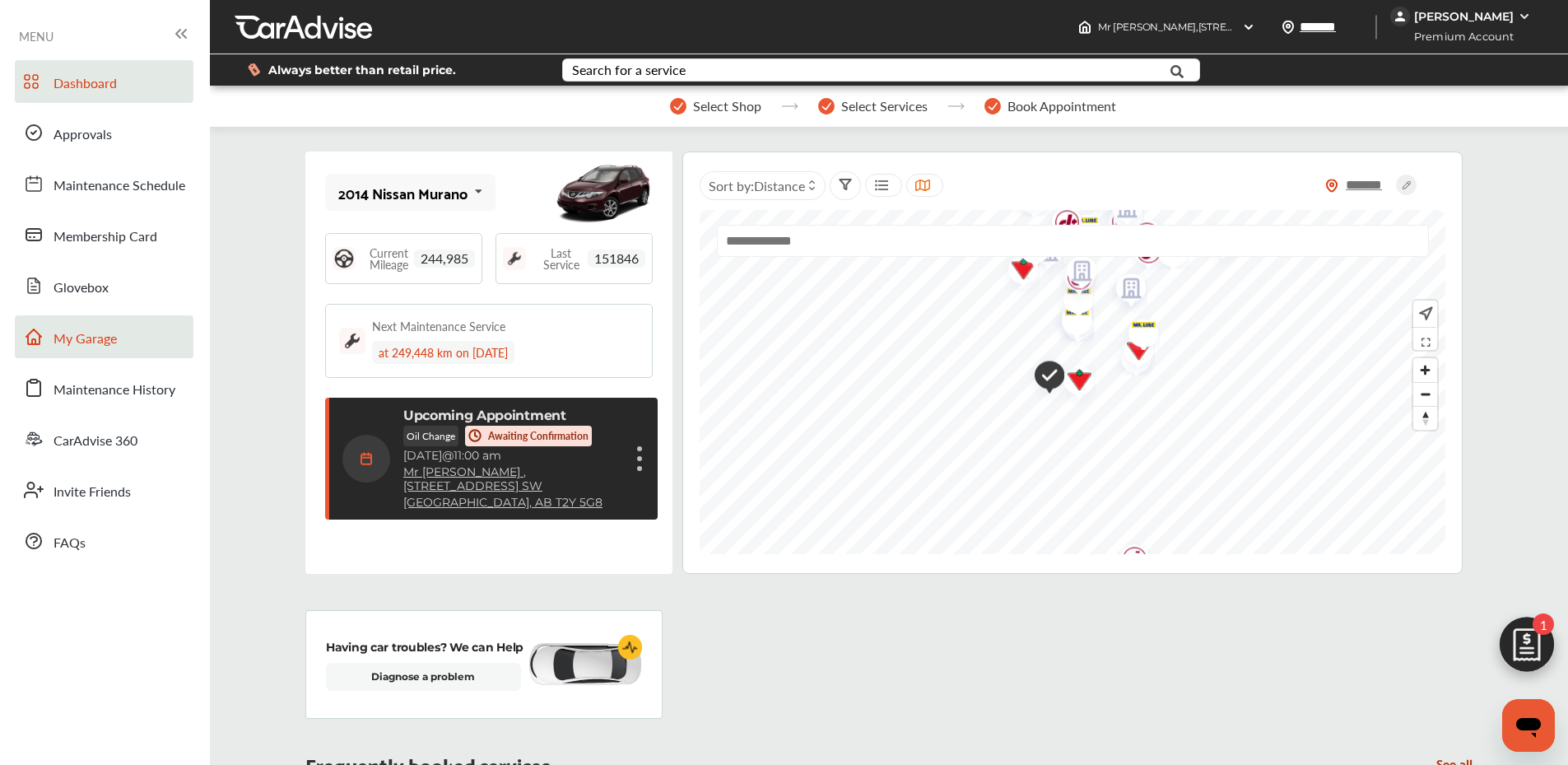
click at [143, 334] on link "My Garage" at bounding box center [104, 337] width 178 height 43
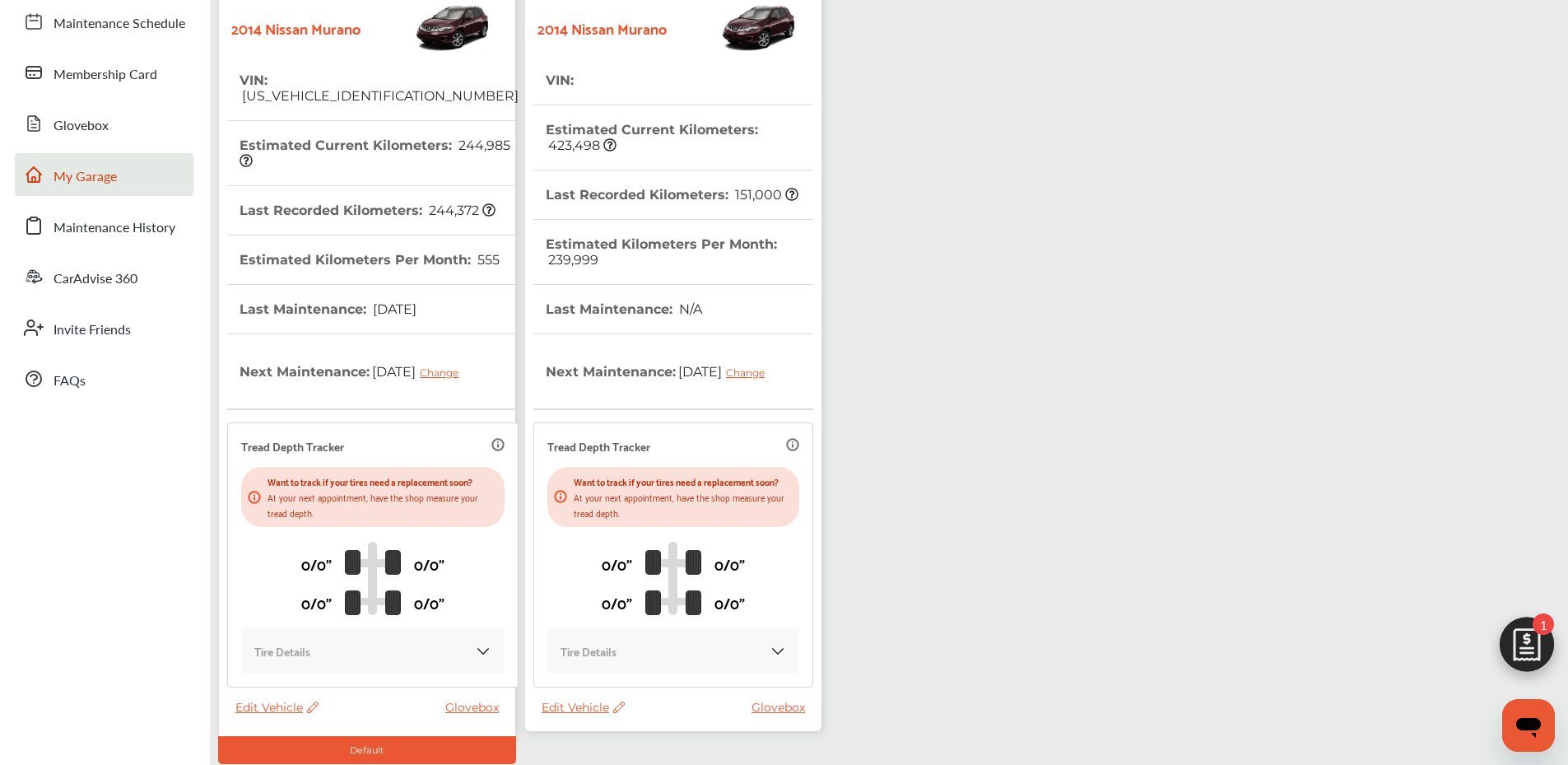
scroll to position [286, 0]
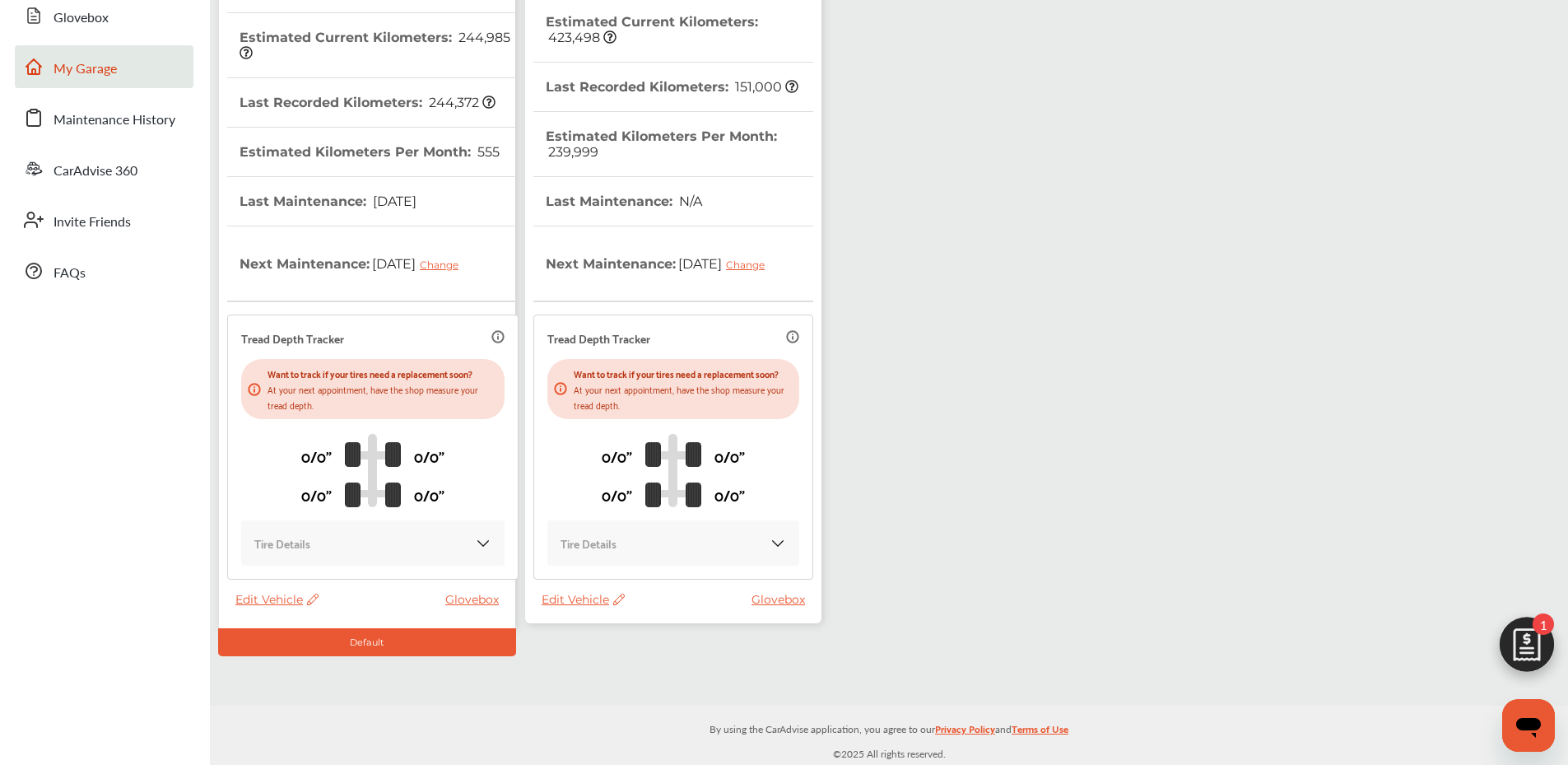
click at [592, 602] on span "Edit Vehicle" at bounding box center [583, 598] width 83 height 15
click at [605, 641] on div "Remove" at bounding box center [665, 645] width 148 height 25
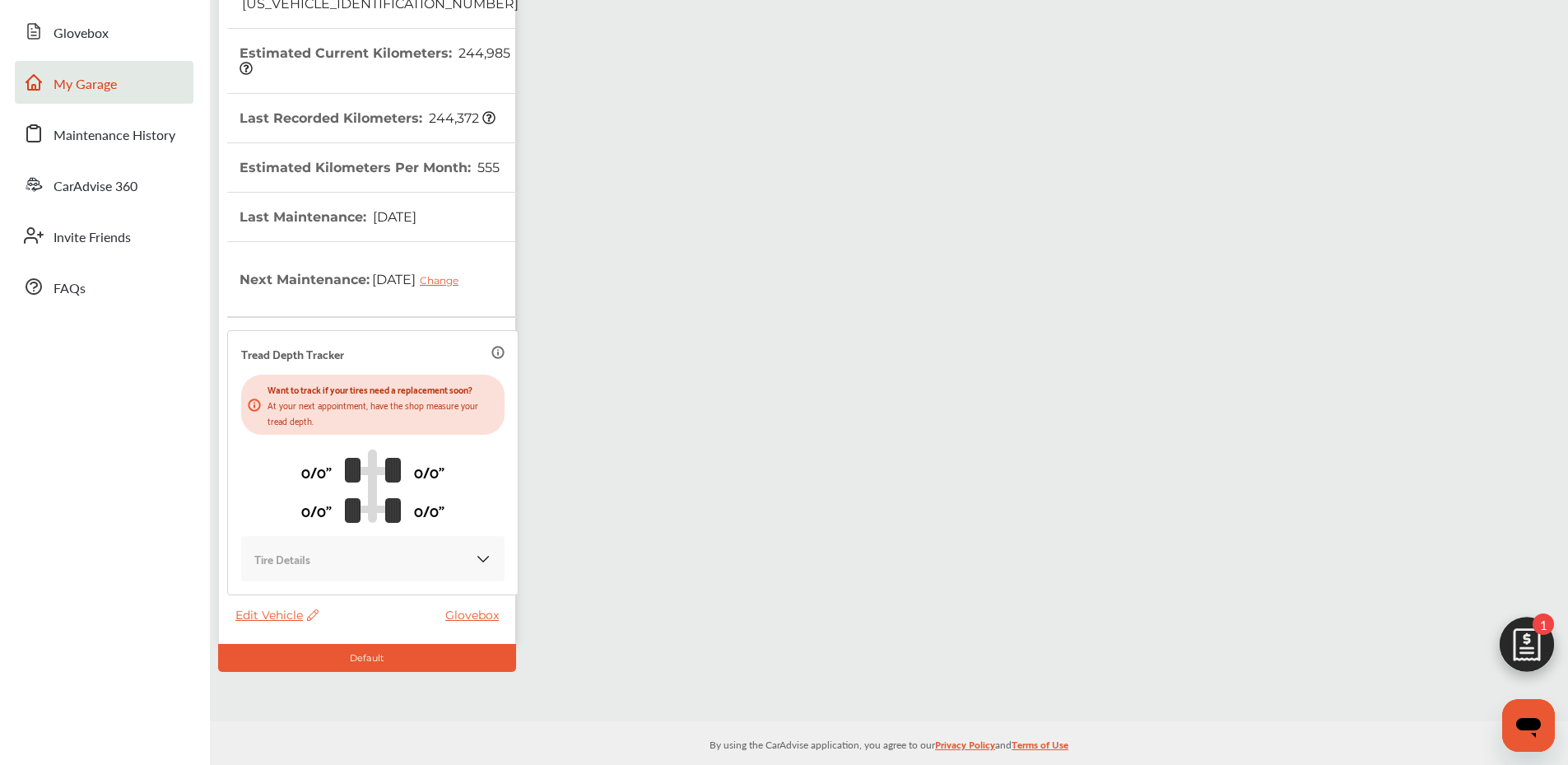
click at [740, 632] on div "My Garage Add Vehicle 2014 Nissan Murano VIN : [US_VEHICLE_IDENTIFICATION_NUMBE…" at bounding box center [889, 258] width 1351 height 829
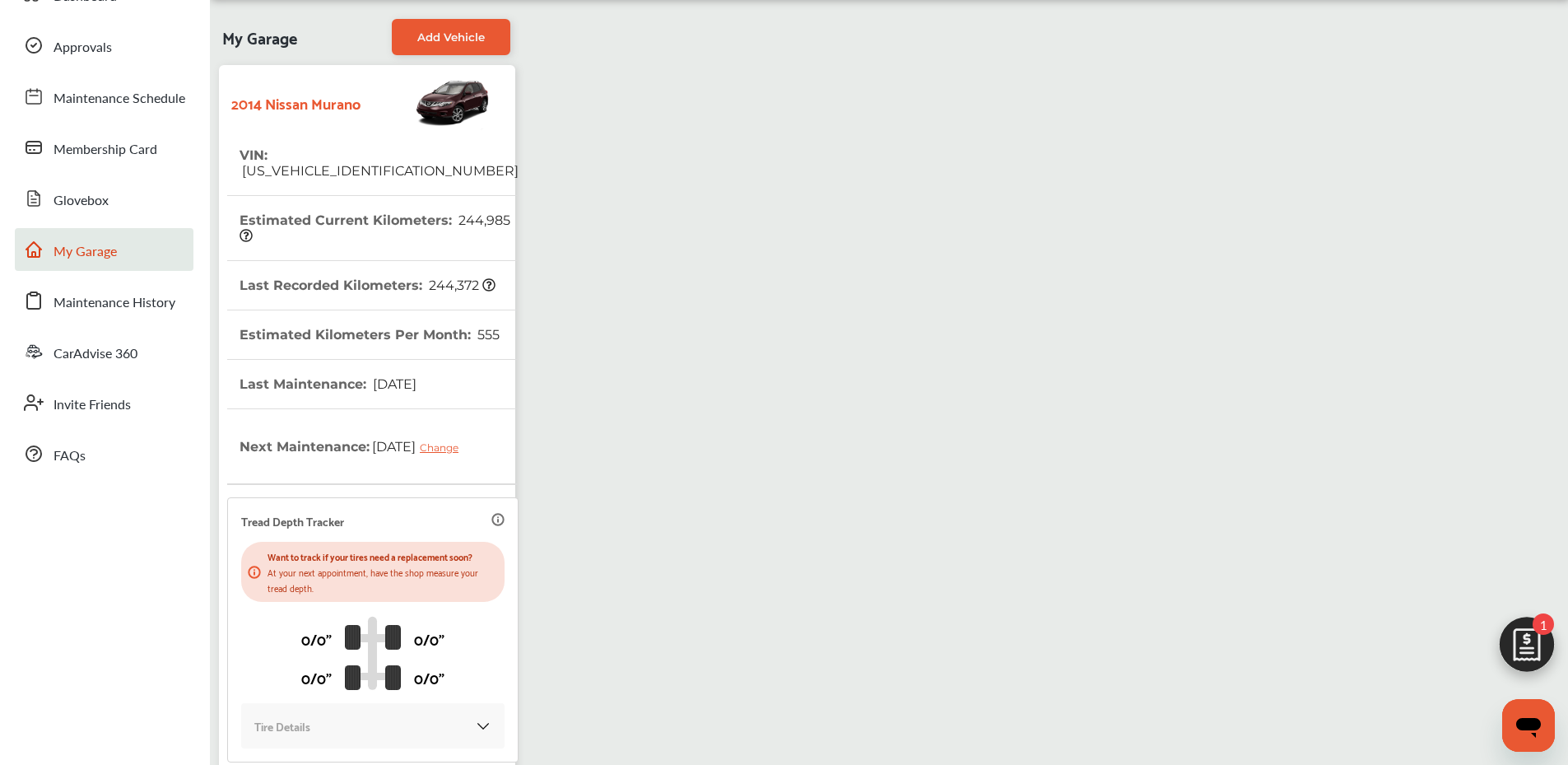
scroll to position [0, 0]
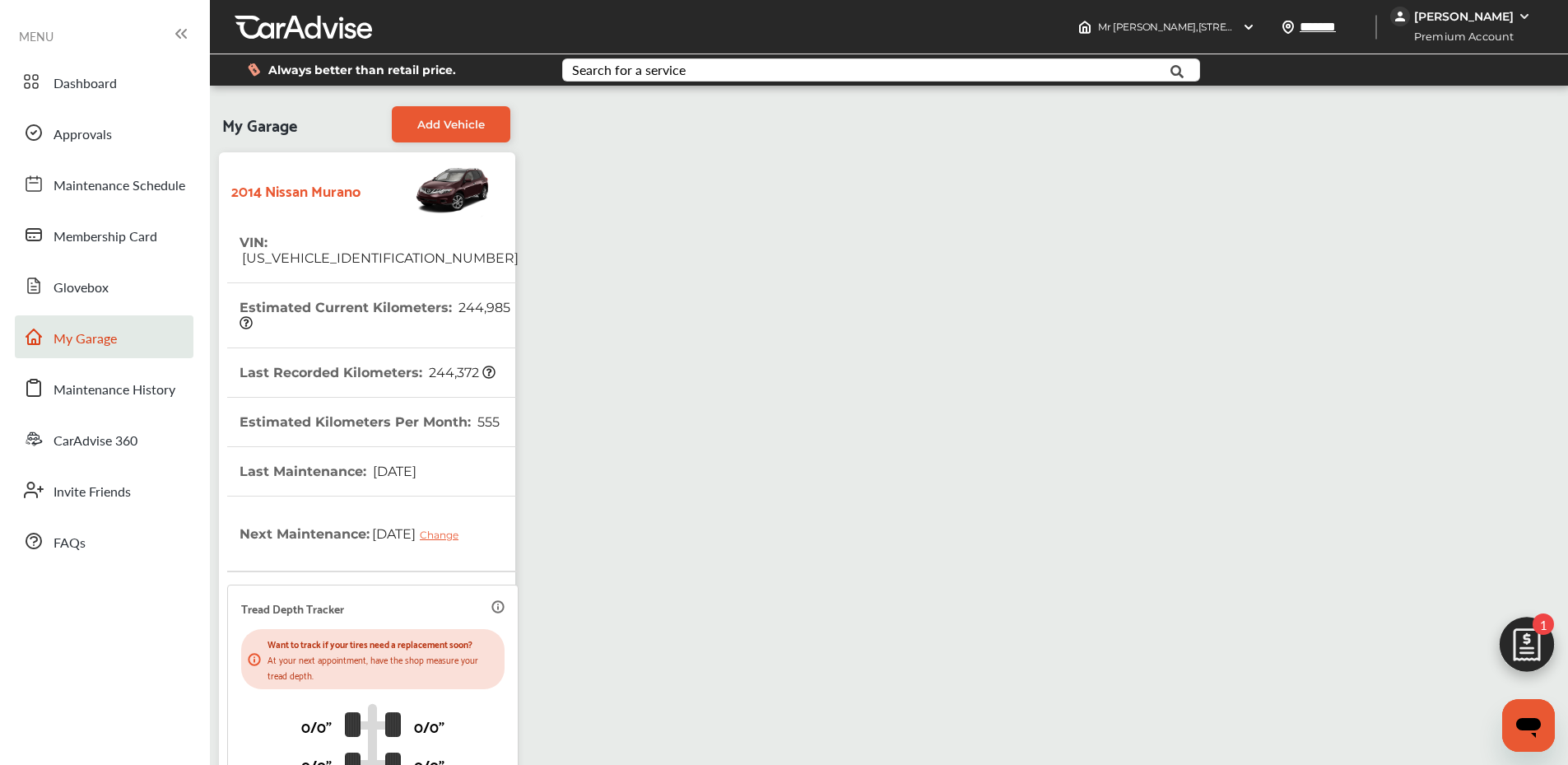
click at [1534, 645] on img at bounding box center [1527, 648] width 79 height 79
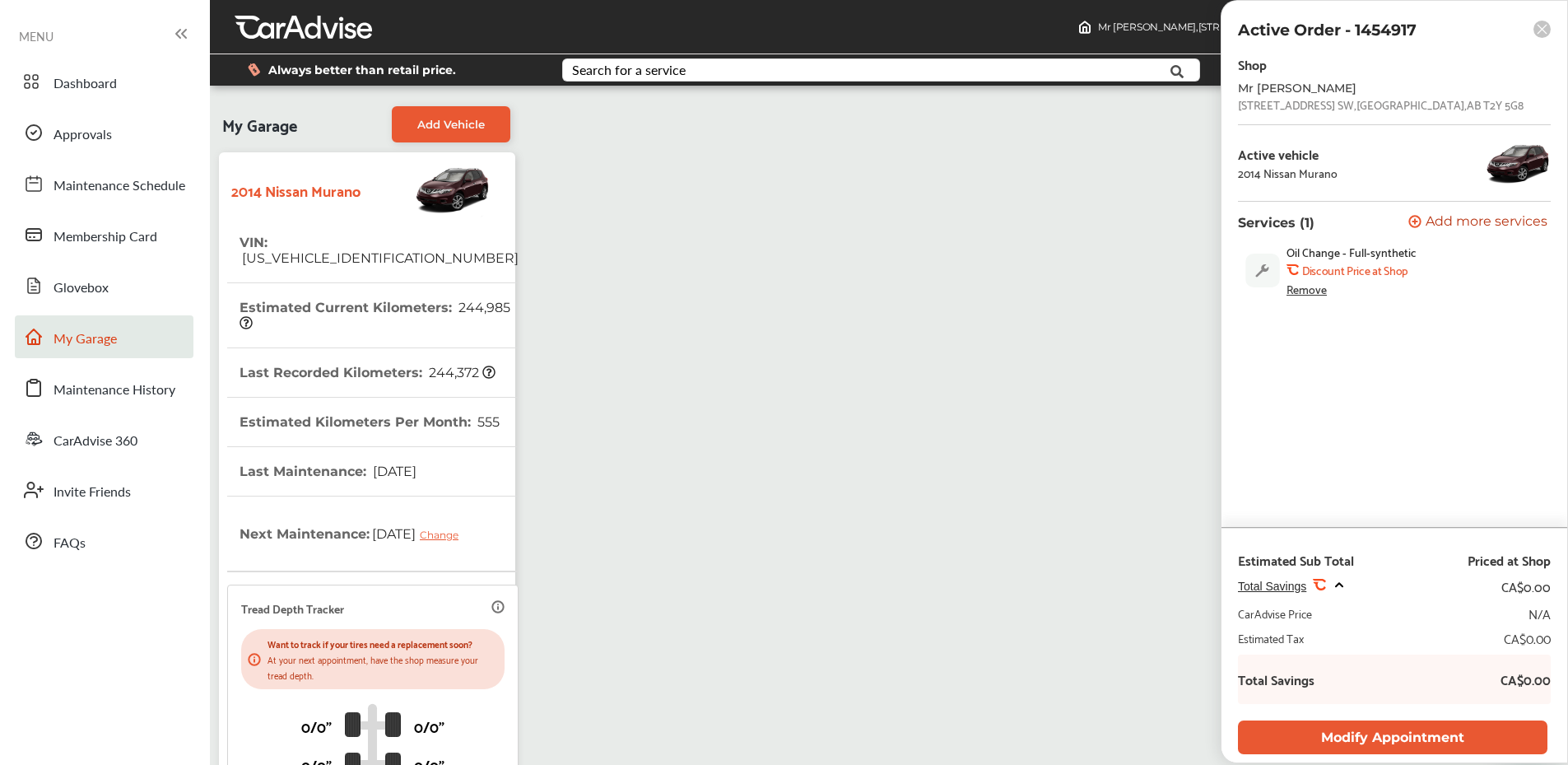
click at [935, 406] on div "My Garage Add Vehicle 2014 Nissan Murano VIN : [US_VEHICLE_IDENTIFICATION_NUMBE…" at bounding box center [889, 512] width 1351 height 829
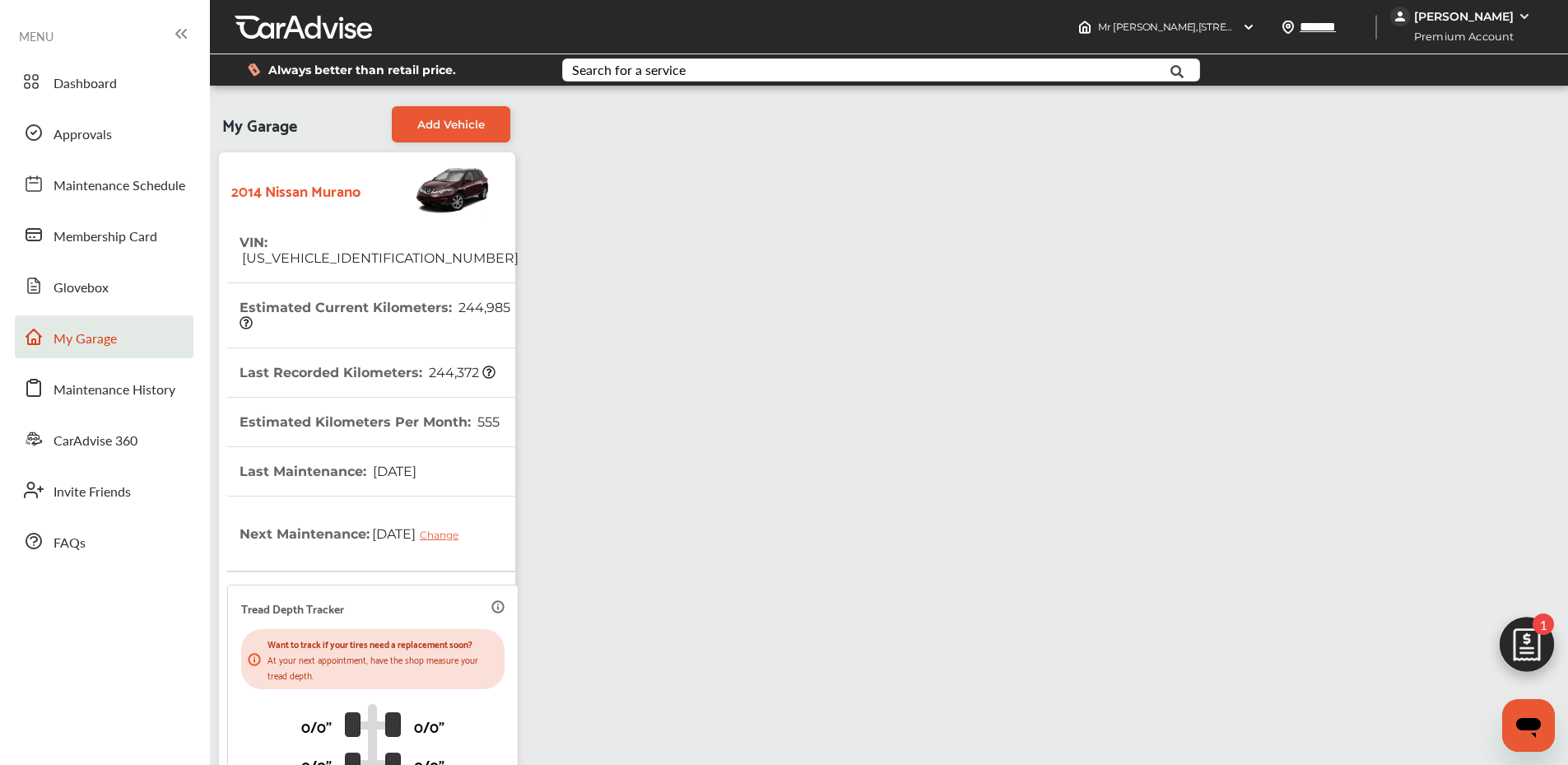
click at [103, 323] on link "My Garage" at bounding box center [104, 337] width 178 height 43
click at [101, 338] on span "My Garage" at bounding box center [85, 339] width 64 height 22
drag, startPoint x: 252, startPoint y: 447, endPoint x: 440, endPoint y: 407, distance: 192.2
click at [440, 407] on thead "VIN : [US_VEHICLE_IDENTIFICATION_NUMBER] Estimated Current Kilometers : 244,985…" at bounding box center [373, 540] width 292 height 644
click at [606, 426] on div "My Garage Add Vehicle 2014 Nissan Murano VIN : [US_VEHICLE_IDENTIFICATION_NUMBE…" at bounding box center [889, 512] width 1351 height 829
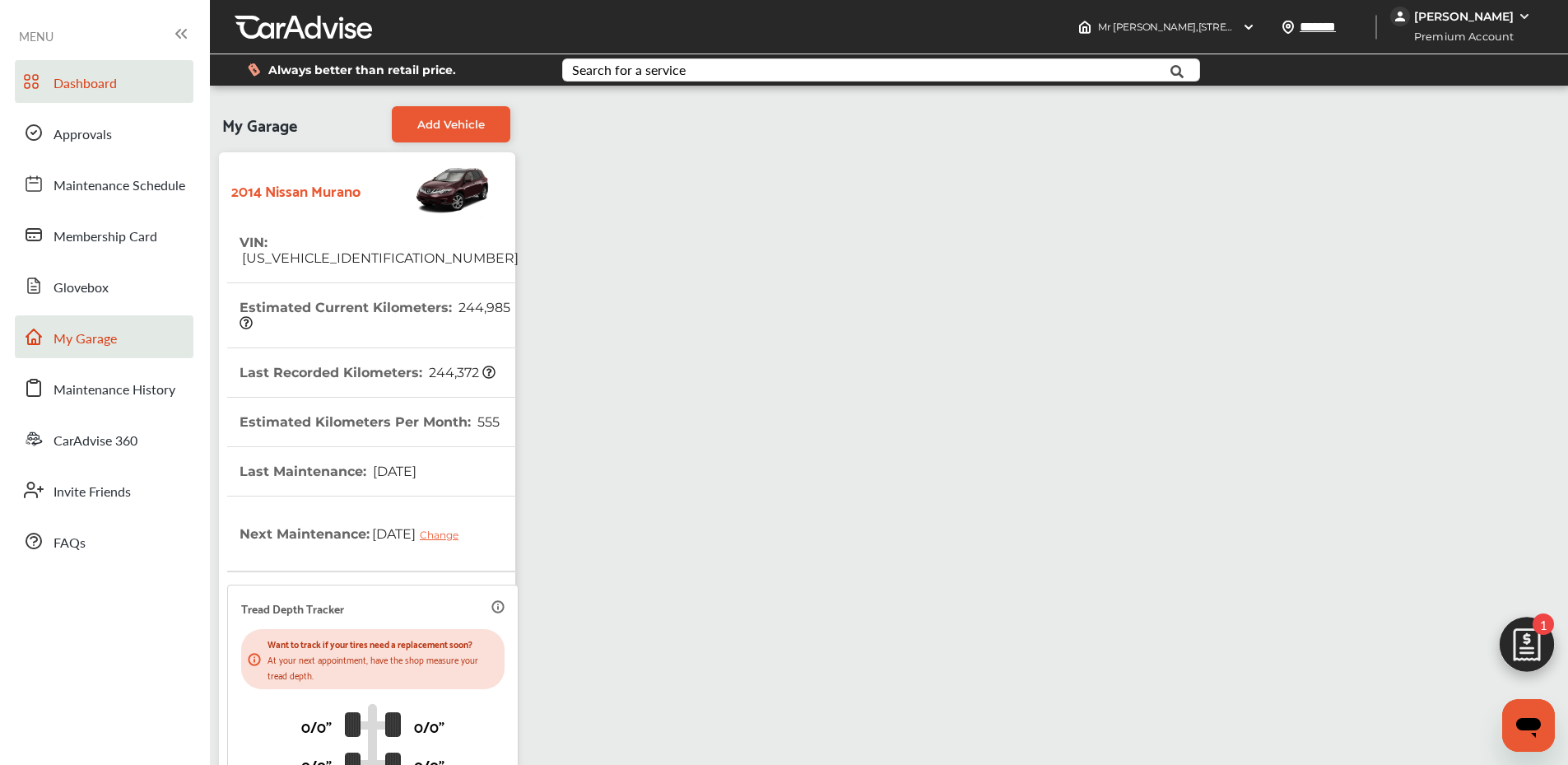
click at [99, 92] on span "Dashboard" at bounding box center [85, 84] width 64 height 22
